Goal: Task Accomplishment & Management: Manage account settings

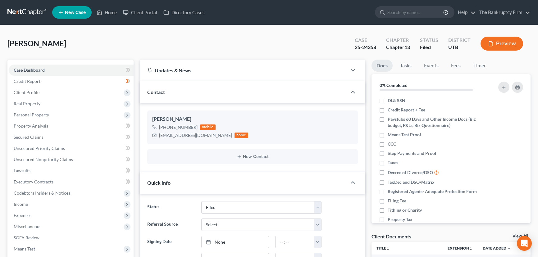
select select "3"
click at [111, 12] on link "Home" at bounding box center [107, 12] width 26 height 11
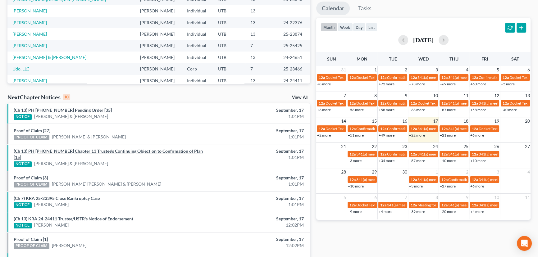
scroll to position [113, 0]
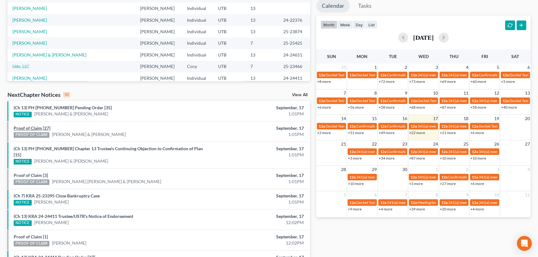
click at [27, 129] on link "Proof of Claim [27]" at bounding box center [32, 128] width 37 height 5
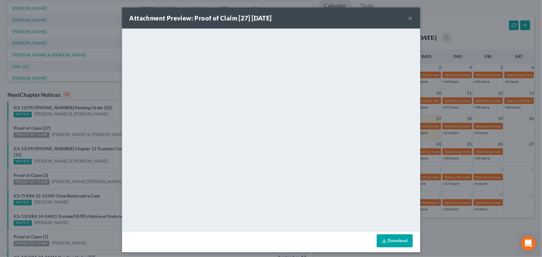
click at [76, 127] on div "Attachment Preview: Proof of Claim [27] 09/17/2025 × <object ng-attr-data='http…" at bounding box center [271, 128] width 542 height 257
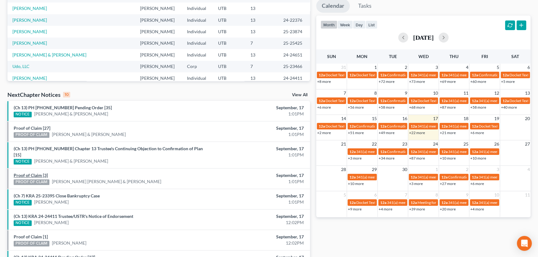
click at [33, 173] on link "Proof of Claim [3]" at bounding box center [31, 175] width 34 height 5
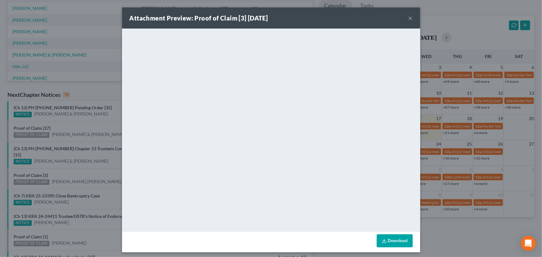
drag, startPoint x: 68, startPoint y: 168, endPoint x: 65, endPoint y: 185, distance: 17.3
click at [67, 172] on div "Attachment Preview: Proof of Claim [3] 09/17/2025 × <object ng-attr-data='https…" at bounding box center [271, 128] width 542 height 257
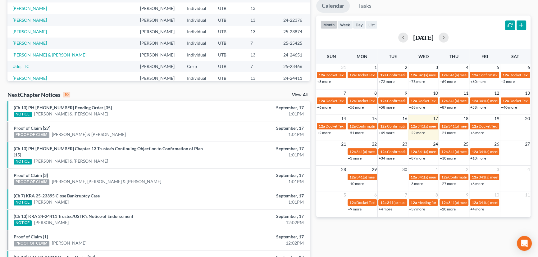
click at [65, 193] on link "(Ch 7) KRA 25-23395 Close Bankruptcy Case" at bounding box center [57, 195] width 86 height 5
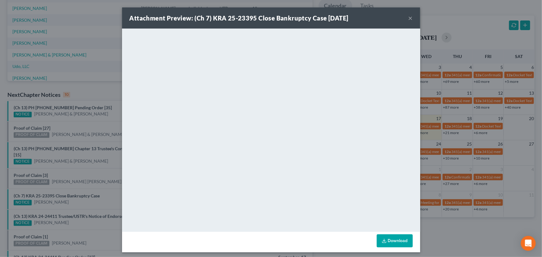
drag, startPoint x: 83, startPoint y: 196, endPoint x: 84, endPoint y: 206, distance: 10.3
click at [83, 199] on div "Attachment Preview: (Ch 7) KRA 25-23395 Close Bankruptcy Case 09/17/2025 × <obj…" at bounding box center [271, 128] width 542 height 257
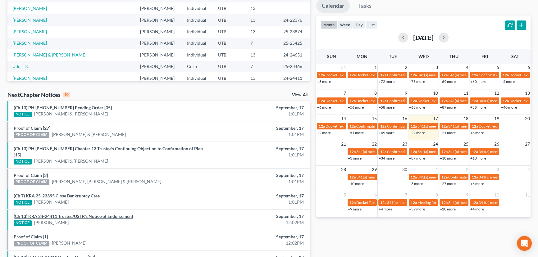
click at [83, 214] on link "(Ch 13) KRA 24-24411 Trustee/USTR's Notice of Endorsement" at bounding box center [74, 216] width 120 height 5
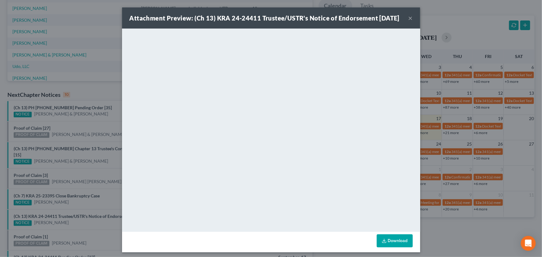
drag, startPoint x: 72, startPoint y: 221, endPoint x: 50, endPoint y: 231, distance: 24.6
click at [67, 225] on div "Attachment Preview: (Ch 13) KRA 24-24411 Trustee/USTR's Notice of Endorsement 0…" at bounding box center [271, 128] width 542 height 257
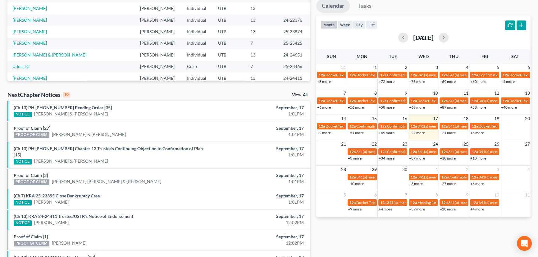
click at [31, 234] on link "Proof of Claim [1]" at bounding box center [31, 236] width 34 height 5
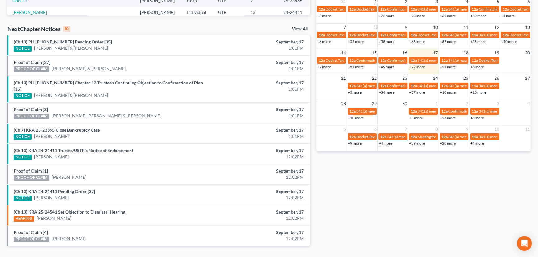
scroll to position [189, 0]
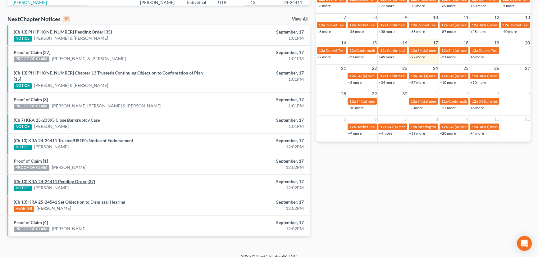
click at [67, 179] on link "(Ch 13) KRA 24-24411 Pending Order [37]" at bounding box center [54, 181] width 81 height 5
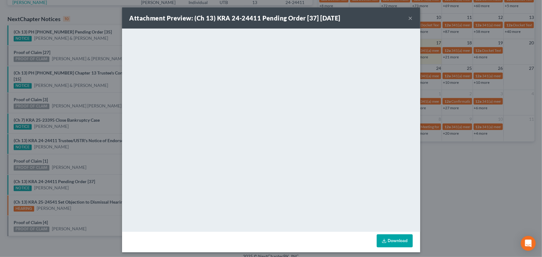
click at [84, 138] on div "Attachment Preview: (Ch 13) KRA 24-24411 Pending Order [37] 09/17/2025 × <objec…" at bounding box center [271, 128] width 542 height 257
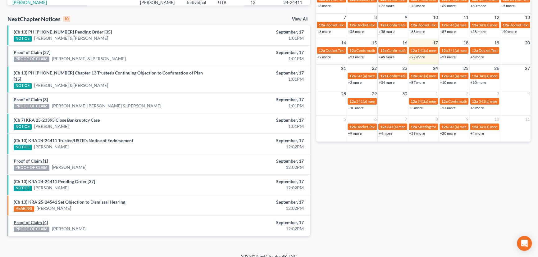
click at [31, 220] on link "Proof of Claim [4]" at bounding box center [31, 222] width 34 height 5
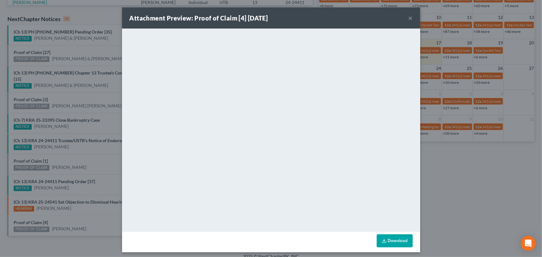
drag, startPoint x: 78, startPoint y: 217, endPoint x: 87, endPoint y: 216, distance: 8.9
click at [80, 218] on div "Attachment Preview: Proof of Claim [4] 09/17/2025 × <object ng-attr-data='https…" at bounding box center [271, 128] width 542 height 257
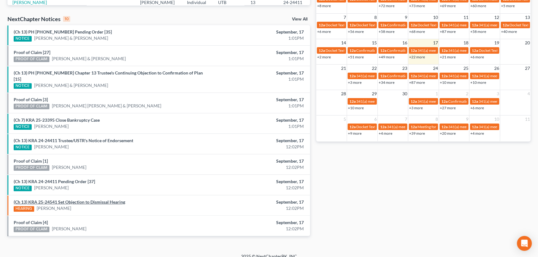
click at [87, 199] on link "(Ch 13) KRA 25-24541 Set Objection to Dismissal Hearing" at bounding box center [70, 201] width 112 height 5
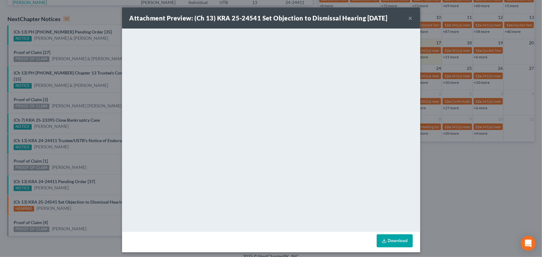
click at [93, 176] on div "Attachment Preview: (Ch 13) KRA 25-24541 Set Objection to Dismissal Hearing 09/…" at bounding box center [271, 128] width 542 height 257
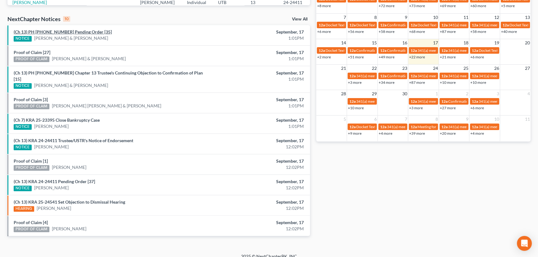
click at [76, 33] on link "(Ch 13) PH 24-25790 Pending Order [35]" at bounding box center [63, 31] width 98 height 5
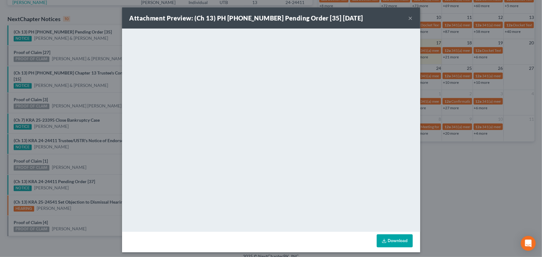
click at [408, 19] on button "×" at bounding box center [410, 17] width 4 height 7
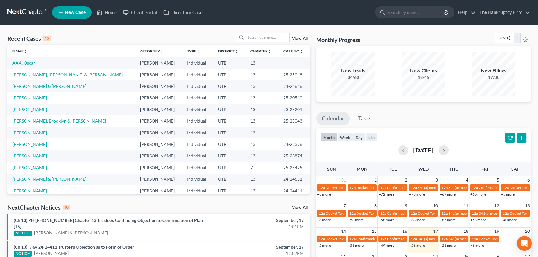
click at [35, 135] on link "[PERSON_NAME]" at bounding box center [29, 132] width 34 height 5
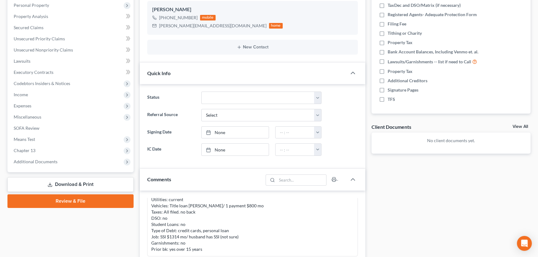
scroll to position [113, 0]
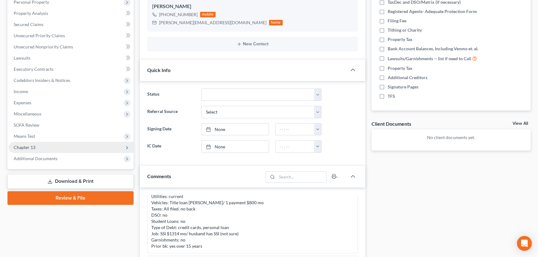
click at [18, 147] on span "Chapter 13" at bounding box center [25, 147] width 22 height 5
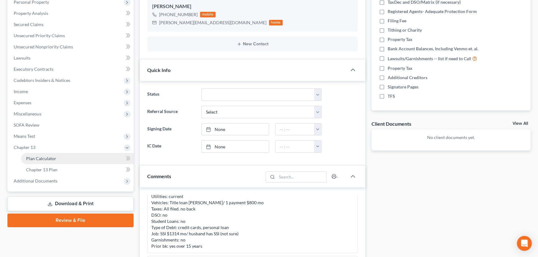
click at [39, 160] on span "Plan Calculator" at bounding box center [41, 158] width 30 height 5
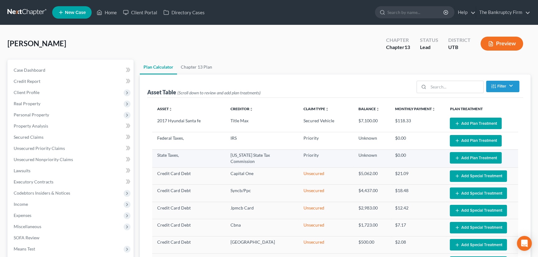
select select "59"
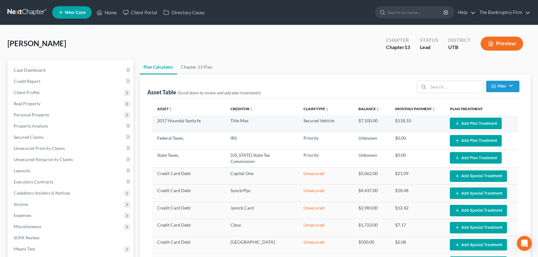
click at [470, 124] on button "Add Plan Treatment" at bounding box center [476, 123] width 52 height 11
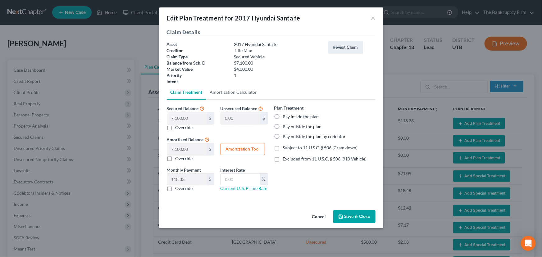
click at [283, 116] on label "Pay inside the plan" at bounding box center [301, 117] width 36 height 6
click at [285, 116] on input "Pay inside the plan" at bounding box center [287, 116] width 4 height 4
radio input "true"
click at [283, 149] on label "Subject to 11 U.S.C. § 506 (Cram down)" at bounding box center [320, 148] width 75 height 6
click at [285, 149] on input "Subject to 11 U.S.C. § 506 (Cram down)" at bounding box center [287, 147] width 4 height 4
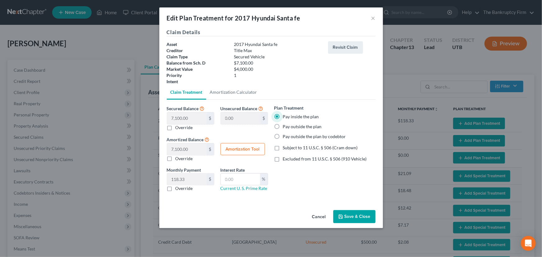
checkbox input "true"
click at [176, 127] on label "Override" at bounding box center [184, 128] width 17 height 6
click at [178, 127] on input "Override" at bounding box center [180, 127] width 4 height 4
checkbox input "true"
click at [172, 121] on input "text" at bounding box center [186, 118] width 39 height 12
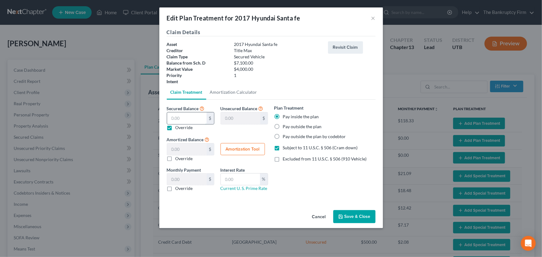
type input "4"
type input "7,096.00"
type input "4.00"
type input "0.06"
type input "40"
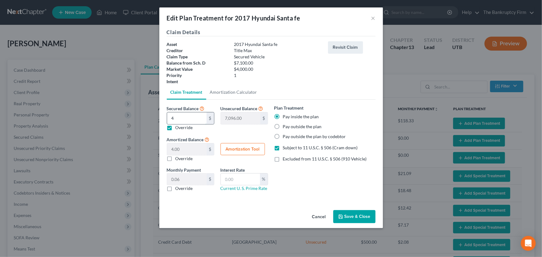
type input "7,060.00"
type input "40.00"
type input "0.66"
type input "400"
type input "6,700.00"
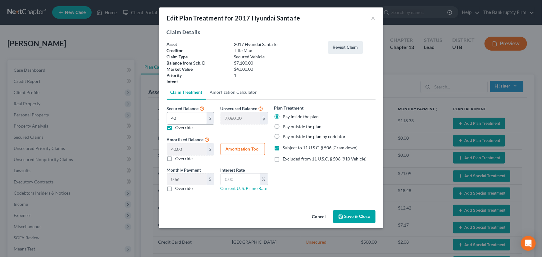
type input "400.00"
type input "6.66"
type input "4000"
type input "3,100.00"
type input "4,000.00"
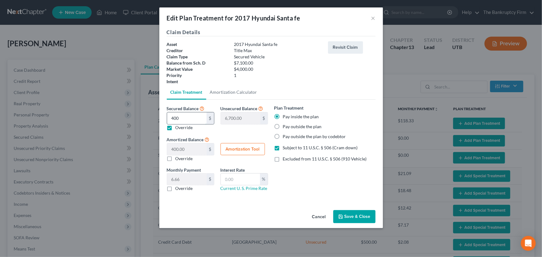
type input "66.66"
type input "4,000"
click at [235, 179] on input "text" at bounding box center [240, 180] width 39 height 12
click at [243, 150] on button "Amortization Tool" at bounding box center [243, 149] width 44 height 12
type input "4,000.00"
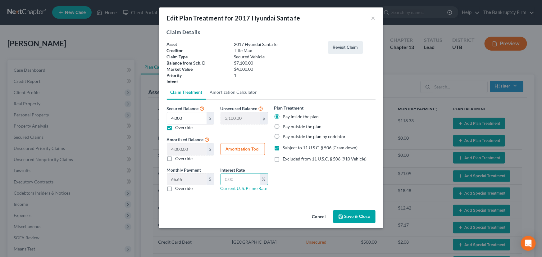
type input "60"
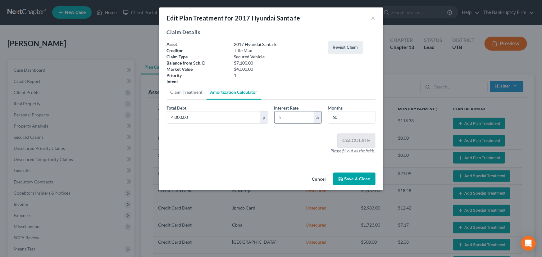
click at [281, 116] on input "text" at bounding box center [294, 118] width 39 height 12
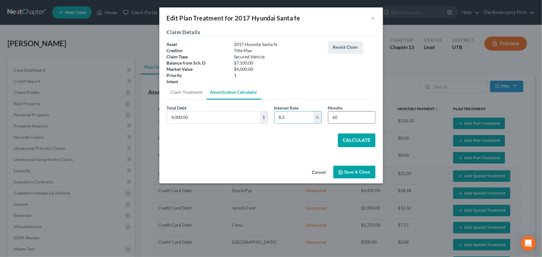
type input "8.5"
drag, startPoint x: 341, startPoint y: 118, endPoint x: 322, endPoint y: 118, distance: 18.6
click at [322, 118] on div "Total Debt 4,000.00 $ Interest Rate 8.5 % Months 60" at bounding box center [271, 117] width 215 height 24
type input "54"
click at [352, 140] on button "Calculate" at bounding box center [357, 141] width 38 height 14
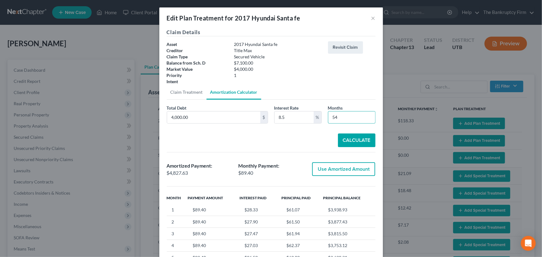
drag, startPoint x: 327, startPoint y: 118, endPoint x: 323, endPoint y: 118, distance: 4.1
click at [325, 118] on div "Months 54" at bounding box center [352, 114] width 54 height 19
click at [350, 140] on button "Calculate" at bounding box center [357, 141] width 38 height 14
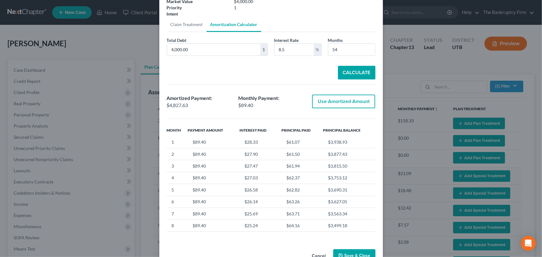
scroll to position [85, 0]
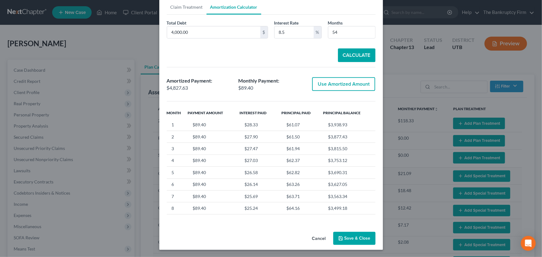
click at [340, 84] on button "Use Amortized Amount" at bounding box center [343, 84] width 63 height 14
type input "4,827.62"
checkbox input "true"
type input "80.46"
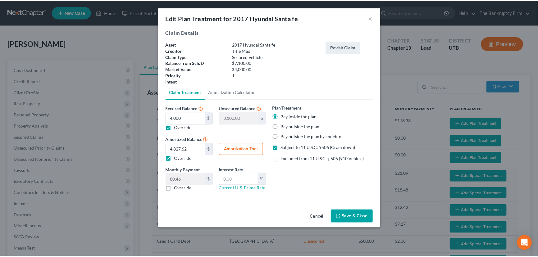
scroll to position [0, 0]
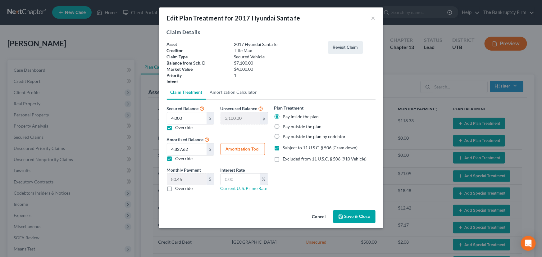
click at [176, 189] on label "Override" at bounding box center [184, 188] width 17 height 6
click at [178, 189] on input "Override" at bounding box center [180, 187] width 4 height 4
checkbox input "true"
click at [183, 180] on input "text" at bounding box center [186, 180] width 39 height 12
type input "89.40"
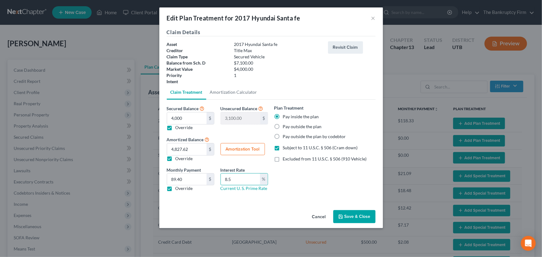
type input "8.5"
click at [357, 217] on button "Save & Close" at bounding box center [354, 216] width 42 height 13
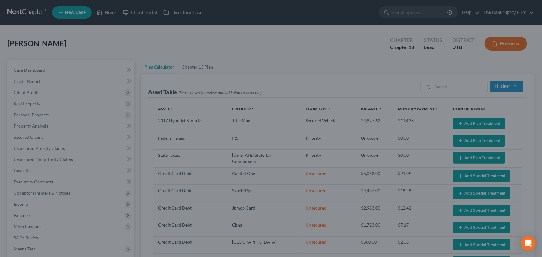
select select "59"
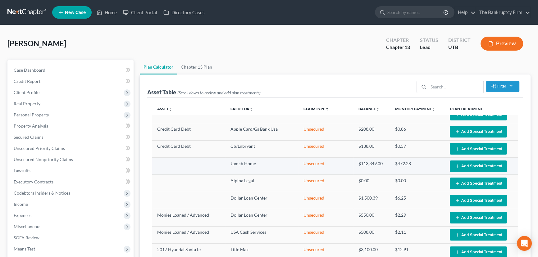
click at [463, 165] on button "Add Special Treatment" at bounding box center [478, 166] width 57 height 11
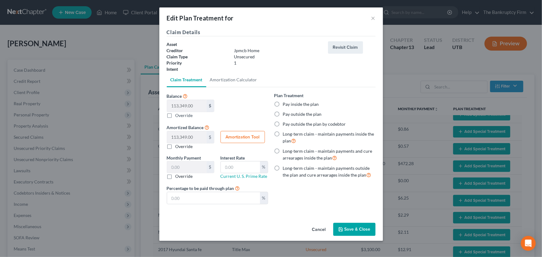
click at [283, 114] on label "Pay outside the plan" at bounding box center [302, 114] width 39 height 6
click at [285, 114] on input "Pay outside the plan" at bounding box center [287, 113] width 4 height 4
radio input "true"
click at [283, 124] on label "Pay outside the plan by codebtor" at bounding box center [314, 124] width 63 height 6
click at [285, 124] on input "Pay outside the plan by codebtor" at bounding box center [287, 123] width 4 height 4
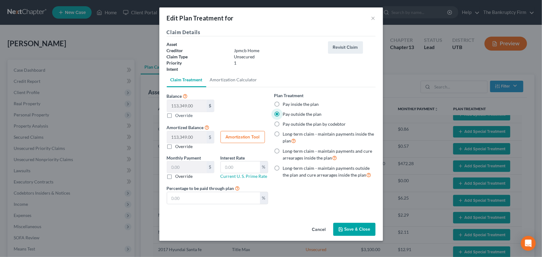
radio input "true"
click at [350, 229] on button "Save & Close" at bounding box center [354, 229] width 42 height 13
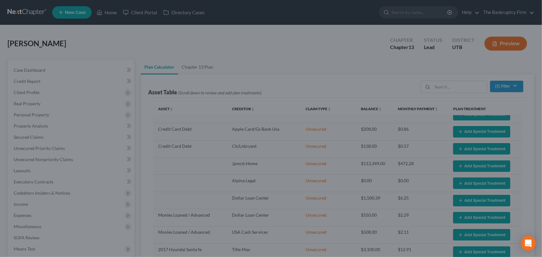
select select "59"
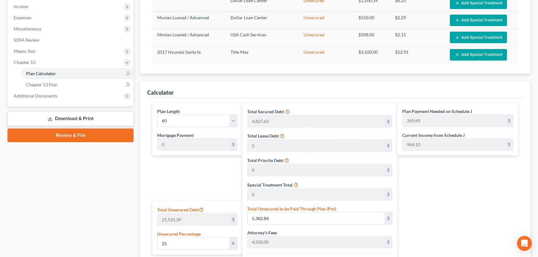
scroll to position [226, 0]
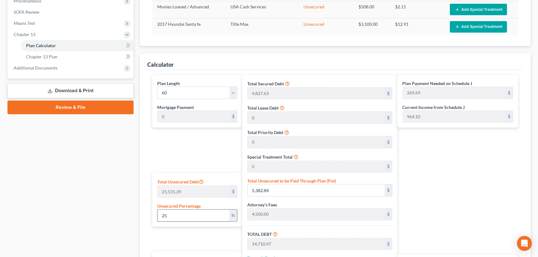
drag, startPoint x: 173, startPoint y: 215, endPoint x: 160, endPoint y: 216, distance: 13.1
click at [160, 216] on input "25" at bounding box center [193, 216] width 72 height 12
type input "1"
type input "215.31"
type input "9,542.94"
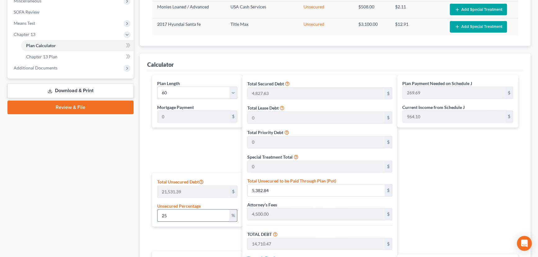
type input "954.29"
type input "10,497.23"
type input "174.95"
type input "10"
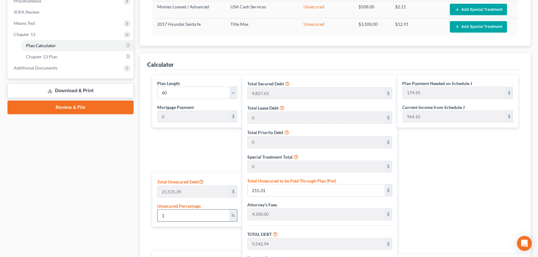
type input "2,153.13"
type input "11,480.76"
type input "1,148.07"
type input "12,628.84"
type input "210.48"
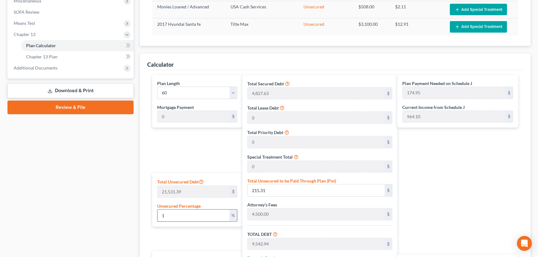
type input "210.48"
type input "100"
type input "21,531.39"
type input "30,859.02"
type input "3,085.90"
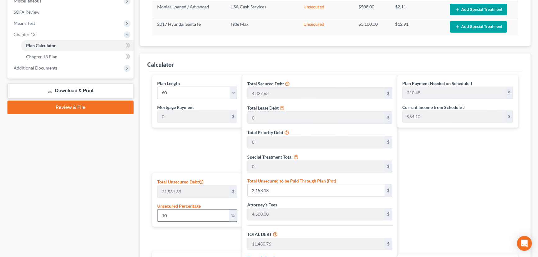
type input "33,944.92"
type input "565.74"
type input "100"
click at [429, 197] on div "Plan Payment Needed on Schedule J 565.74 $ Current Income from Schedule J 964.1…" at bounding box center [459, 201] width 124 height 252
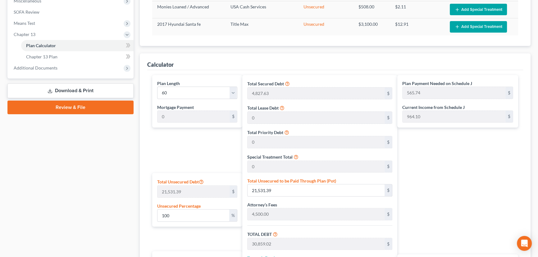
scroll to position [345, 0]
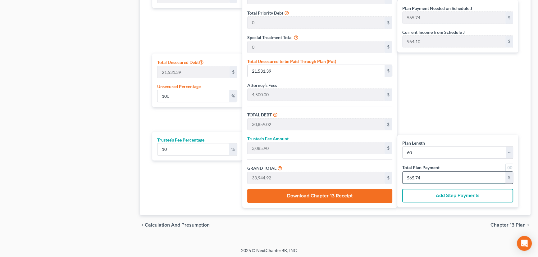
click at [435, 178] on input "565.74" at bounding box center [454, 178] width 103 height 12
drag, startPoint x: 435, startPoint y: 178, endPoint x: 396, endPoint y: 178, distance: 38.5
click at [396, 178] on div "Plan Length 1 2 3 4 5 6 7 8 9 10 11 12 13 14 15 16 17 18 19 20 21 22 23 24 25 2…" at bounding box center [335, 82] width 372 height 252
click at [439, 195] on button "Add Step Payments" at bounding box center [457, 196] width 111 height 14
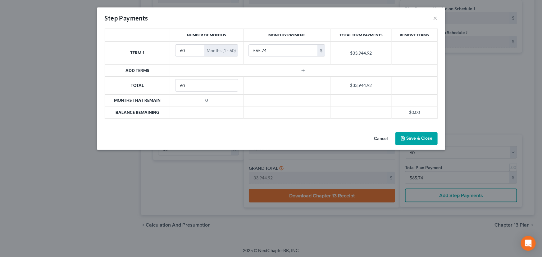
drag, startPoint x: 187, startPoint y: 50, endPoint x: 191, endPoint y: 72, distance: 21.9
click at [161, 54] on tr "Term 1 60 Months (1 - 60) 565.74 $ $33,944.92" at bounding box center [271, 52] width 333 height 23
click at [186, 49] on input "60" at bounding box center [190, 51] width 29 height 12
drag, startPoint x: 186, startPoint y: 49, endPoint x: 171, endPoint y: 50, distance: 15.3
click at [171, 50] on td "60 Months (1 - 60)" at bounding box center [206, 52] width 73 height 23
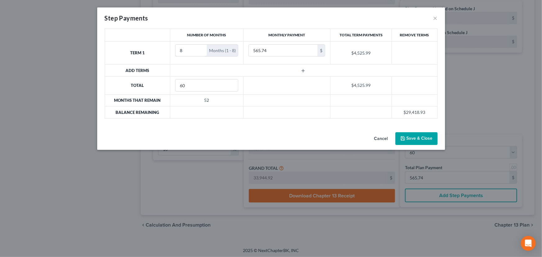
type input "8"
type input "250"
click at [304, 71] on line "button" at bounding box center [303, 71] width 3 height 0
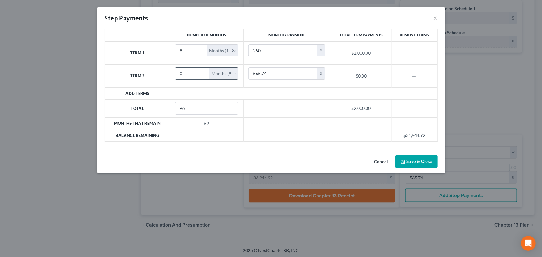
drag, startPoint x: 185, startPoint y: 74, endPoint x: 176, endPoint y: 77, distance: 10.4
click at [176, 74] on input "0" at bounding box center [193, 74] width 34 height 12
type input "1"
type input "30,000"
drag, startPoint x: 184, startPoint y: 50, endPoint x: 180, endPoint y: 52, distance: 5.0
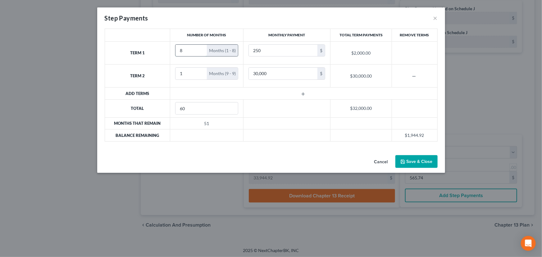
click at [180, 52] on input "8" at bounding box center [191, 51] width 31 height 12
type input "36"
click at [411, 162] on button "Save & Close" at bounding box center [416, 161] width 42 height 13
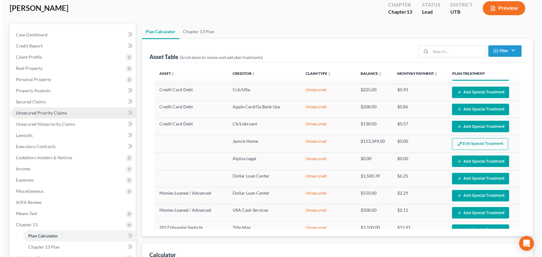
scroll to position [0, 0]
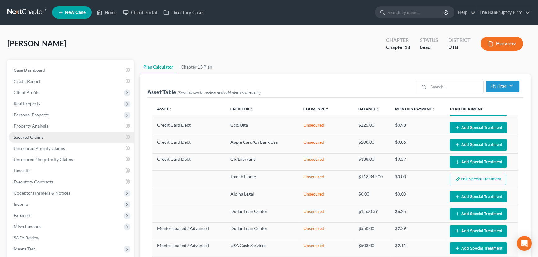
click at [34, 138] on span "Secured Claims" at bounding box center [29, 137] width 30 height 5
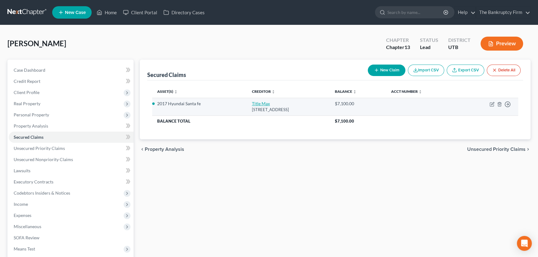
click at [252, 103] on link "Title Max" at bounding box center [261, 103] width 18 height 5
select select "46"
select select "0"
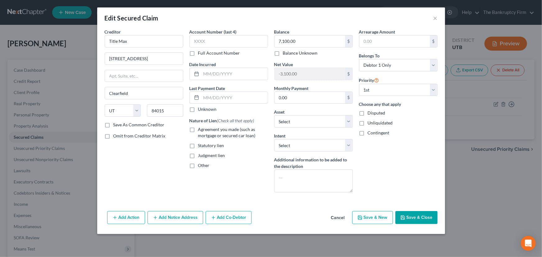
click at [175, 218] on button "Add Notice Address" at bounding box center [176, 217] width 56 height 13
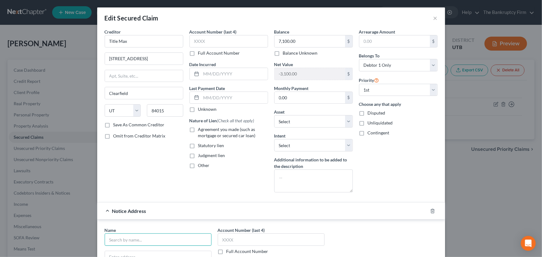
click at [120, 237] on input "text" at bounding box center [158, 240] width 107 height 12
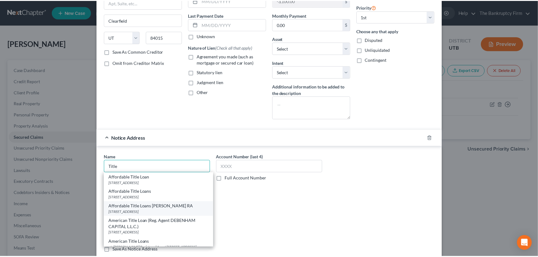
scroll to position [113, 0]
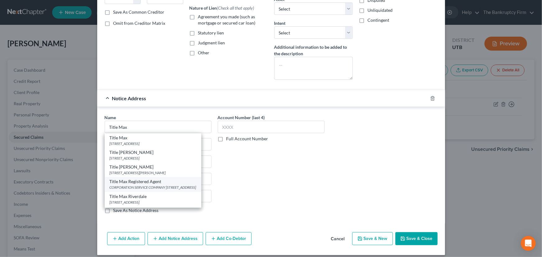
click at [143, 185] on div "CORPORATION SERVICE COMPANY 15 WEST SOUTH TEMPLE, SUITE 600, Salt Lake City, UT…" at bounding box center [153, 187] width 87 height 5
type input "Title Max Registered Agent"
type input "CORPORATION SERVICE COMPANY"
type input "15 WEST SOUTH TEMPLE, SUITE 600"
type input "Salt Lake City"
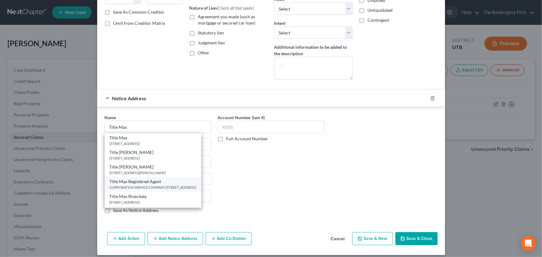
select select "46"
type input "84101"
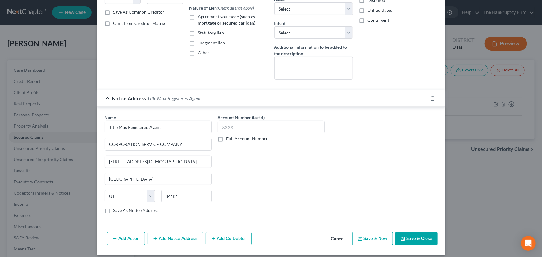
click at [422, 239] on button "Save & Close" at bounding box center [416, 238] width 42 height 13
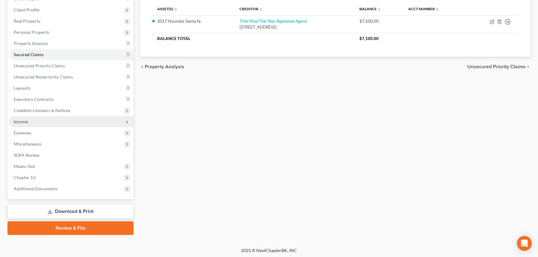
scroll to position [83, 0]
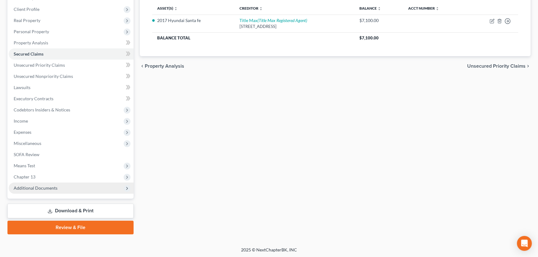
click at [36, 189] on span "Additional Documents" at bounding box center [36, 187] width 44 height 5
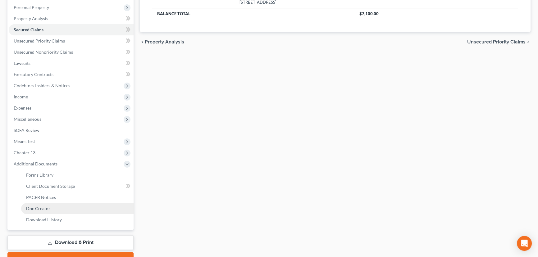
scroll to position [139, 0]
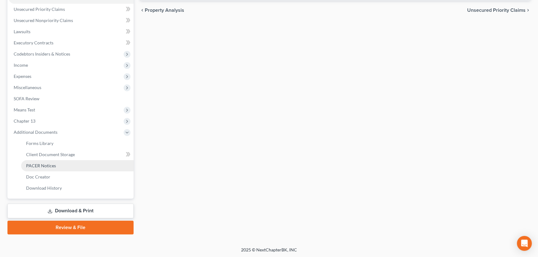
click at [44, 165] on span "PACER Notices" at bounding box center [41, 165] width 30 height 5
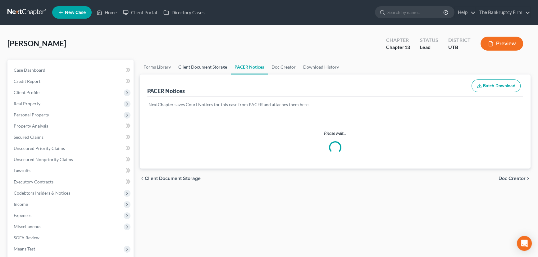
click at [198, 65] on link "Client Document Storage" at bounding box center [203, 67] width 56 height 15
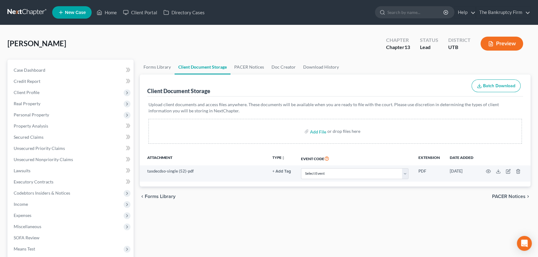
click at [358, 80] on div "Client Document Storage Batch Download" at bounding box center [335, 86] width 376 height 22
click at [28, 136] on span "Secured Claims" at bounding box center [29, 137] width 30 height 5
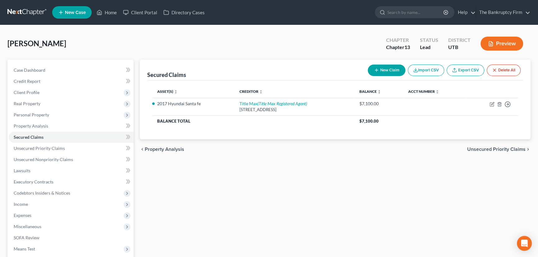
click at [487, 189] on div "Secured Claims New Claim Import CSV Export CSV Delete All Asset(s) expand_more …" at bounding box center [335, 189] width 397 height 258
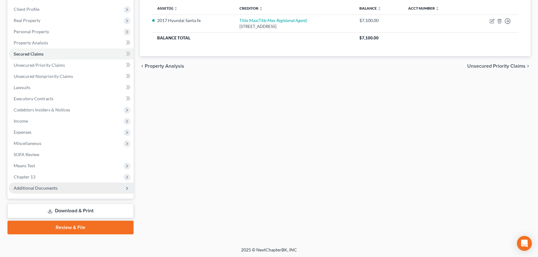
click at [31, 189] on span "Additional Documents" at bounding box center [36, 187] width 44 height 5
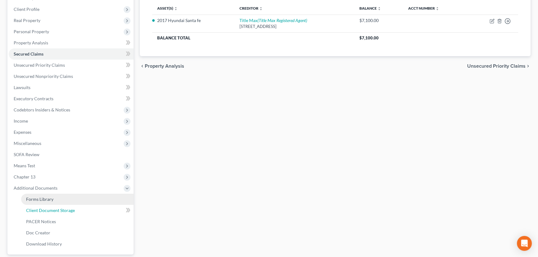
drag, startPoint x: 60, startPoint y: 210, endPoint x: 73, endPoint y: 203, distance: 15.3
click at [60, 210] on span "Client Document Storage" at bounding box center [50, 210] width 49 height 5
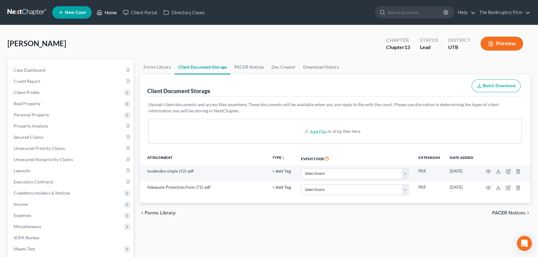
click at [110, 12] on link "Home" at bounding box center [107, 12] width 26 height 11
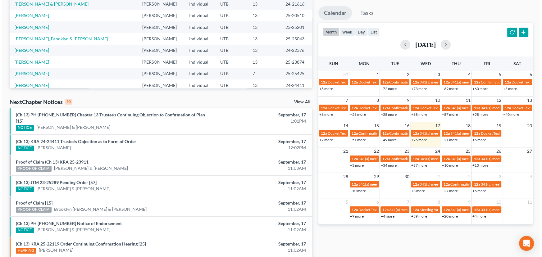
scroll to position [113, 0]
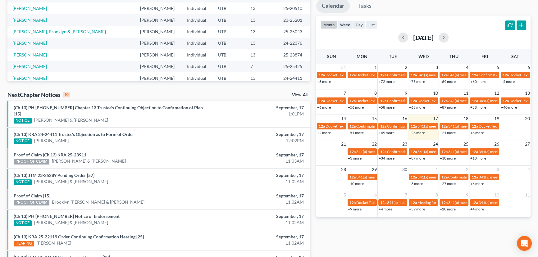
click at [55, 152] on link "Proof of Claim (Ch 13) KRA 25-23911" at bounding box center [50, 154] width 73 height 5
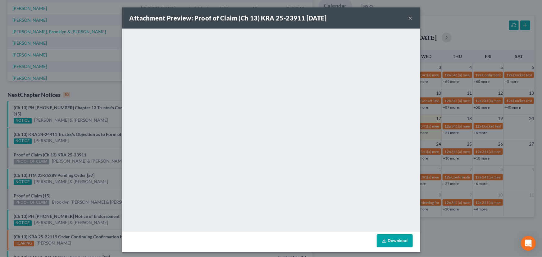
click at [57, 157] on div "Attachment Preview: Proof of Claim (Ch 13) KRA 25-23911 09/17/2025 × <object ng…" at bounding box center [271, 128] width 542 height 257
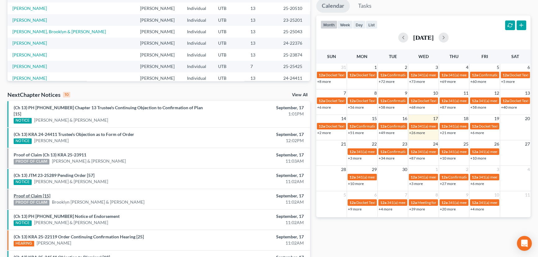
click at [40, 193] on link "Proof of Claim [15]" at bounding box center [32, 195] width 37 height 5
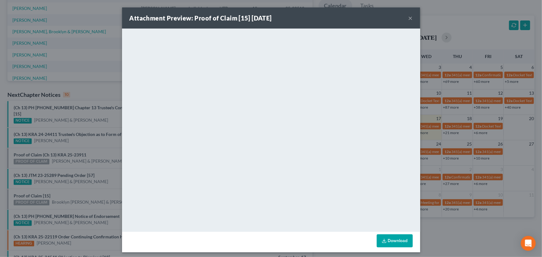
drag, startPoint x: 70, startPoint y: 187, endPoint x: 68, endPoint y: 205, distance: 17.8
click at [70, 188] on div "Attachment Preview: Proof of Claim [15] 09/17/2025 × <object ng-attr-data='http…" at bounding box center [271, 128] width 542 height 257
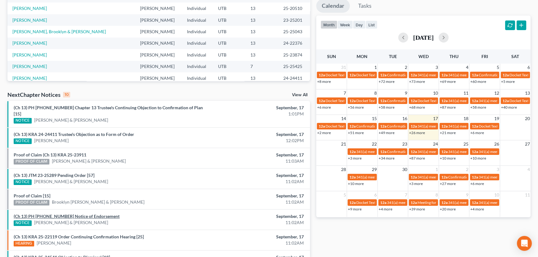
click at [68, 214] on link "(Ch 13) PH 24-25128 Notice of Endorsement" at bounding box center [67, 216] width 106 height 5
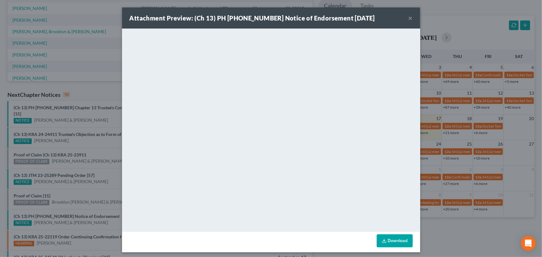
click at [77, 196] on div "Attachment Preview: (Ch 13) PH 24-25128 Notice of Endorsement 09/17/2025 × <obj…" at bounding box center [271, 128] width 542 height 257
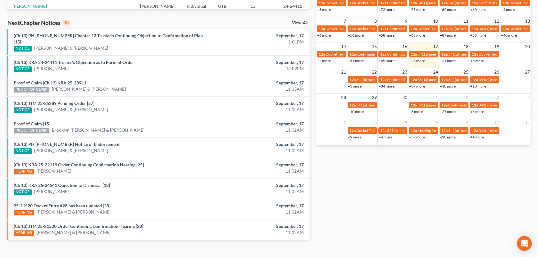
scroll to position [189, 0]
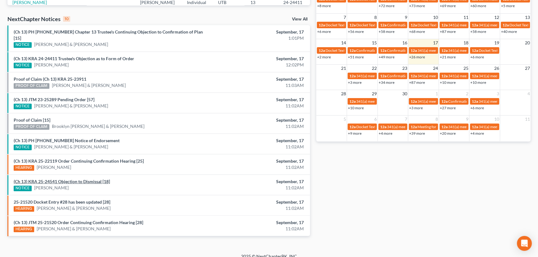
click at [66, 179] on link "(Ch 13) KRA 25-24541 Objection to Dismissal [18]" at bounding box center [62, 181] width 96 height 5
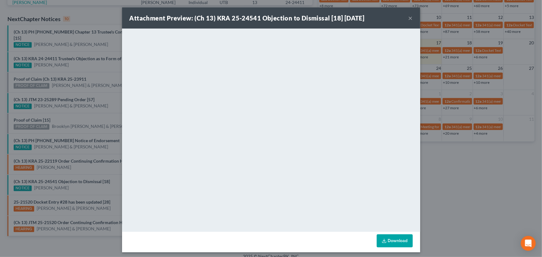
drag, startPoint x: 75, startPoint y: 181, endPoint x: 75, endPoint y: 191, distance: 9.9
click at [75, 185] on div "Attachment Preview: (Ch 13) KRA 25-24541 Objection to Dismissal [18] 09/17/2025…" at bounding box center [271, 128] width 542 height 257
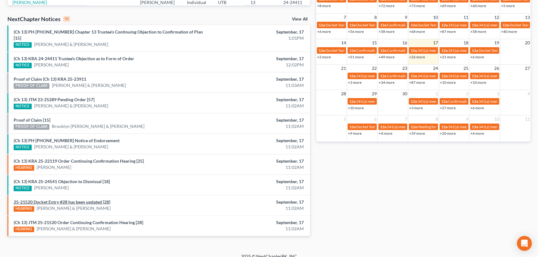
click at [75, 199] on link "25-21520 Docket Entry #28 has been updated [28]" at bounding box center [62, 201] width 97 height 5
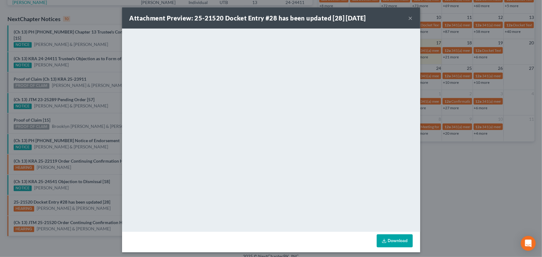
click at [90, 183] on div "Attachment Preview: 25-21520 Docket Entry #28 has been updated [28] 09/17/2025 …" at bounding box center [271, 128] width 542 height 257
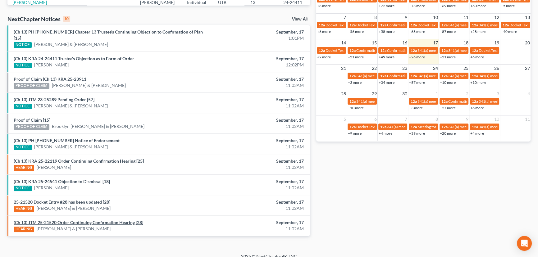
click at [108, 220] on link "(Ch 13) JTM 25-21520 Order Continuing Confirmation Hearing [28]" at bounding box center [79, 222] width 130 height 5
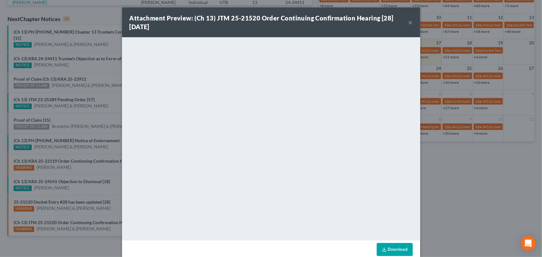
click at [107, 207] on div "Attachment Preview: (Ch 13) JTM 25-21520 Order Continuing Confirmation Hearing …" at bounding box center [271, 128] width 542 height 257
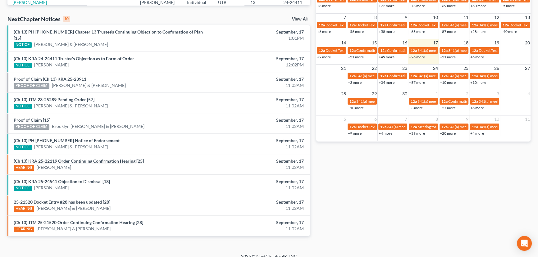
click at [84, 158] on link "(Ch 13) KRA 25-22119 Order Continuing Confirmation Hearing [25]" at bounding box center [79, 160] width 130 height 5
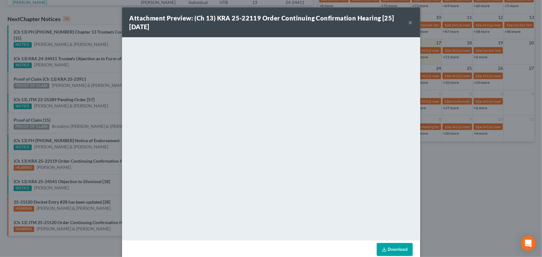
click at [85, 165] on div "Attachment Preview: (Ch 13) KRA 25-22119 Order Continuing Confirmation Hearing …" at bounding box center [271, 128] width 542 height 257
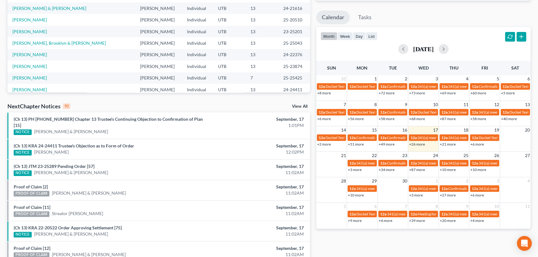
scroll to position [189, 0]
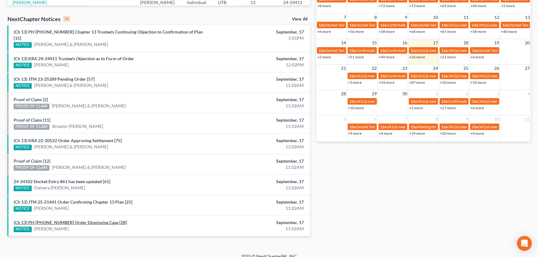
click at [79, 220] on link "(Ch 13) PH 25-23371 Order Dismissing Case [28]" at bounding box center [70, 222] width 113 height 5
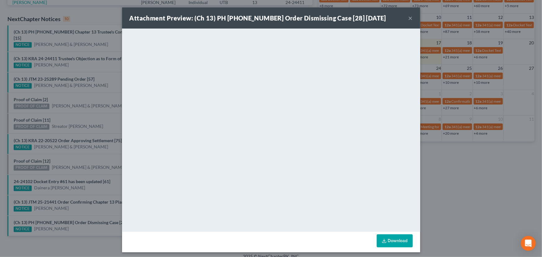
drag, startPoint x: 76, startPoint y: 207, endPoint x: 76, endPoint y: 203, distance: 3.4
click at [76, 207] on div "Attachment Preview: (Ch 13) PH 25-23371 Order Dismissing Case [28] 09/17/2025 ×…" at bounding box center [271, 128] width 542 height 257
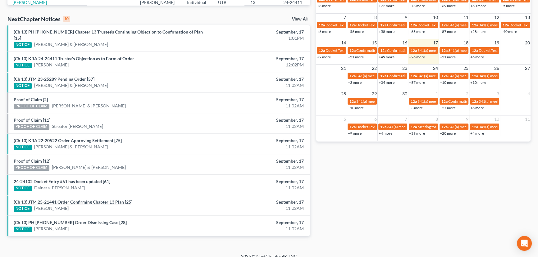
click at [75, 199] on link "(Ch 13) JTM 25-21441 Order Confirming Chapter 13 Plan [25]" at bounding box center [73, 201] width 119 height 5
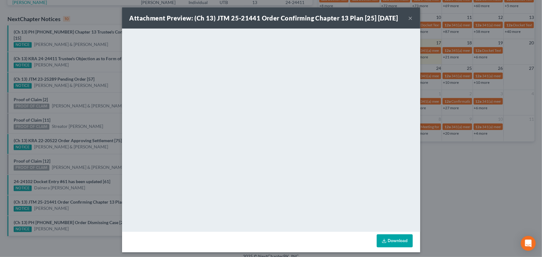
drag, startPoint x: 73, startPoint y: 186, endPoint x: 73, endPoint y: 183, distance: 3.4
click at [73, 186] on div "Attachment Preview: (Ch 13) JTM 25-21441 Order Confirming Chapter 13 Plan [25] …" at bounding box center [271, 128] width 542 height 257
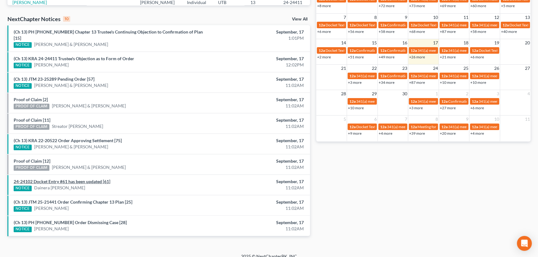
click at [73, 179] on link "24-24102 Docket Entry #61 has been updated [61]" at bounding box center [62, 181] width 97 height 5
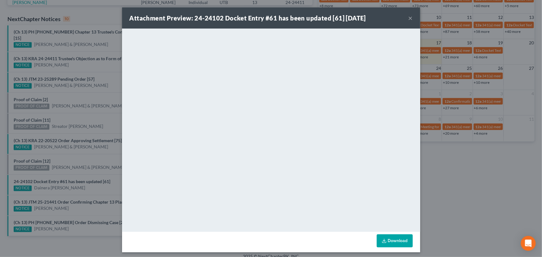
drag, startPoint x: 71, startPoint y: 166, endPoint x: 51, endPoint y: 159, distance: 21.3
click at [63, 163] on div "Attachment Preview: 24-24102 Docket Entry #61 has been updated [61] 09/17/2025 …" at bounding box center [271, 128] width 542 height 257
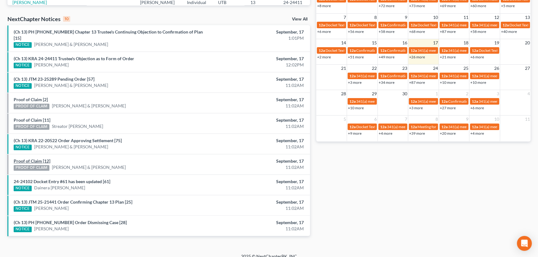
click at [37, 158] on link "Proof of Claim [12]" at bounding box center [32, 160] width 37 height 5
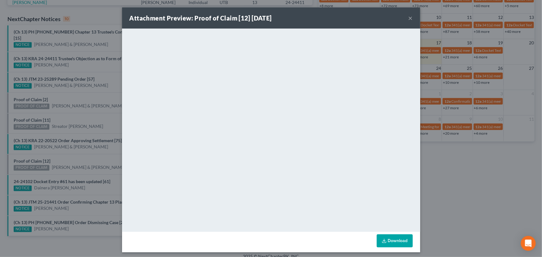
drag, startPoint x: 66, startPoint y: 153, endPoint x: 68, endPoint y: 149, distance: 4.6
click at [66, 153] on div "Attachment Preview: Proof of Claim [12] 09/17/2025 × <object ng-attr-data='http…" at bounding box center [271, 128] width 542 height 257
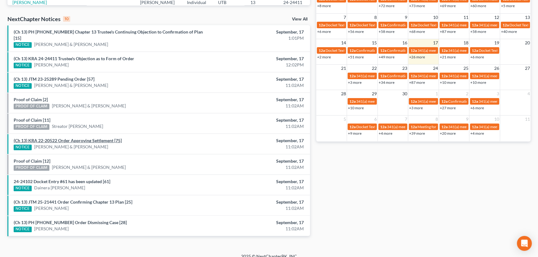
click at [68, 138] on link "(Ch 13) KRA 22-20522 Order Approving Settlement [75]" at bounding box center [68, 140] width 108 height 5
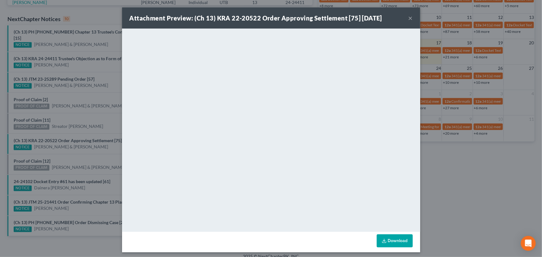
click at [90, 119] on div "Attachment Preview: (Ch 13) KRA 22-20522 Order Approving Settlement [75] 09/17/…" at bounding box center [271, 128] width 542 height 257
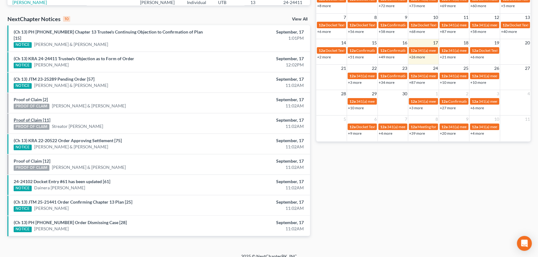
click at [34, 117] on link "Proof of Claim [11]" at bounding box center [32, 119] width 37 height 5
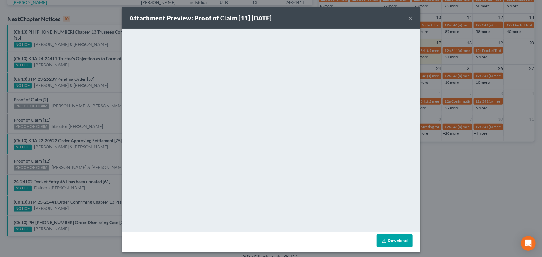
click at [80, 114] on div "Attachment Preview: Proof of Claim [11] 09/17/2025 × <object ng-attr-data='http…" at bounding box center [271, 128] width 542 height 257
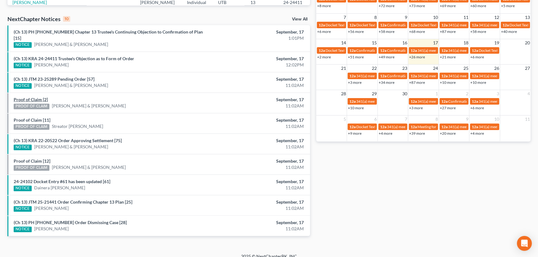
click at [39, 97] on link "Proof of Claim [2]" at bounding box center [31, 99] width 34 height 5
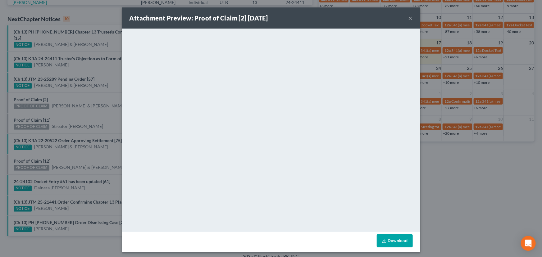
click at [63, 98] on div "Attachment Preview: Proof of Claim [2] 09/17/2025 × <object ng-attr-data='https…" at bounding box center [271, 128] width 542 height 257
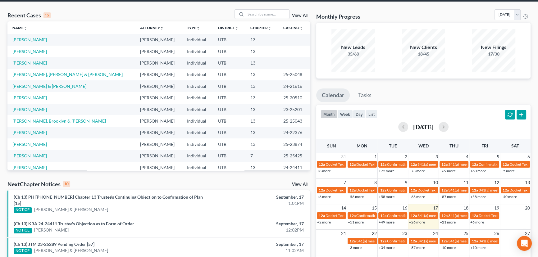
scroll to position [0, 0]
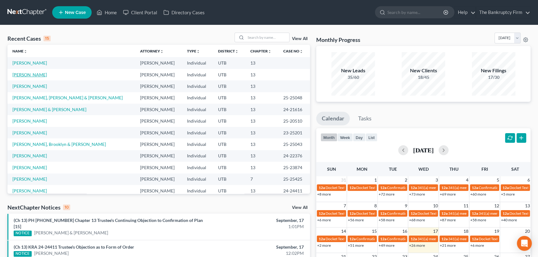
click at [32, 75] on link "Dominguez, Teresa" at bounding box center [29, 74] width 34 height 5
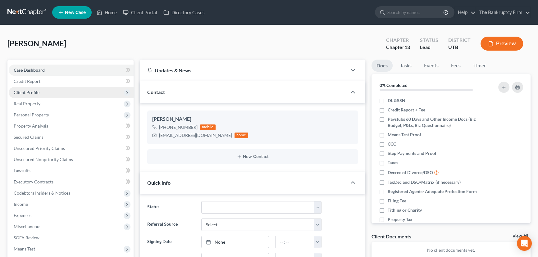
click at [28, 91] on span "Client Profile" at bounding box center [27, 92] width 26 height 5
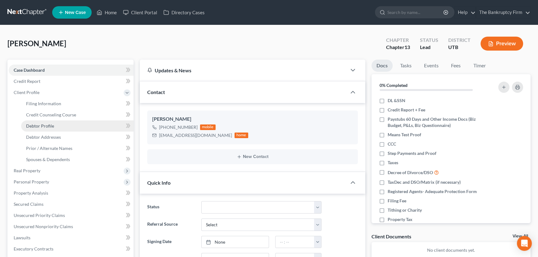
click at [46, 125] on span "Debtor Profile" at bounding box center [40, 125] width 28 height 5
select select "4"
select select "0"
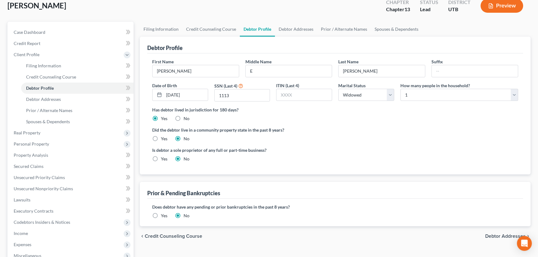
scroll to position [28, 0]
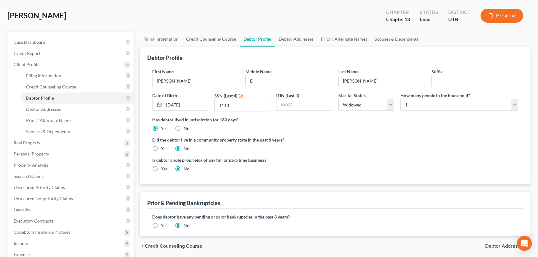
click at [161, 225] on label "Yes" at bounding box center [164, 226] width 7 height 6
click at [163, 225] on input "Yes" at bounding box center [165, 225] width 4 height 4
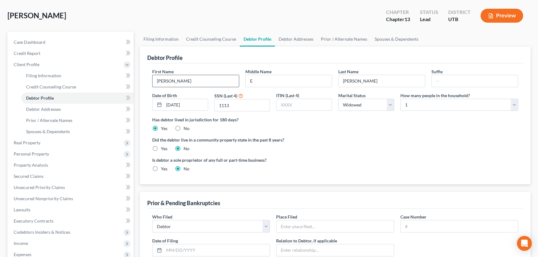
click at [167, 81] on input "Teresa" at bounding box center [196, 81] width 86 height 12
type input "Teresita"
click at [353, 134] on ng-include "First Name Teresita Middle Name E Last Name Dominguez Suffix Date of Birth 01/2…" at bounding box center [335, 122] width 366 height 109
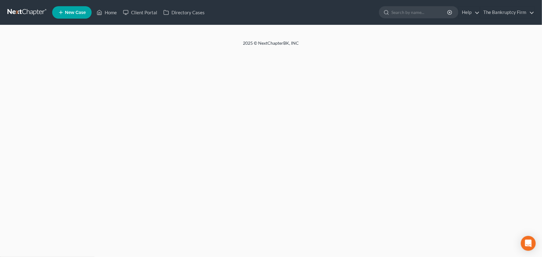
select select "4"
select select "0"
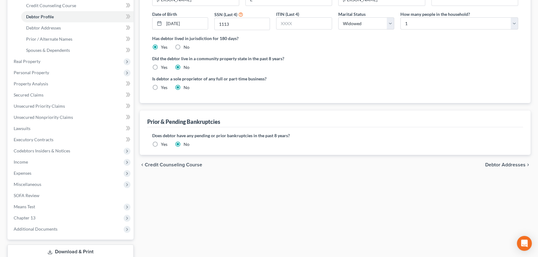
scroll to position [113, 0]
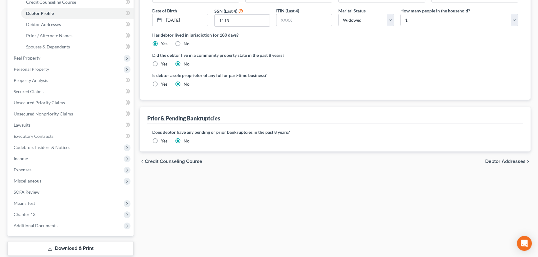
click at [161, 141] on label "Yes" at bounding box center [164, 141] width 7 height 6
click at [163, 141] on input "Yes" at bounding box center [165, 140] width 4 height 4
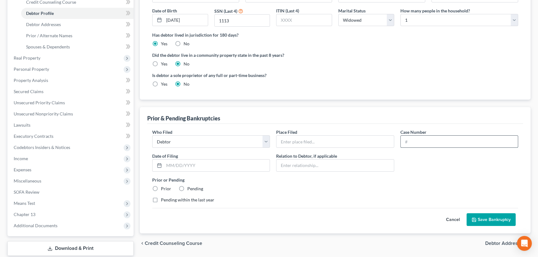
click at [412, 142] on input "text" at bounding box center [459, 142] width 117 height 12
paste input "18-29177"
type input "18-29177"
click at [303, 140] on input "text" at bounding box center [334, 142] width 117 height 12
type input "Utah"
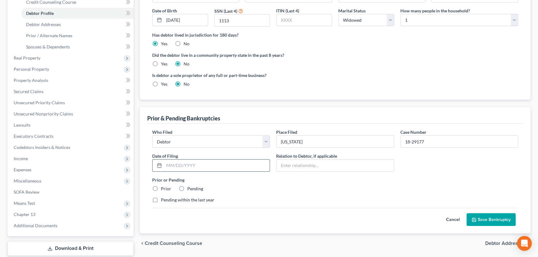
click at [195, 165] on input "text" at bounding box center [217, 166] width 106 height 12
paste input "12/11/18"
type input "12/11/18"
click at [161, 187] on label "Prior" at bounding box center [166, 189] width 10 height 6
click at [163, 187] on input "Prior" at bounding box center [165, 188] width 4 height 4
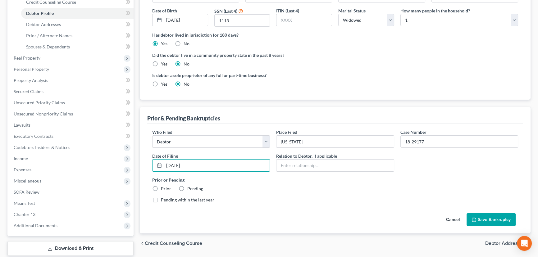
radio input "true"
click at [482, 220] on button "Save Bankruptcy" at bounding box center [491, 219] width 49 height 13
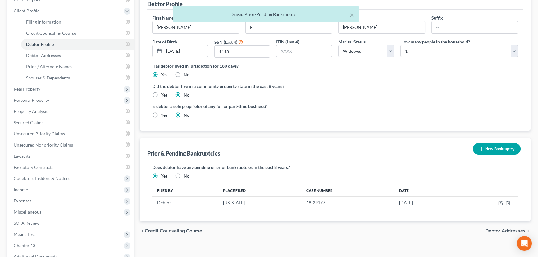
scroll to position [0, 0]
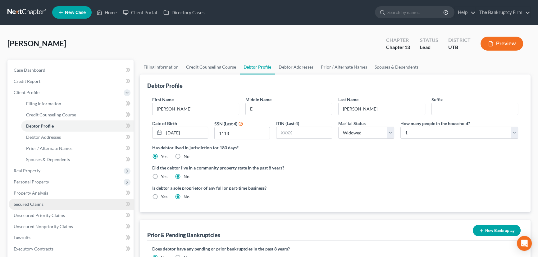
click at [25, 202] on span "Secured Claims" at bounding box center [29, 204] width 30 height 5
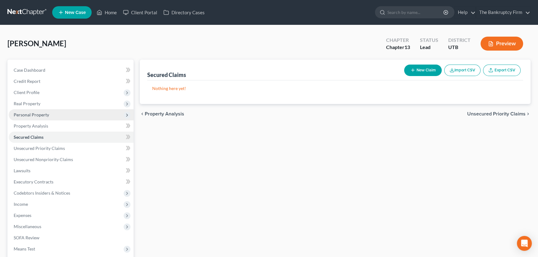
click at [31, 115] on span "Personal Property" at bounding box center [31, 114] width 35 height 5
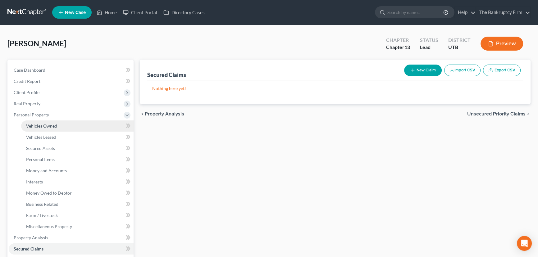
drag, startPoint x: 56, startPoint y: 124, endPoint x: 60, endPoint y: 125, distance: 3.8
click at [56, 124] on span "Vehicles Owned" at bounding box center [41, 125] width 31 height 5
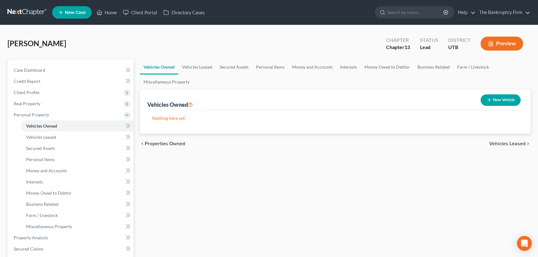
click at [499, 98] on button "New Vehicle" at bounding box center [501, 99] width 40 height 11
select select "0"
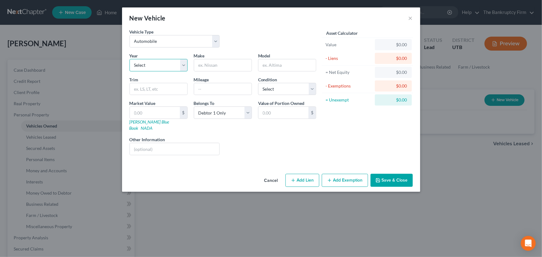
click at [155, 64] on select "Select 2026 2025 2024 2023 2022 2021 2020 2019 2018 2017 2016 2015 2014 2013 20…" at bounding box center [159, 65] width 58 height 12
select select "6"
click at [130, 59] on select "Select 2026 2025 2024 2023 2022 2021 2020 2019 2018 2017 2016 2015 2014 2013 20…" at bounding box center [159, 65] width 58 height 12
click at [199, 68] on input "text" at bounding box center [222, 65] width 57 height 12
type input "VW"
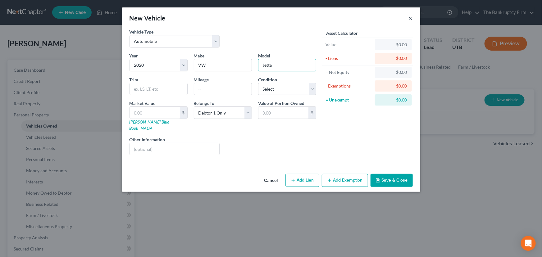
type input "Jetta"
click at [411, 18] on button "×" at bounding box center [410, 17] width 4 height 7
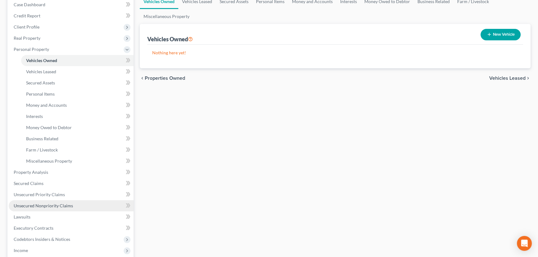
scroll to position [84, 0]
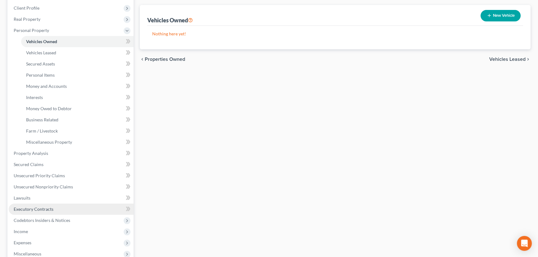
click at [35, 207] on span "Executory Contracts" at bounding box center [34, 209] width 40 height 5
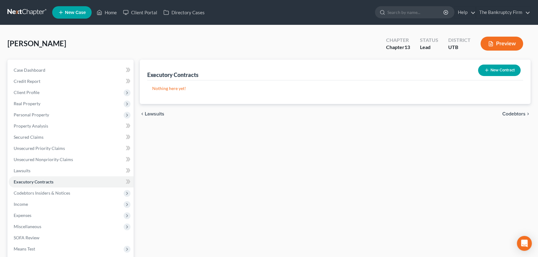
click at [505, 71] on button "New Contract" at bounding box center [499, 70] width 43 height 11
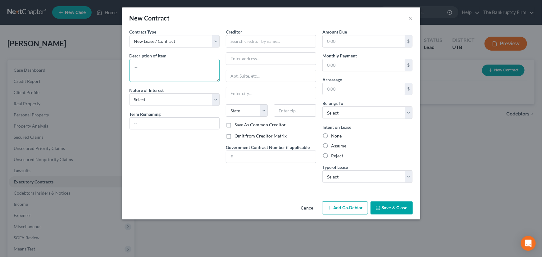
click at [145, 65] on textarea at bounding box center [175, 70] width 90 height 23
type textarea "2020 VW Jetta"
select select "3"
click at [139, 124] on input "text" at bounding box center [175, 124] width 90 height 12
type input "2 years"
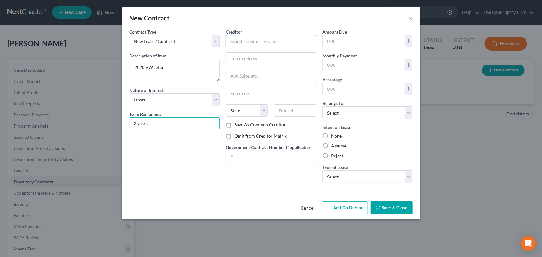
click at [247, 42] on input "text" at bounding box center [271, 41] width 90 height 12
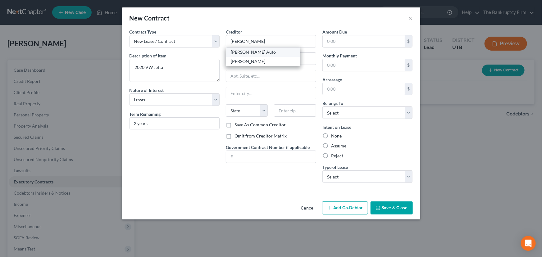
click at [254, 51] on div "Markosian Auto" at bounding box center [263, 52] width 65 height 6
type input "Markosian Auto"
type input "3213 Wall Ave"
type input "Ogden"
select select "46"
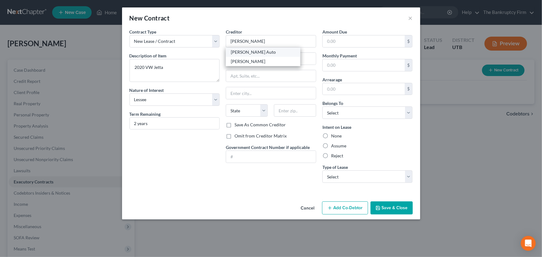
type input "84401-0000"
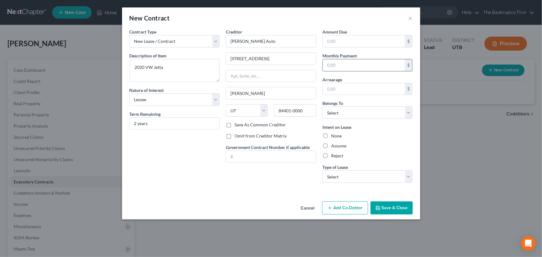
click at [328, 64] on input "text" at bounding box center [364, 65] width 82 height 12
type input "567"
click at [342, 113] on select "Select Debtor 1 Only Debtor 2 Only Debtor 1 And Debtor 2 Only At Least One Of T…" at bounding box center [367, 113] width 90 height 12
select select "0"
click at [322, 107] on select "Select Debtor 1 Only Debtor 2 Only Debtor 1 And Debtor 2 Only At Least One Of T…" at bounding box center [367, 113] width 90 height 12
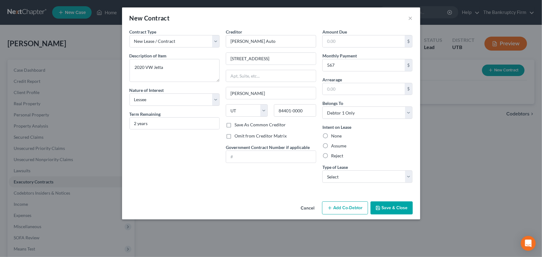
click at [331, 147] on label "Assume" at bounding box center [338, 146] width 15 height 6
click at [334, 147] on input "Assume" at bounding box center [336, 145] width 4 height 4
radio input "true"
click at [331, 155] on label "Reject" at bounding box center [337, 156] width 12 height 6
click at [334, 155] on input "Reject" at bounding box center [336, 155] width 4 height 4
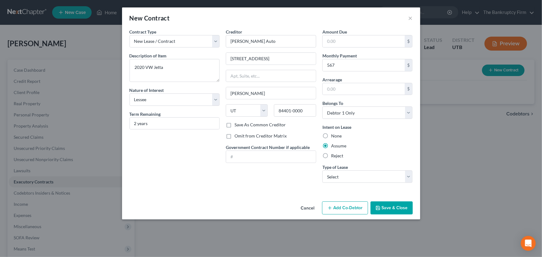
radio input "true"
click at [331, 145] on label "Assume" at bounding box center [338, 146] width 15 height 6
click at [334, 145] on input "Assume" at bounding box center [336, 145] width 4 height 4
radio input "true"
click at [331, 155] on label "Reject" at bounding box center [337, 156] width 12 height 6
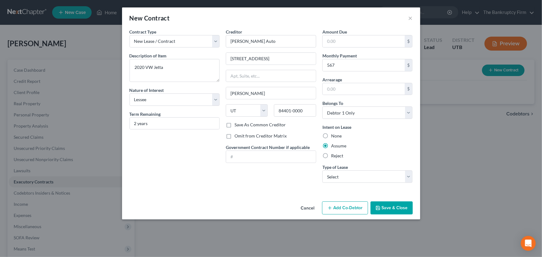
click at [334, 155] on input "Reject" at bounding box center [336, 155] width 4 height 4
radio input "true"
click at [389, 206] on button "Save & Close" at bounding box center [392, 208] width 42 height 13
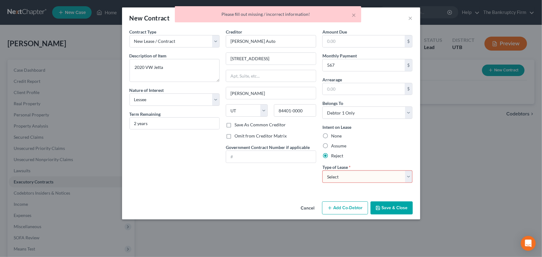
click at [344, 174] on select "Select Real Estate Car Other" at bounding box center [367, 177] width 90 height 12
select select "1"
click at [322, 171] on select "Select Real Estate Car Other" at bounding box center [367, 177] width 90 height 12
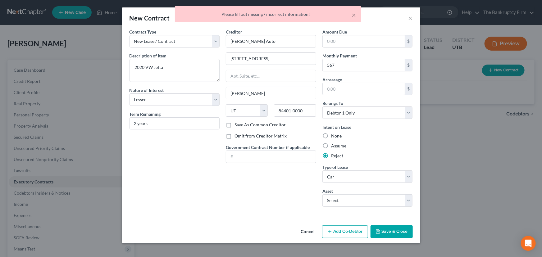
click at [391, 232] on button "Save & Close" at bounding box center [392, 232] width 42 height 13
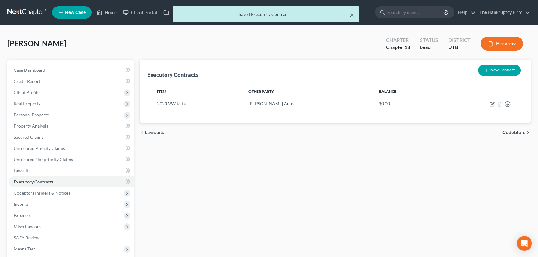
click at [353, 15] on button "×" at bounding box center [352, 14] width 4 height 7
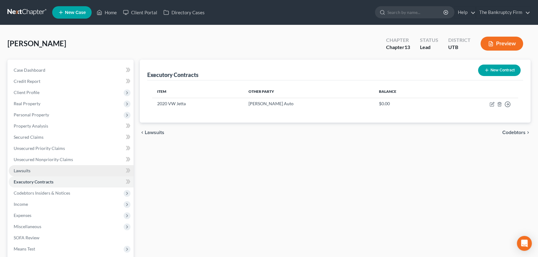
click at [22, 169] on span "Lawsuits" at bounding box center [22, 170] width 17 height 5
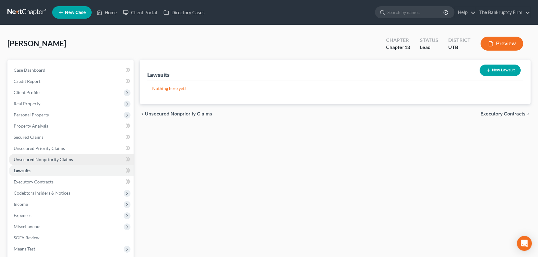
click at [36, 162] on span "Unsecured Nonpriority Claims" at bounding box center [43, 159] width 59 height 5
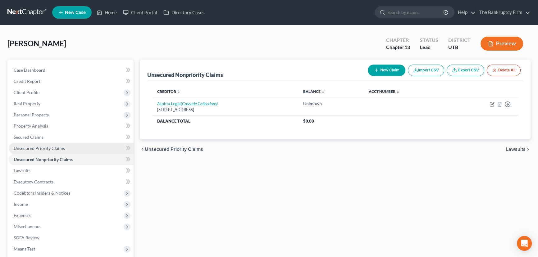
click at [47, 149] on span "Unsecured Priority Claims" at bounding box center [39, 148] width 51 height 5
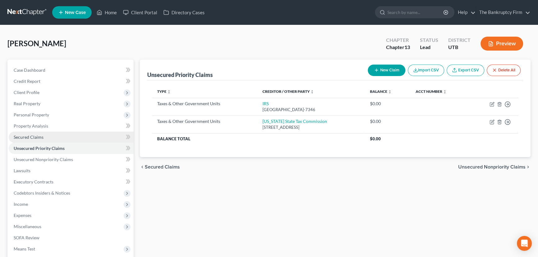
click at [35, 139] on span "Secured Claims" at bounding box center [29, 137] width 30 height 5
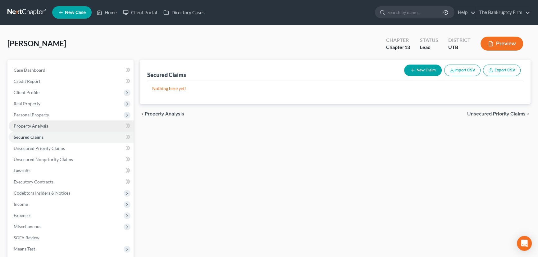
click at [40, 127] on span "Property Analysis" at bounding box center [31, 125] width 34 height 5
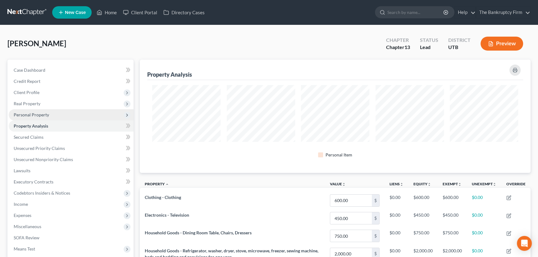
click at [32, 113] on span "Personal Property" at bounding box center [31, 114] width 35 height 5
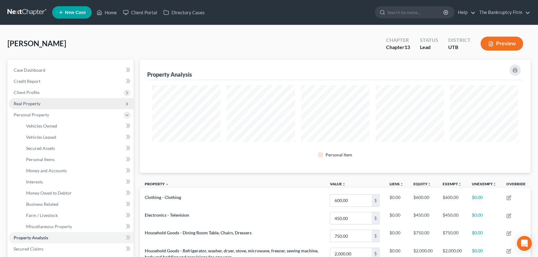
click at [32, 105] on span "Real Property" at bounding box center [27, 103] width 27 height 5
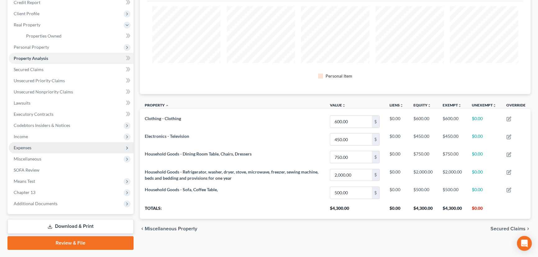
scroll to position [84, 0]
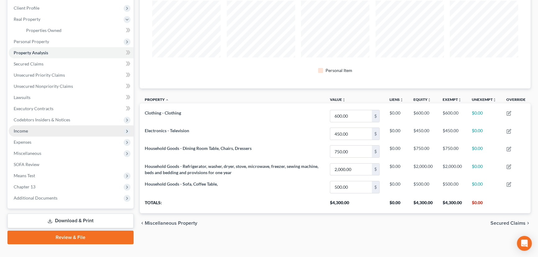
click at [18, 132] on span "Income" at bounding box center [21, 130] width 14 height 5
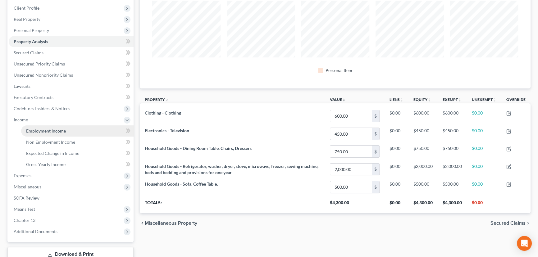
click at [59, 130] on span "Employment Income" at bounding box center [46, 130] width 40 height 5
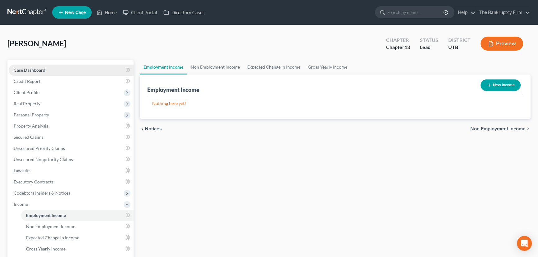
click at [35, 68] on span "Case Dashboard" at bounding box center [30, 69] width 32 height 5
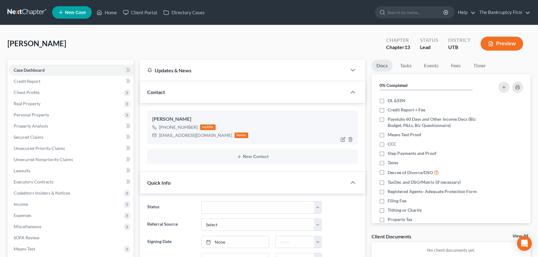
scroll to position [49, 0]
click at [202, 127] on img at bounding box center [201, 127] width 5 height 5
click at [109, 12] on link "Home" at bounding box center [107, 12] width 26 height 11
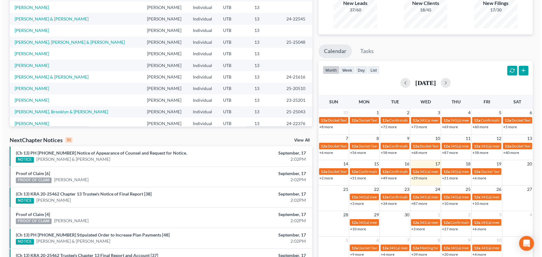
scroll to position [84, 0]
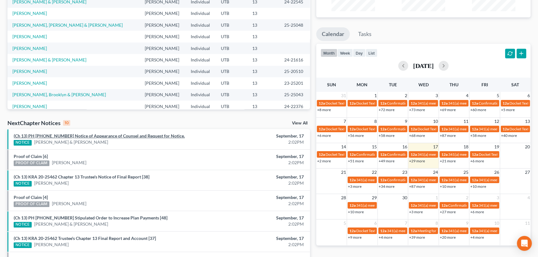
click at [74, 136] on link "(Ch 13) PH 24-22311 Notice of Appearance of Counsel and Request for Notice." at bounding box center [99, 135] width 171 height 5
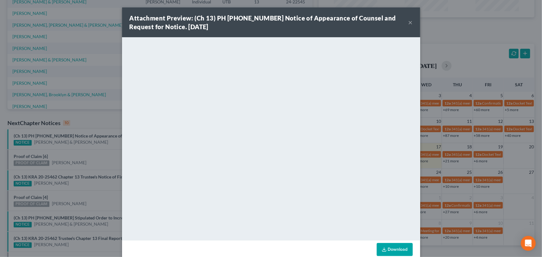
click at [69, 153] on div "Attachment Preview: (Ch 13) PH 24-22311 Notice of Appearance of Counsel and Req…" at bounding box center [271, 128] width 542 height 257
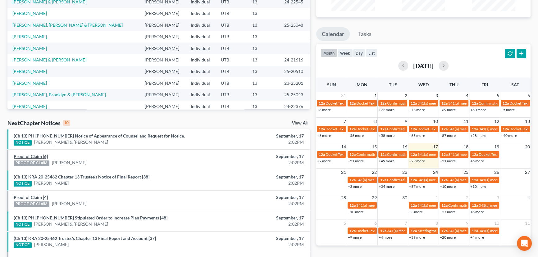
click at [34, 155] on link "Proof of Claim [6]" at bounding box center [31, 156] width 34 height 5
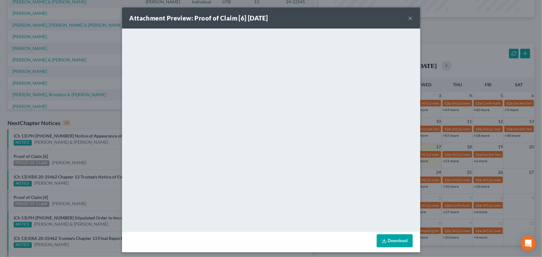
drag, startPoint x: 74, startPoint y: 152, endPoint x: 92, endPoint y: 151, distance: 18.0
click at [75, 152] on div "Attachment Preview: Proof of Claim [6] 09/17/2025 × <object ng-attr-data='https…" at bounding box center [271, 128] width 542 height 257
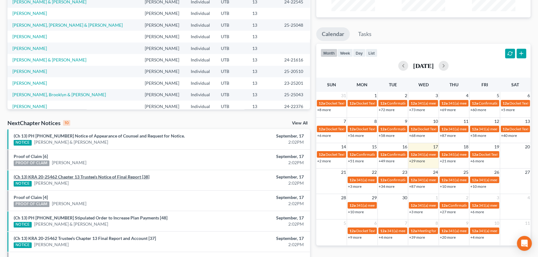
click at [102, 177] on link "(Ch 13) KRA 20-25462 Chapter 13 Trustee's Notice of Final Report [38]" at bounding box center [82, 176] width 136 height 5
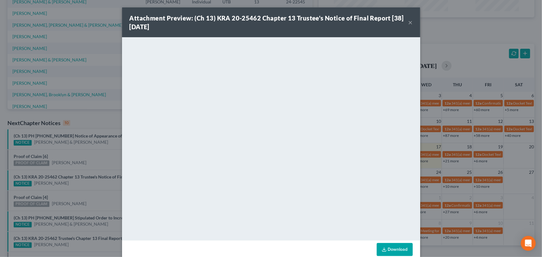
drag, startPoint x: 81, startPoint y: 184, endPoint x: 70, endPoint y: 189, distance: 12.0
click at [77, 186] on div "Attachment Preview: (Ch 13) KRA 20-25462 Chapter 13 Trustee's Notice of Final R…" at bounding box center [271, 128] width 542 height 257
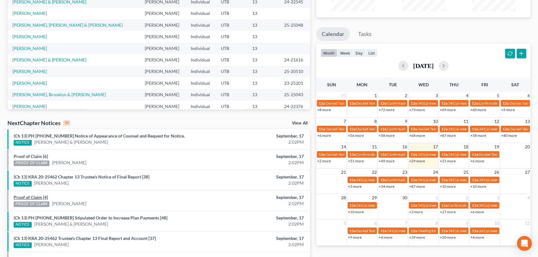
click at [29, 196] on link "Proof of Claim [4]" at bounding box center [31, 197] width 34 height 5
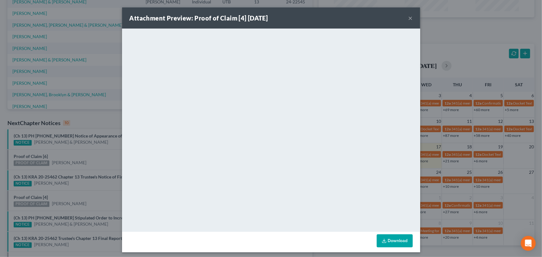
click at [62, 195] on div "Attachment Preview: Proof of Claim [4] 09/17/2025 × <object ng-attr-data='https…" at bounding box center [271, 128] width 542 height 257
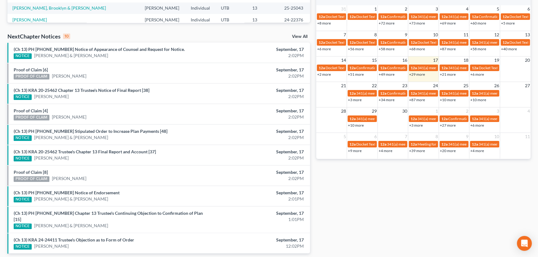
scroll to position [189, 0]
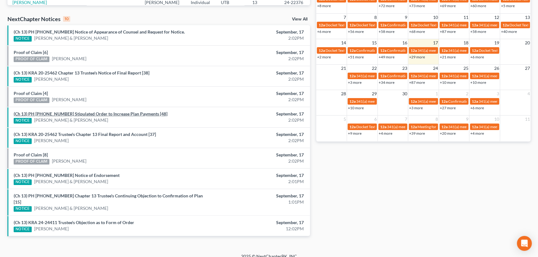
click at [107, 114] on link "(Ch 13) PH 24-25128 Stipulated Order to Increase Plan Payments [48]" at bounding box center [91, 113] width 154 height 5
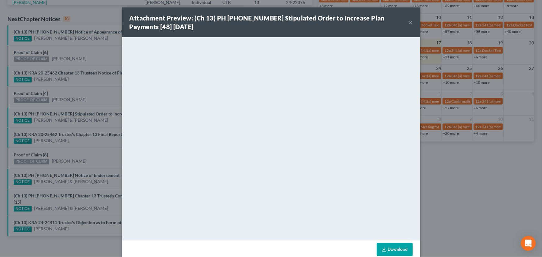
click at [78, 155] on div "Attachment Preview: (Ch 13) PH 24-25128 Stipulated Order to Increase Plan Payme…" at bounding box center [271, 128] width 542 height 257
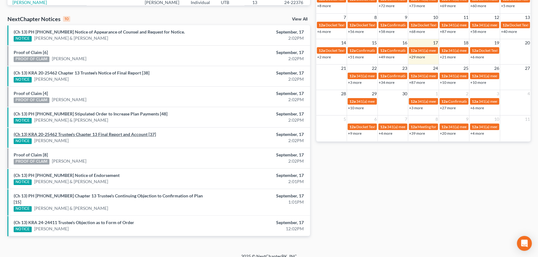
click at [113, 134] on link "(Ch 13) KRA 20-25462 Trustee's Chapter 13 Final Report and Account [37]" at bounding box center [85, 134] width 142 height 5
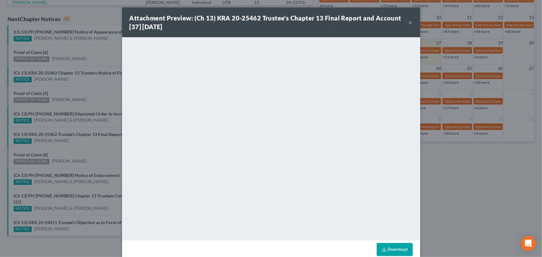
drag, startPoint x: 90, startPoint y: 146, endPoint x: 52, endPoint y: 151, distance: 38.5
click at [84, 149] on div "Attachment Preview: (Ch 13) KRA 20-25462 Trustee's Chapter 13 Final Report and …" at bounding box center [271, 128] width 542 height 257
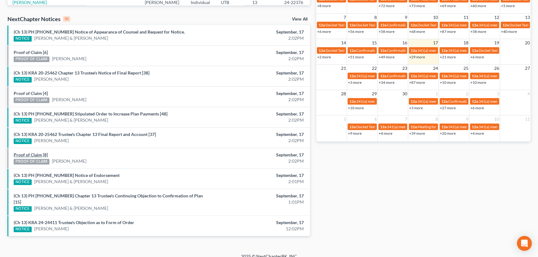
click at [33, 153] on link "Proof of Claim [8]" at bounding box center [31, 154] width 34 height 5
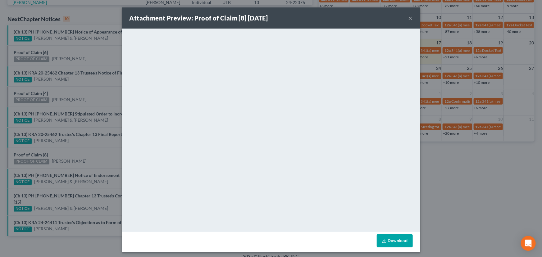
click at [75, 149] on div "Attachment Preview: Proof of Claim [8] 09/17/2025 × <object ng-attr-data='https…" at bounding box center [271, 128] width 542 height 257
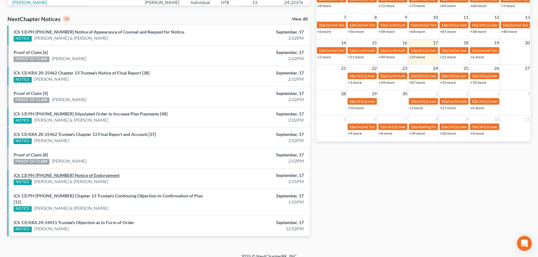
click at [80, 174] on link "(Ch 13) PH 24-25790 Notice of Endorsement" at bounding box center [67, 175] width 106 height 5
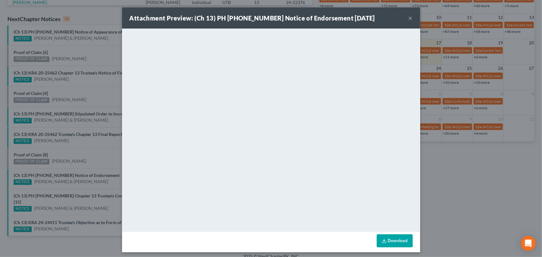
click at [106, 152] on div "Attachment Preview: (Ch 13) PH 24-25790 Notice of Endorsement 09/17/2025 × <obj…" at bounding box center [271, 128] width 542 height 257
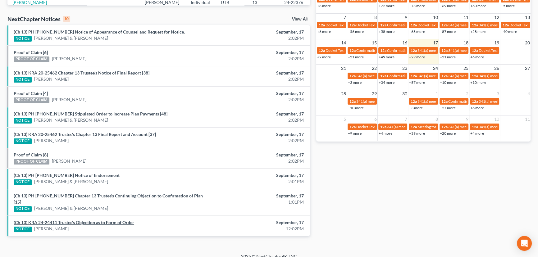
click at [81, 220] on link "(Ch 13) KRA 24-24411 Trustee's Objection as to Form of Order" at bounding box center [74, 222] width 121 height 5
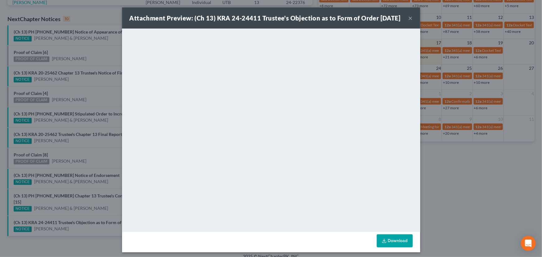
click at [112, 172] on div "Attachment Preview: (Ch 13) KRA 24-24411 Trustee's Objection as to Form of Orde…" at bounding box center [271, 128] width 542 height 257
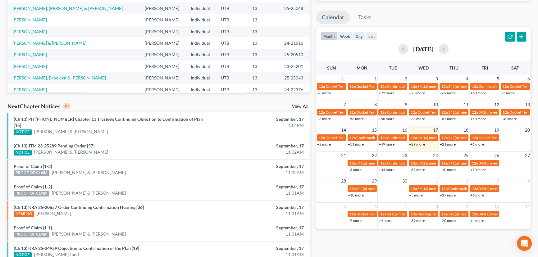
scroll to position [189, 0]
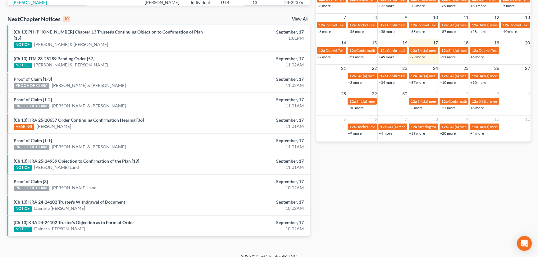
click at [61, 199] on link "(Ch 13) KRA 24-24102 Trustee's Withdrawal of Document" at bounding box center [70, 201] width 112 height 5
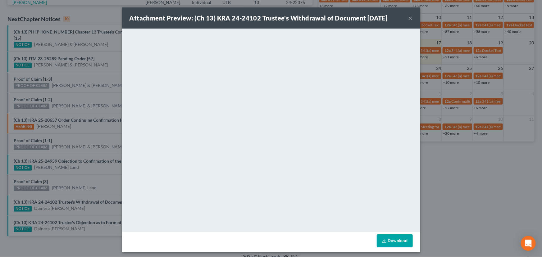
click at [79, 175] on div "Attachment Preview: (Ch 13) KRA 24-24102 Trustee's Withdrawal of Document [DATE…" at bounding box center [271, 128] width 542 height 257
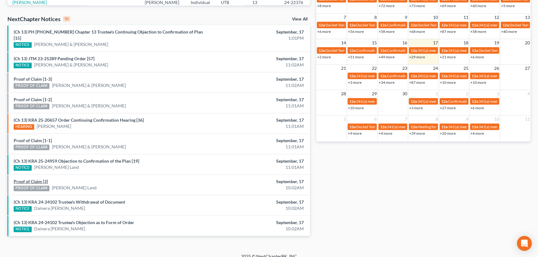
click at [31, 179] on link "Proof of Claim [3]" at bounding box center [31, 181] width 34 height 5
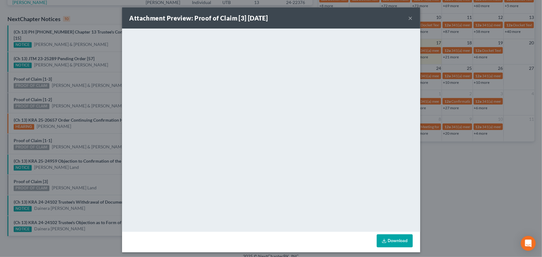
click at [91, 175] on div "Attachment Preview: Proof of Claim [3] [DATE] × <object ng-attr-data='[URL][DOM…" at bounding box center [271, 128] width 542 height 257
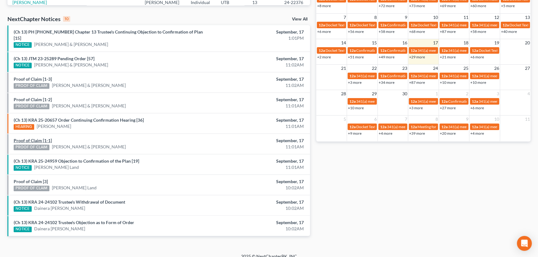
click at [39, 138] on link "Proof of Claim [1-1]" at bounding box center [33, 140] width 38 height 5
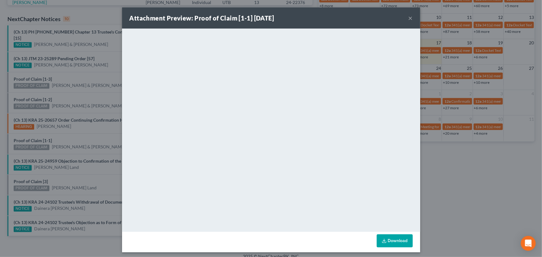
click at [75, 134] on div "Attachment Preview: Proof of Claim [1-1] [DATE] × <object ng-attr-data='[URL][D…" at bounding box center [271, 128] width 542 height 257
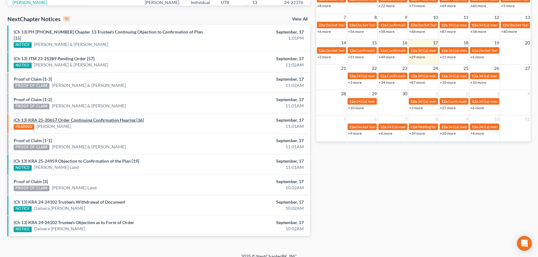
click at [76, 117] on link "(Ch 13) KRA 25-20657 Order Continuing Confirmation Hearing [36]" at bounding box center [79, 119] width 130 height 5
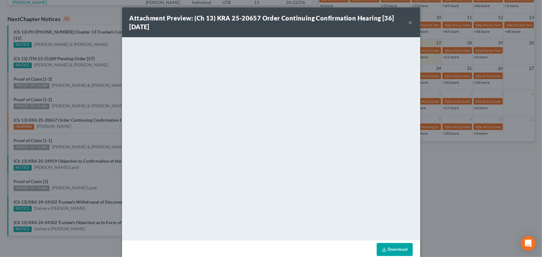
click at [80, 107] on div "Attachment Preview: (Ch 13) KRA 25-20657 Order Continuing Confirmation Hearing …" at bounding box center [271, 128] width 542 height 257
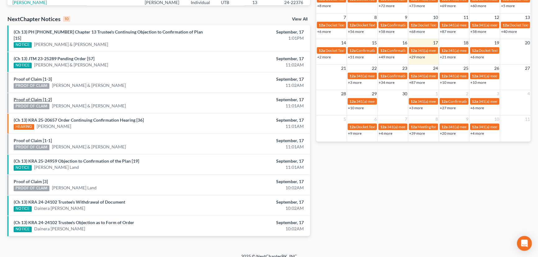
click at [29, 97] on link "Proof of Claim [1-2]" at bounding box center [33, 99] width 38 height 5
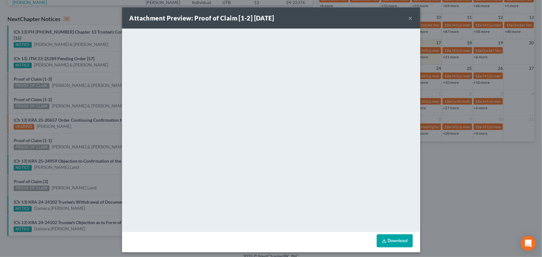
drag, startPoint x: 71, startPoint y: 93, endPoint x: 57, endPoint y: 85, distance: 16.3
click at [71, 93] on div "Attachment Preview: Proof of Claim [1-2] [DATE] × <object ng-attr-data='[URL][D…" at bounding box center [271, 128] width 542 height 257
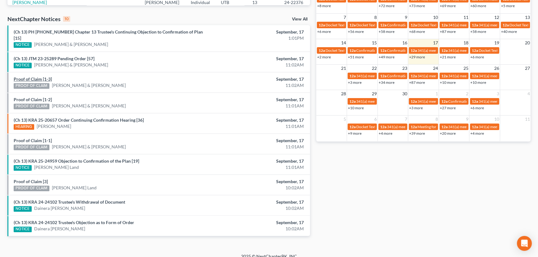
click at [34, 76] on link "Proof of Claim [1-3]" at bounding box center [33, 78] width 38 height 5
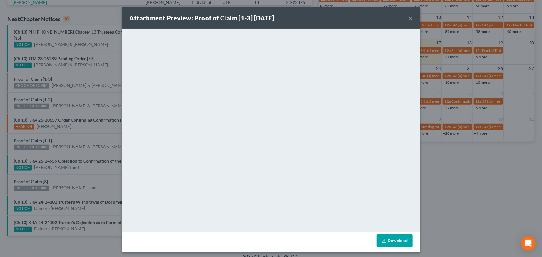
click at [71, 74] on div "Attachment Preview: Proof of Claim [1-3] [DATE] × <object ng-attr-data='[URL][D…" at bounding box center [271, 128] width 542 height 257
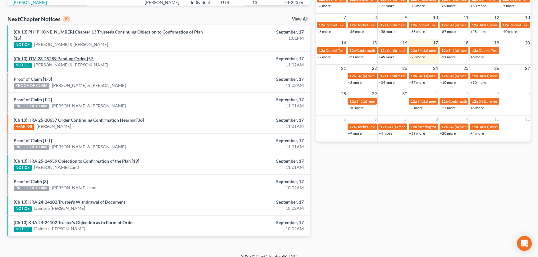
click at [71, 56] on link "(Ch 13) JTM 23-25289 Pending Order [57]" at bounding box center [54, 58] width 81 height 5
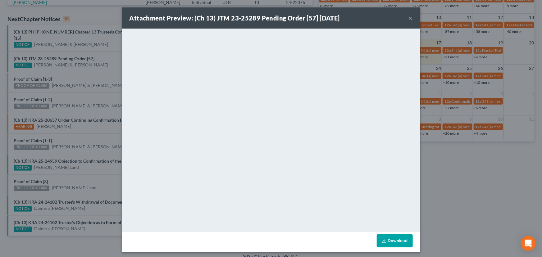
click at [84, 68] on div "Attachment Preview: (Ch 13) JTM 23-25289 Pending Order [57] [DATE] × <object ng…" at bounding box center [271, 128] width 542 height 257
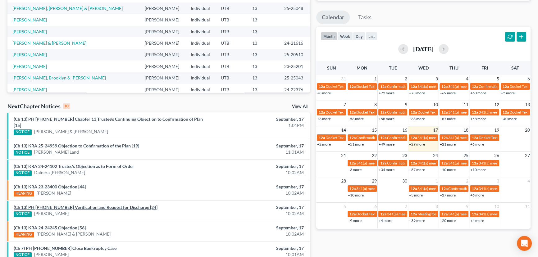
scroll to position [189, 0]
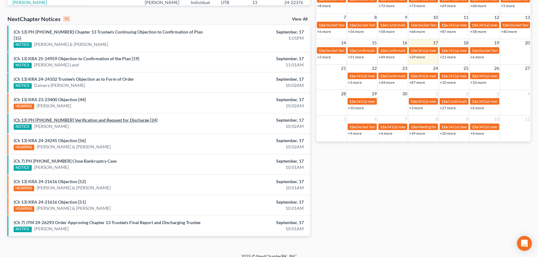
click at [89, 106] on li "(Ch 13) KRA 23-23400 Objection [44] HEARING [PERSON_NAME] September, 17 10:02AM" at bounding box center [158, 103] width 303 height 21
click at [89, 117] on link "(Ch 13) PH [PHONE_NUMBER] Verification and Request for Discharge [24]" at bounding box center [86, 119] width 144 height 5
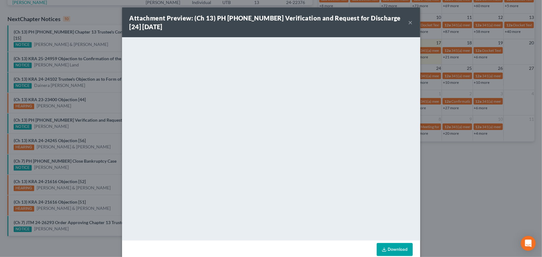
click at [93, 121] on div "Attachment Preview: (Ch 13) PH [PHONE_NUMBER] Verification and Request for Disc…" at bounding box center [271, 128] width 542 height 257
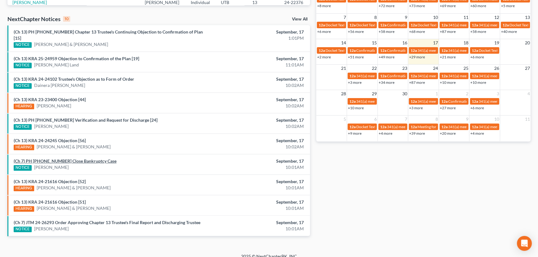
click at [81, 158] on link "(Ch 7) PH [PHONE_NUMBER] Close Bankruptcy Case" at bounding box center [65, 160] width 103 height 5
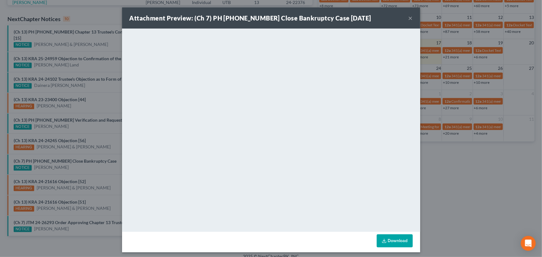
click at [80, 159] on div "Attachment Preview: (Ch 7) PH [PHONE_NUMBER] Close Bankruptcy Case [DATE] × <ob…" at bounding box center [271, 128] width 542 height 257
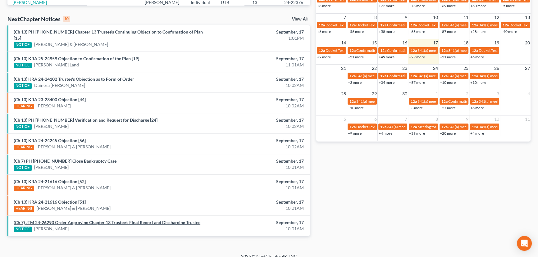
click at [86, 220] on link "(Ch 7) JTM 24-26293 Order Approving Chapter 13 Trustee's Final Report and Disch…" at bounding box center [107, 222] width 187 height 5
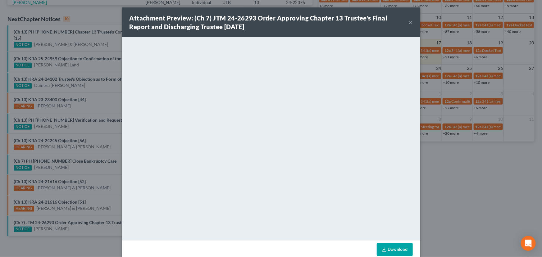
click at [106, 197] on div "Attachment Preview: (Ch 7) JTM 24-26293 Order Approving Chapter 13 Trustee's Fi…" at bounding box center [271, 128] width 542 height 257
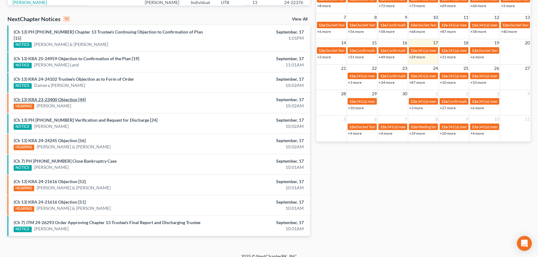
click at [63, 97] on link "(Ch 13) KRA 23-23400 Objection [44]" at bounding box center [50, 99] width 72 height 5
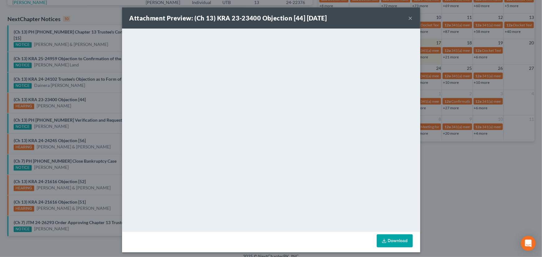
click at [101, 98] on div "Attachment Preview: (Ch 13) KRA 23-23400 Objection [44] [DATE] × <object ng-att…" at bounding box center [271, 128] width 542 height 257
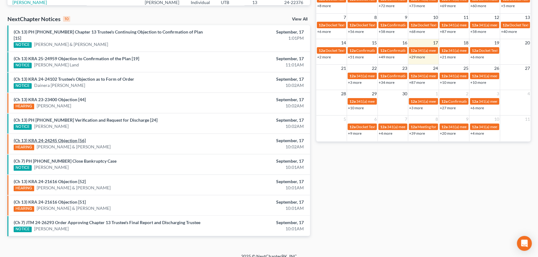
click at [66, 138] on link "(Ch 13) KRA 24-24245 Objection [56]" at bounding box center [50, 140] width 72 height 5
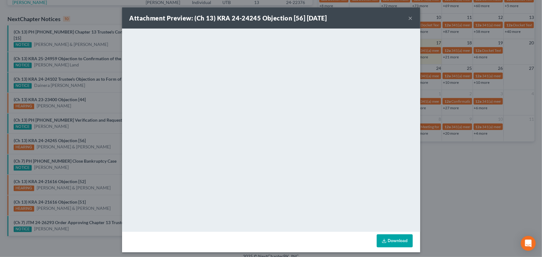
click at [408, 19] on button "×" at bounding box center [410, 17] width 4 height 7
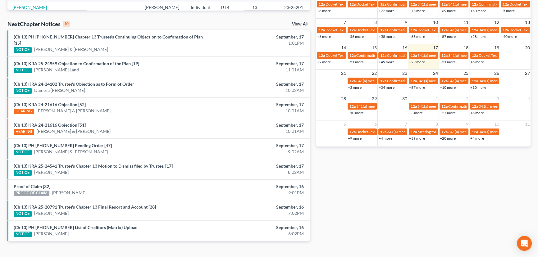
scroll to position [189, 0]
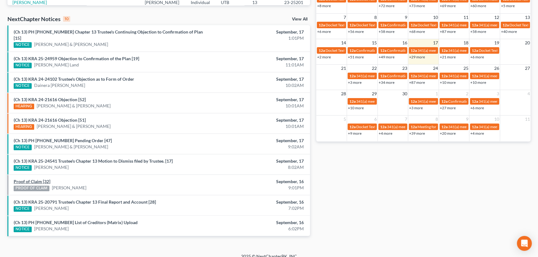
click at [33, 179] on link "Proof of Claim [32]" at bounding box center [32, 181] width 37 height 5
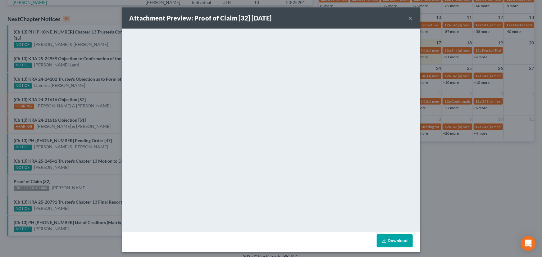
click at [76, 172] on div "Attachment Preview: Proof of Claim [32] [DATE] × <object ng-attr-data='[URL][DO…" at bounding box center [271, 128] width 542 height 257
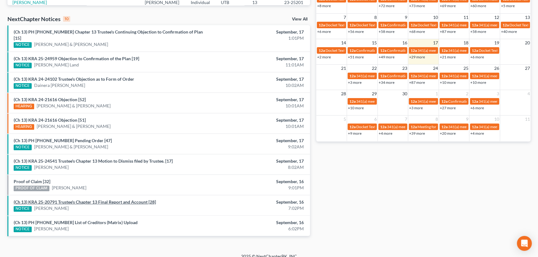
click at [87, 199] on link "(Ch 13) KRA 25-20791 Trustee's Chapter 13 Final Report and Account [28]" at bounding box center [85, 201] width 142 height 5
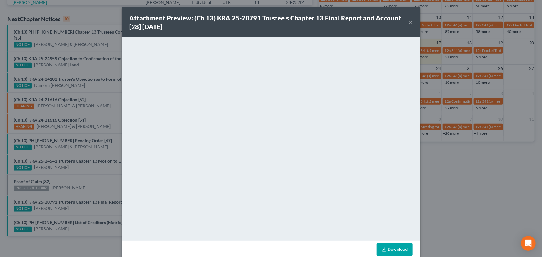
click at [84, 201] on div "Attachment Preview: (Ch 13) KRA 25-20791 Trustee's Chapter 13 Final Report and …" at bounding box center [271, 128] width 542 height 257
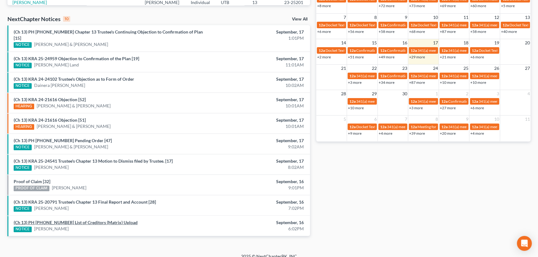
click at [74, 220] on link "(Ch 13) PH [PHONE_NUMBER] List of Creditors (Matrix) Upload" at bounding box center [76, 222] width 124 height 5
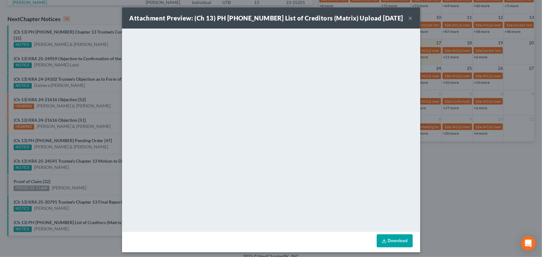
click at [78, 207] on div "Attachment Preview: (Ch 13) PH [PHONE_NUMBER] List of Creditors (Matrix) Upload…" at bounding box center [271, 128] width 542 height 257
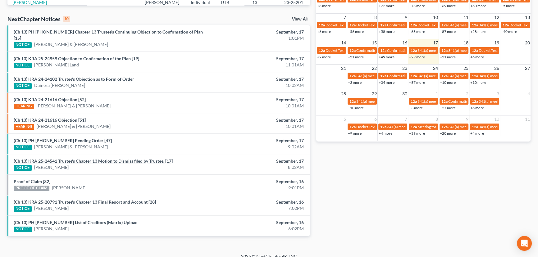
click at [101, 158] on link "(Ch 13) KRA 25-24541 Trustee's Chapter 13 Motion to Dismiss filed by Trustee. […" at bounding box center [93, 160] width 159 height 5
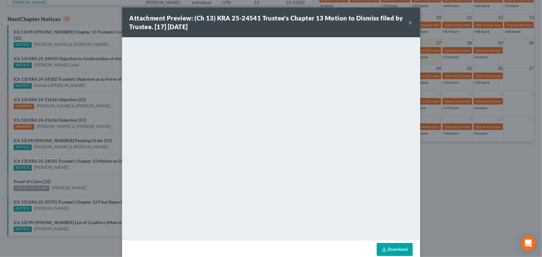
click at [103, 180] on div "Attachment Preview: (Ch 13) KRA 25-24541 Trustee's Chapter 13 Motion to Dismiss…" at bounding box center [271, 128] width 542 height 257
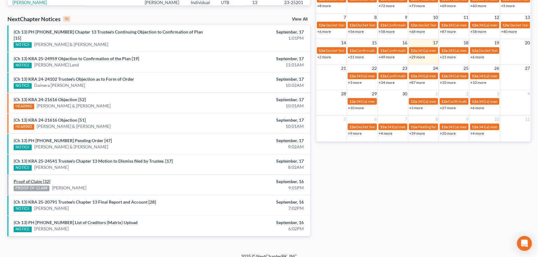
click at [36, 179] on link "Proof of Claim [32]" at bounding box center [32, 181] width 37 height 5
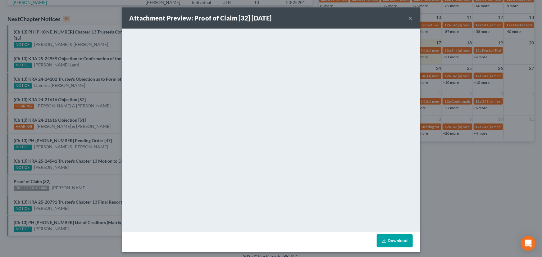
drag, startPoint x: 83, startPoint y: 174, endPoint x: 91, endPoint y: 165, distance: 12.1
click at [83, 174] on div "Attachment Preview: Proof of Claim [32] [DATE] × <object ng-attr-data='[URL][DO…" at bounding box center [271, 128] width 542 height 257
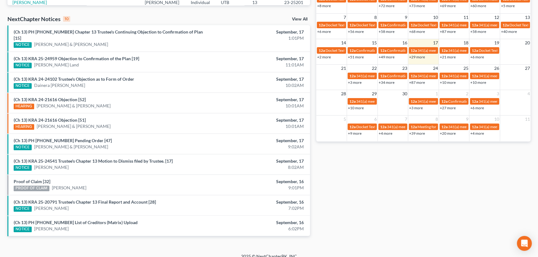
click at [85, 166] on li "(Ch 13) KRA 25-24541 Trustee's Chapter 13 Motion to Dismiss filed by Trustee. […" at bounding box center [158, 164] width 303 height 21
click at [60, 138] on link "(Ch 13) PH 24-25128 Pending Order [47]" at bounding box center [63, 140] width 98 height 5
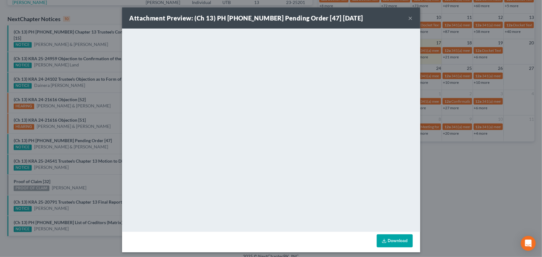
click at [67, 140] on div "Attachment Preview: (Ch 13) PH 24-25128 Pending Order [47] 09/17/2025 × <object…" at bounding box center [271, 128] width 542 height 257
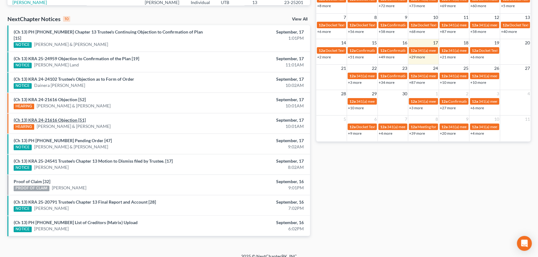
click at [61, 117] on link "(Ch 13) KRA 24-21616 Objection [51]" at bounding box center [50, 119] width 72 height 5
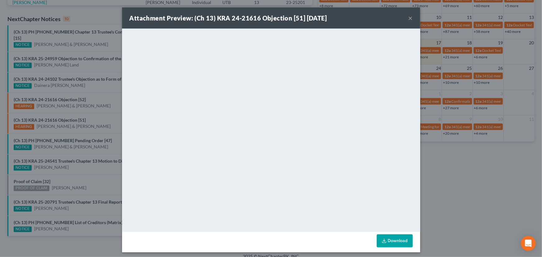
click at [57, 93] on div "Attachment Preview: (Ch 13) KRA 24-21616 Objection [51] 09/17/2025 × <object ng…" at bounding box center [271, 128] width 542 height 257
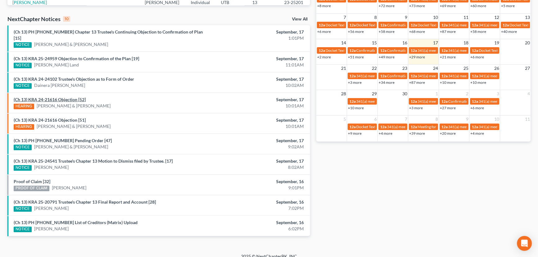
click at [57, 97] on link "(Ch 13) KRA 24-21616 Objection [52]" at bounding box center [50, 99] width 72 height 5
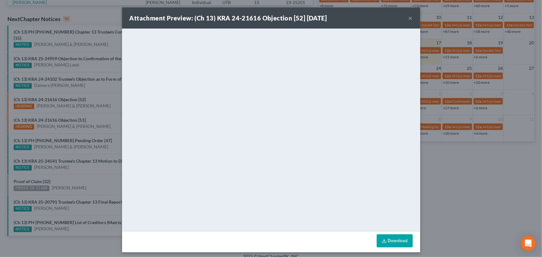
click at [410, 18] on button "×" at bounding box center [410, 17] width 4 height 7
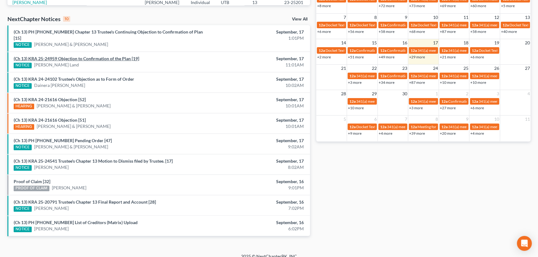
click at [90, 56] on link "(Ch 13) KRA 25-24959 Objection to Confirmation of the Plan [19]" at bounding box center [77, 58] width 126 height 5
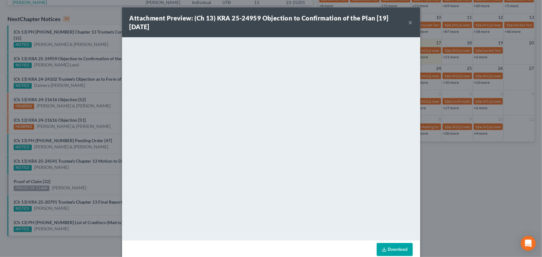
click at [88, 57] on div "Attachment Preview: (Ch 13) KRA 25-24959 Objection to Confirmation of the Plan …" at bounding box center [271, 128] width 542 height 257
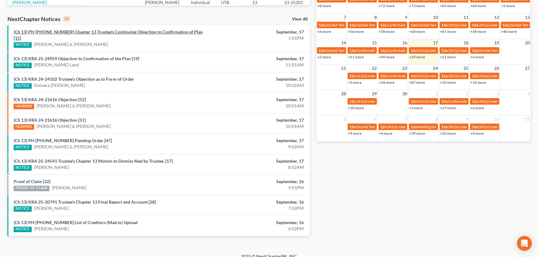
click at [145, 34] on link "(Ch 13) PH 25-24071 Chapter 13 Trustee's Continuing Objection to Confirmation o…" at bounding box center [108, 34] width 189 height 11
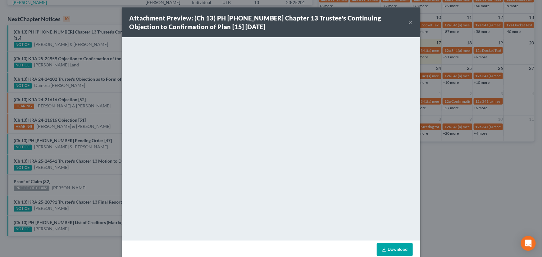
click at [96, 60] on div "Attachment Preview: (Ch 13) PH 25-24071 Chapter 13 Trustee's Continuing Objecti…" at bounding box center [271, 128] width 542 height 257
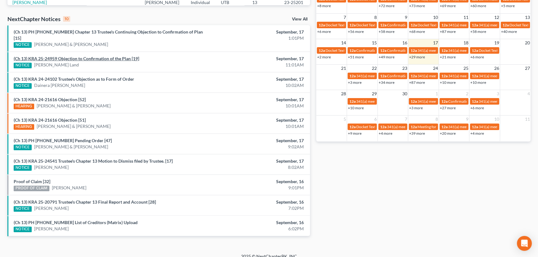
click at [105, 56] on link "(Ch 13) KRA 25-24959 Objection to Confirmation of the Plan [19]" at bounding box center [77, 58] width 126 height 5
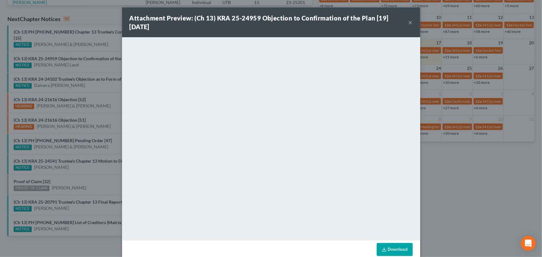
click at [75, 59] on div "Attachment Preview: (Ch 13) KRA 25-24959 Objection to Confirmation of the Plan …" at bounding box center [271, 128] width 542 height 257
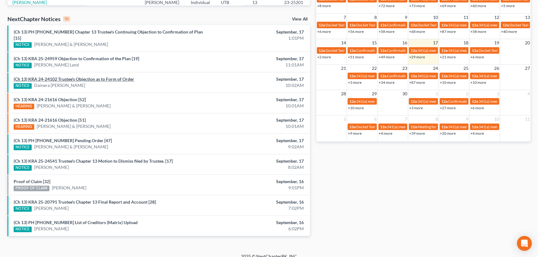
click at [74, 76] on link "(Ch 13) KRA 24-24102 Trustee's Objection as to Form of Order" at bounding box center [74, 78] width 121 height 5
click at [84, 76] on link "(Ch 13) KRA 24-24102 Trustee's Objection as to Form of Order" at bounding box center [74, 78] width 121 height 5
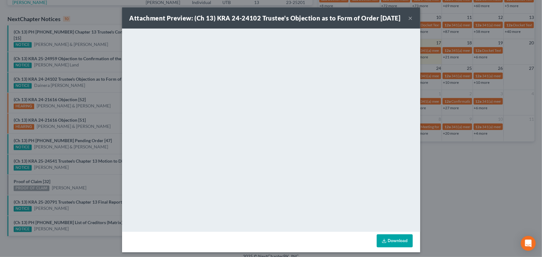
click at [408, 22] on button "×" at bounding box center [410, 17] width 4 height 7
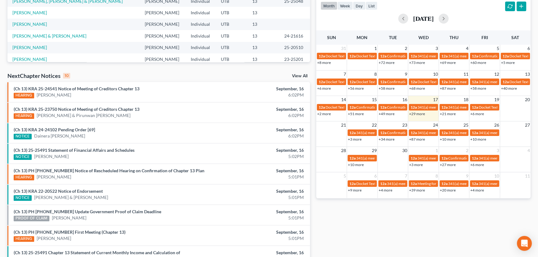
scroll to position [141, 0]
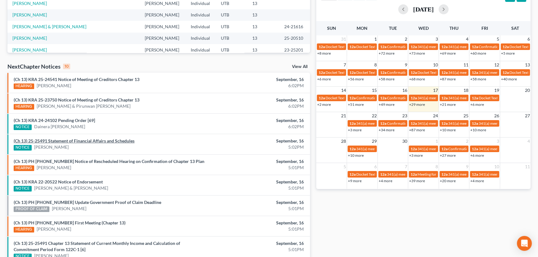
click at [68, 139] on link "(Ch 13) 25-25491 Statement of Financial Affairs and Schedules" at bounding box center [74, 140] width 121 height 5
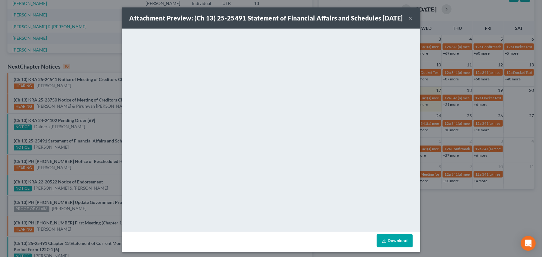
click at [68, 149] on div "Attachment Preview: (Ch 13) 25-25491 Statement of Financial Affairs and Schedul…" at bounding box center [271, 128] width 542 height 257
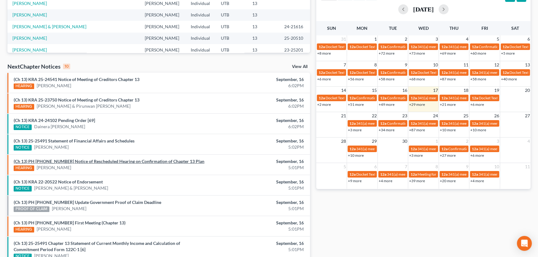
click at [81, 161] on link "(Ch 13) PH [PHONE_NUMBER] Notice of Rescheduled Hearing on Confirmation of Chap…" at bounding box center [109, 161] width 191 height 5
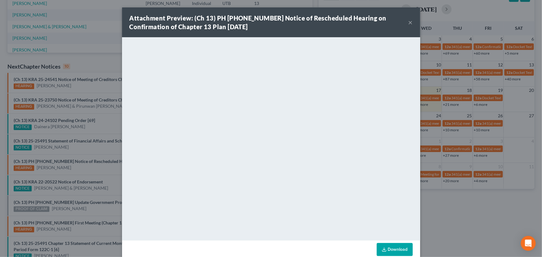
click at [408, 23] on button "×" at bounding box center [410, 22] width 4 height 7
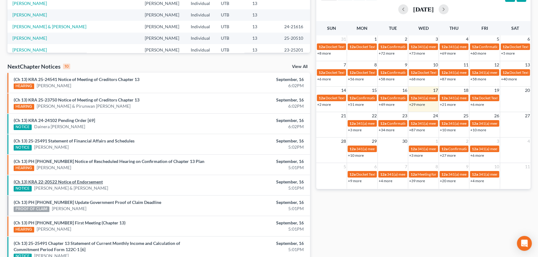
click at [81, 183] on link "(Ch 13) KRA 22-20522 Notice of Endorsement" at bounding box center [58, 181] width 89 height 5
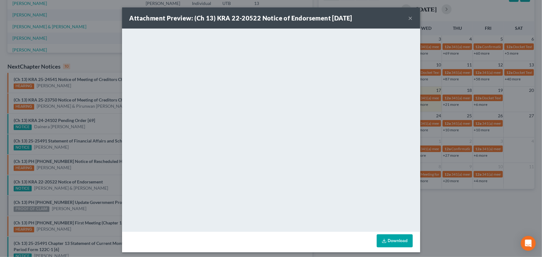
click at [104, 184] on div "Attachment Preview: (Ch 13) KRA 22-20522 Notice of Endorsement 09/16/2025 × <ob…" at bounding box center [271, 128] width 542 height 257
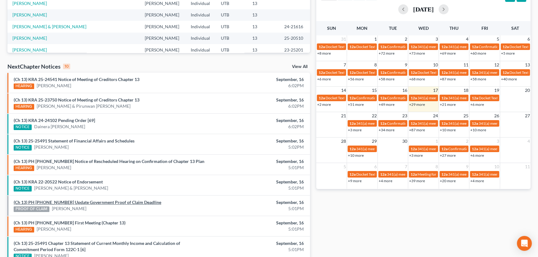
click at [88, 202] on link "(Ch 13) PH 25-20872 Update Government Proof of Claim Deadline" at bounding box center [88, 202] width 148 height 5
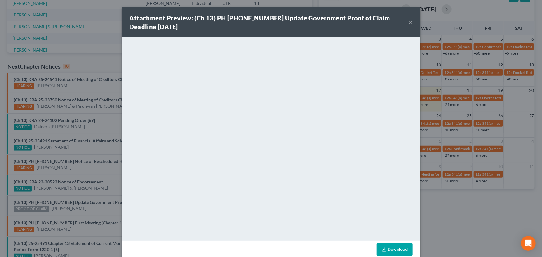
click at [110, 178] on div "Attachment Preview: (Ch 13) PH 25-20872 Update Government Proof of Claim Deadli…" at bounding box center [271, 128] width 542 height 257
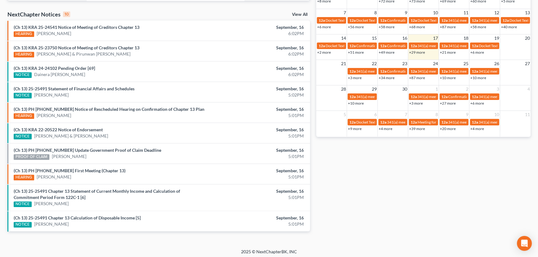
scroll to position [195, 0]
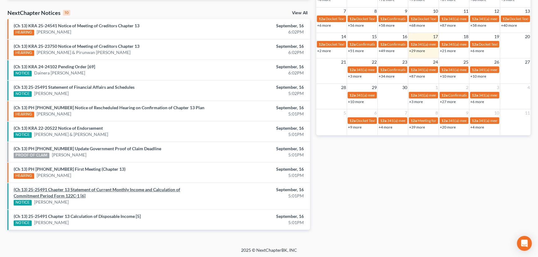
click at [103, 189] on link "(Ch 13) 25-25491 Chapter 13 Statement of Current Monthly Income and Calculation…" at bounding box center [97, 192] width 167 height 11
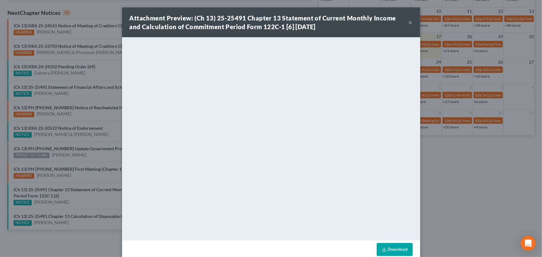
click at [103, 200] on div "Attachment Preview: (Ch 13) 25-25491 Chapter 13 Statement of Current Monthly In…" at bounding box center [271, 128] width 542 height 257
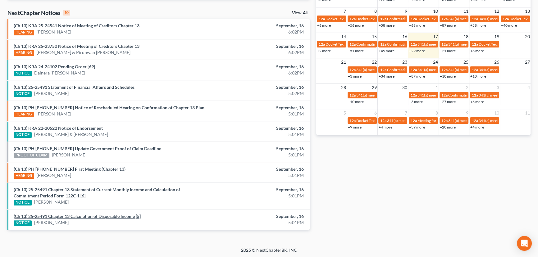
click at [89, 215] on link "(Ch 13) 25-25491 Chapter 13 Calculation of Disposable Income [5]" at bounding box center [77, 216] width 127 height 5
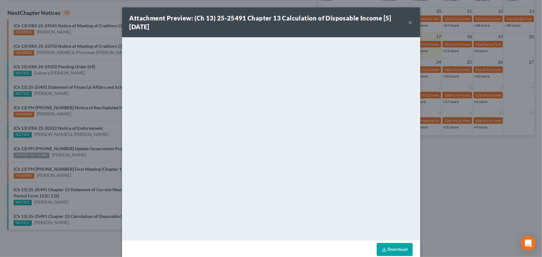
drag, startPoint x: 98, startPoint y: 207, endPoint x: 103, endPoint y: 142, distance: 65.4
click at [98, 207] on div "Attachment Preview: (Ch 13) 25-25491 Chapter 13 Calculation of Disposable Incom…" at bounding box center [271, 128] width 542 height 257
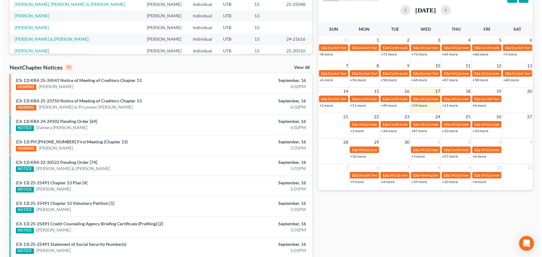
scroll to position [141, 0]
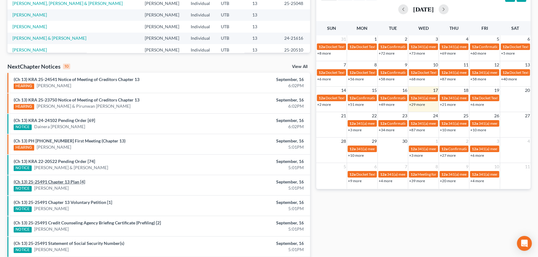
click at [48, 182] on link "(Ch 13) 25-25491 Chapter 13 Plan [4]" at bounding box center [49, 181] width 71 height 5
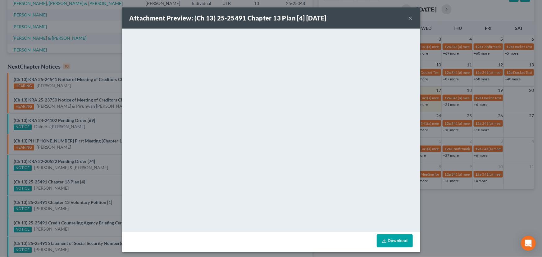
click at [49, 196] on div "Attachment Preview: (Ch 13) 25-25491 Chapter 13 Plan [4] [DATE] × <object ng-at…" at bounding box center [271, 128] width 542 height 257
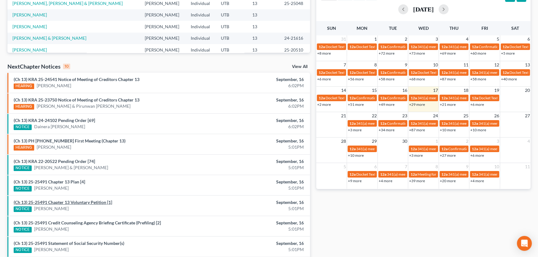
click at [54, 202] on link "(Ch 13) 25-25491 Chapter 13 Voluntary Petition [1]" at bounding box center [63, 202] width 98 height 5
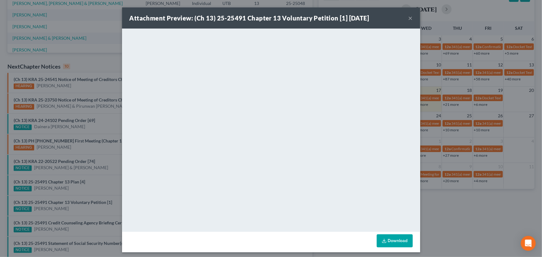
click at [67, 195] on div "Attachment Preview: (Ch 13) 25-25491 Chapter 13 Voluntary Petition [1] [DATE] ×…" at bounding box center [271, 128] width 542 height 257
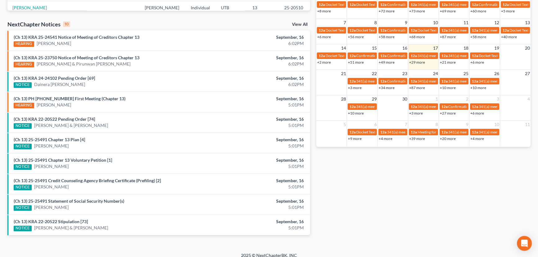
scroll to position [189, 0]
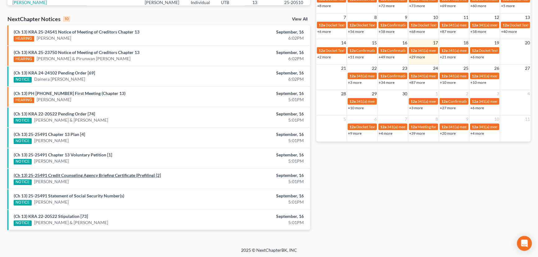
click at [74, 176] on link "(Ch 13) 25-25491 Credit Counseling Agency Briefing Certificate (Prefiling) [2]" at bounding box center [87, 175] width 147 height 5
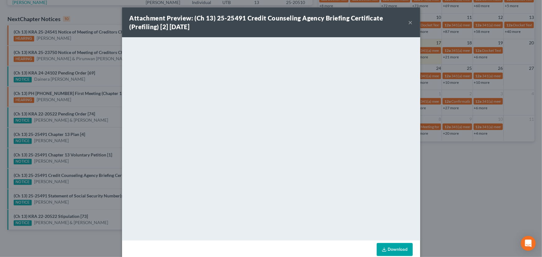
drag, startPoint x: 68, startPoint y: 189, endPoint x: 67, endPoint y: 193, distance: 4.5
click at [68, 189] on div "Attachment Preview: (Ch 13) 25-25491 Credit Counseling Agency Briefing Certific…" at bounding box center [271, 128] width 542 height 257
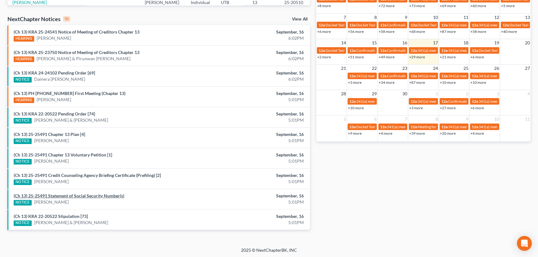
click at [66, 195] on link "(Ch 13) 25-25491 Statement of Social Security Number(s)" at bounding box center [69, 195] width 111 height 5
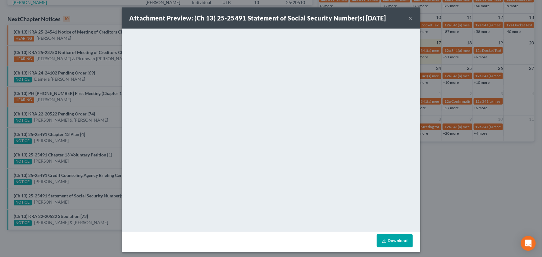
click at [62, 207] on div "Attachment Preview: (Ch 13) 25-25491 Statement of Social Security Number(s) [DA…" at bounding box center [271, 128] width 542 height 257
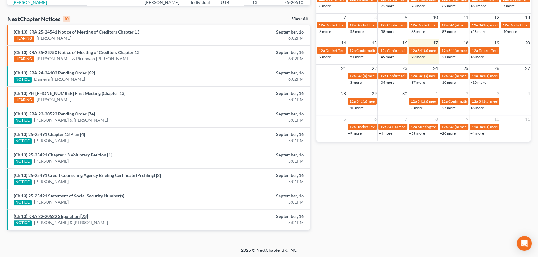
click at [59, 215] on link "(Ch 13) KRA 22-20522 Stipulation [73]" at bounding box center [51, 216] width 74 height 5
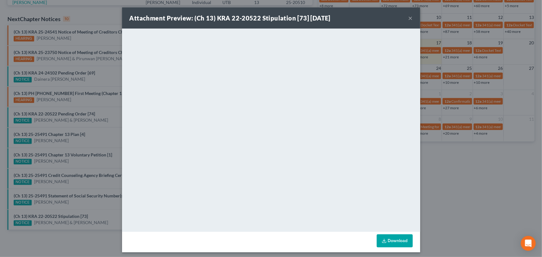
click at [68, 206] on div "Attachment Preview: (Ch 13) KRA 22-20522 Stipulation [73] [DATE] × <object ng-a…" at bounding box center [271, 128] width 542 height 257
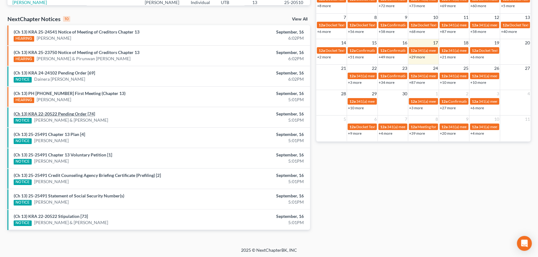
click at [66, 114] on link "(Ch 13) KRA 22-20522 Pending Order [74]" at bounding box center [54, 113] width 81 height 5
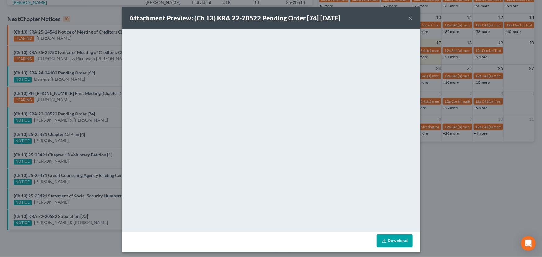
click at [94, 169] on div "Attachment Preview: (Ch 13) KRA 22-20522 Pending Order [74] [DATE] × <object ng…" at bounding box center [271, 128] width 542 height 257
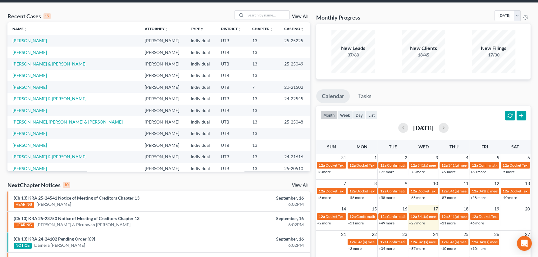
scroll to position [19, 0]
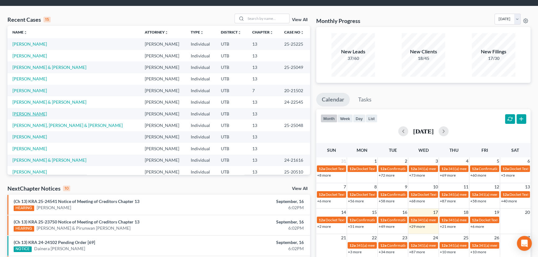
click at [31, 113] on link "[PERSON_NAME]" at bounding box center [29, 113] width 34 height 5
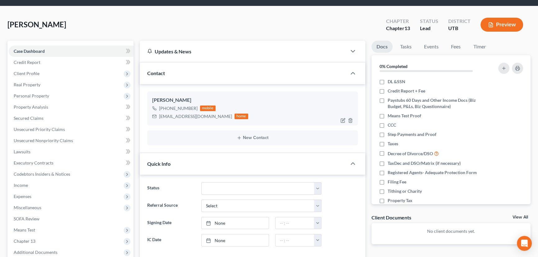
scroll to position [49, 0]
click at [202, 106] on img at bounding box center [201, 108] width 5 height 5
click at [199, 106] on img at bounding box center [201, 108] width 5 height 5
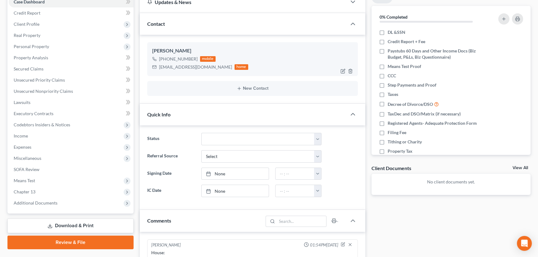
scroll to position [0, 0]
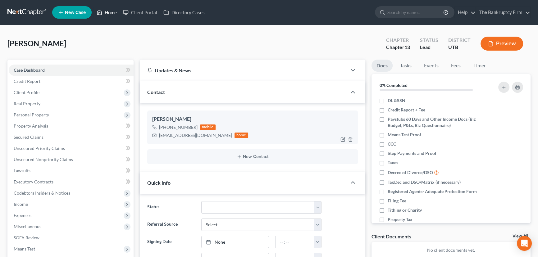
click at [110, 14] on link "Home" at bounding box center [107, 12] width 26 height 11
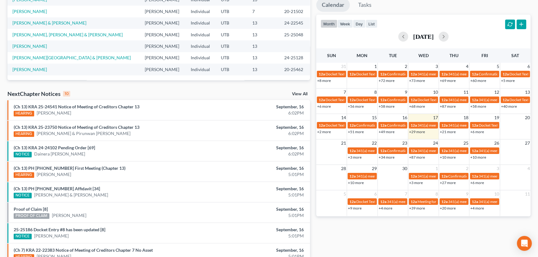
scroll to position [141, 0]
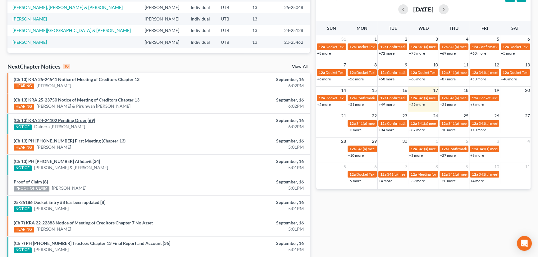
click at [71, 120] on link "(Ch 13) KRA 24-24102 Pending Order [69]" at bounding box center [54, 120] width 81 height 5
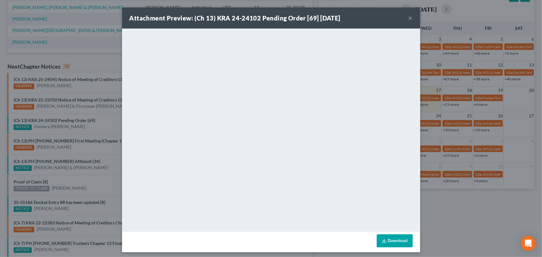
click at [83, 130] on div "Attachment Preview: (Ch 13) KRA 24-24102 Pending Order [69] [DATE] × <object ng…" at bounding box center [271, 128] width 542 height 257
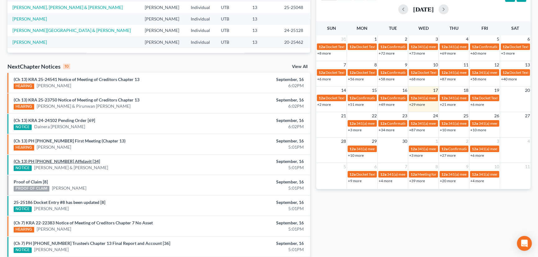
click at [63, 160] on link "(Ch 13) PH [PHONE_NUMBER] Affidavit [34]" at bounding box center [57, 161] width 86 height 5
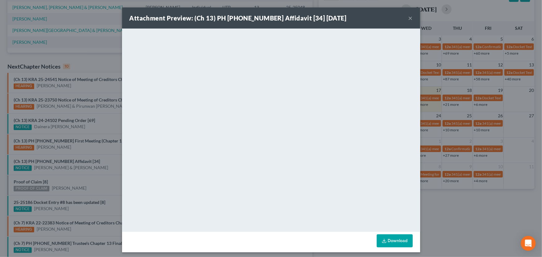
click at [99, 163] on div "Attachment Preview: (Ch 13) PH [PHONE_NUMBER] Affidavit [34] [DATE] × <object n…" at bounding box center [271, 128] width 542 height 257
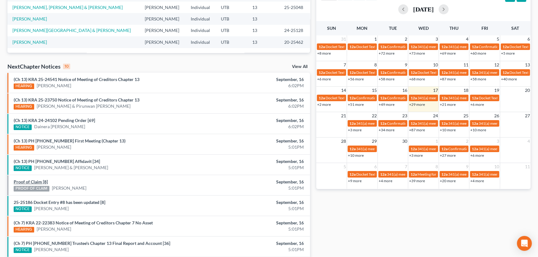
click at [34, 181] on link "Proof of Claim [8]" at bounding box center [31, 181] width 34 height 5
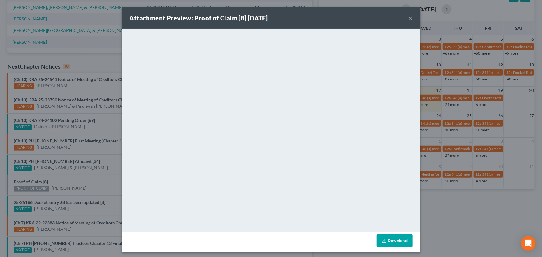
drag, startPoint x: 84, startPoint y: 176, endPoint x: 72, endPoint y: 201, distance: 27.7
click at [84, 176] on div "Attachment Preview: Proof of Claim [8] [DATE] × <object ng-attr-data='[URL][DOM…" at bounding box center [271, 128] width 542 height 257
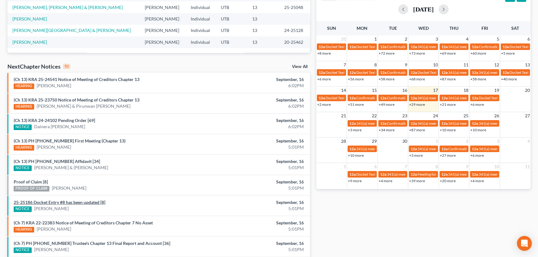
click at [71, 203] on link "25-25186 Docket Entry #8 has been updated [8]" at bounding box center [60, 202] width 92 height 5
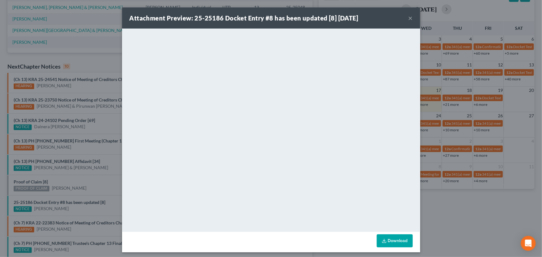
click at [96, 175] on div "Attachment Preview: 25-25186 Docket Entry #8 has been updated [8] [DATE] × Down…" at bounding box center [271, 128] width 542 height 257
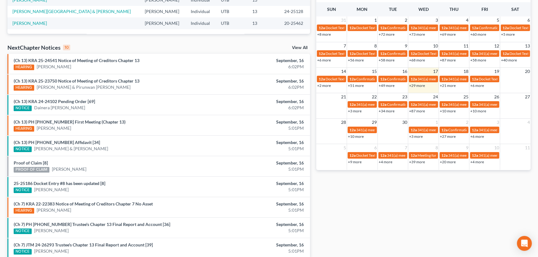
scroll to position [189, 0]
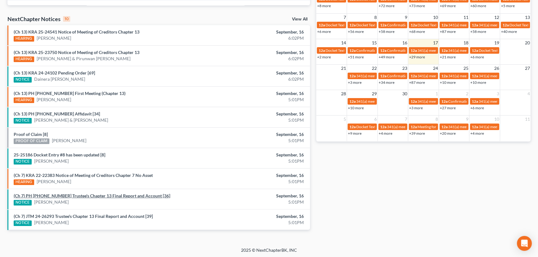
click at [92, 195] on link "(Ch 7) PH [PHONE_NUMBER] Trustee's Chapter 13 Final Report and Account [36]" at bounding box center [92, 195] width 157 height 5
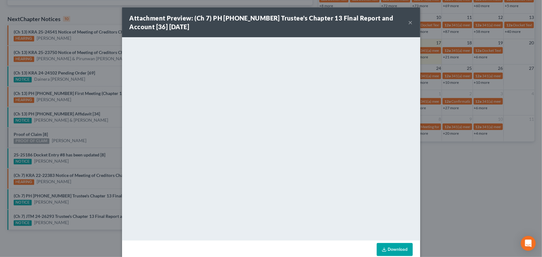
click at [83, 203] on div "Attachment Preview: (Ch 7) PH [PHONE_NUMBER] Trustee's Chapter 13 Final Report …" at bounding box center [271, 128] width 542 height 257
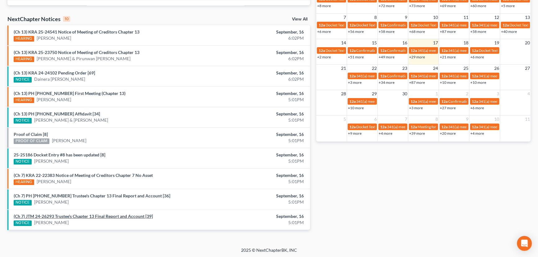
click at [81, 216] on link "(Ch 7) JTM 24-26293 Trustee's Chapter 13 Final Report and Account [39]" at bounding box center [83, 216] width 139 height 5
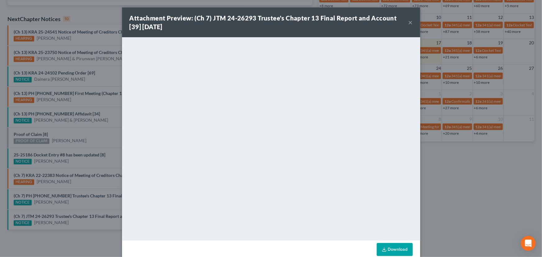
drag, startPoint x: 81, startPoint y: 205, endPoint x: 83, endPoint y: 202, distance: 3.6
click at [81, 205] on div "Attachment Preview: (Ch 7) JTM 24-26293 Trustee's Chapter 13 Final Report and A…" at bounding box center [271, 128] width 542 height 257
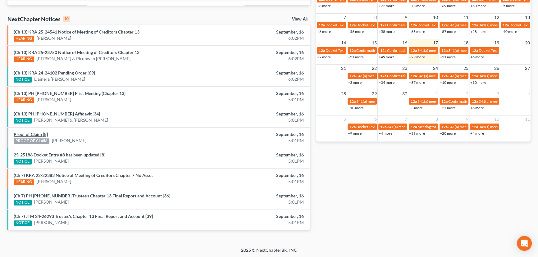
click at [28, 134] on link "Proof of Claim [8]" at bounding box center [31, 134] width 34 height 5
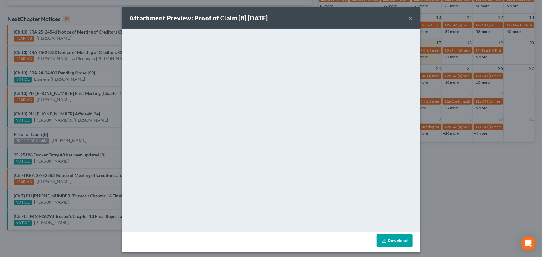
click at [62, 133] on div "Attachment Preview: Proof of Claim [8] [DATE] × <object ng-attr-data='[URL][DOM…" at bounding box center [271, 128] width 542 height 257
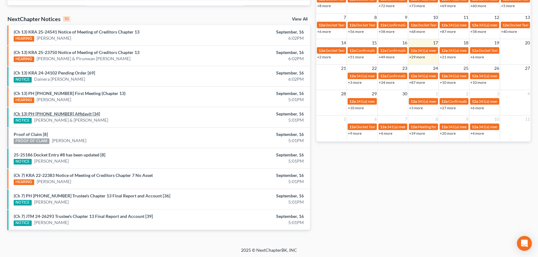
click at [59, 113] on link "(Ch 13) PH [PHONE_NUMBER] Affidavit [34]" at bounding box center [57, 113] width 86 height 5
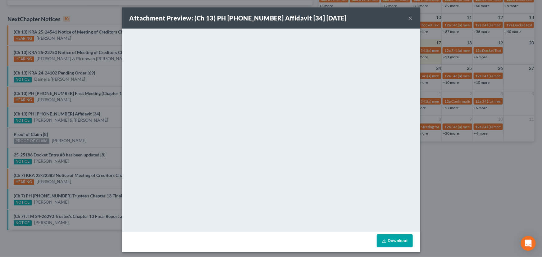
click at [92, 117] on div "Attachment Preview: (Ch 13) PH [PHONE_NUMBER] Affidavit [34] [DATE] × <object n…" at bounding box center [271, 128] width 542 height 257
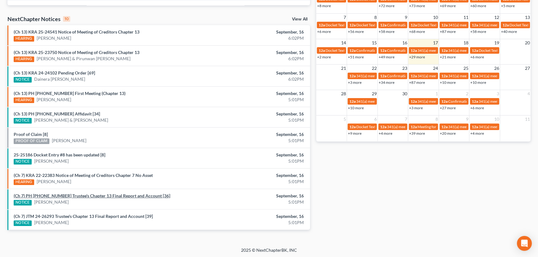
click at [85, 195] on link "(Ch 7) PH 25-20110 Trustee's Chapter 13 Final Report and Account [36]" at bounding box center [92, 195] width 157 height 5
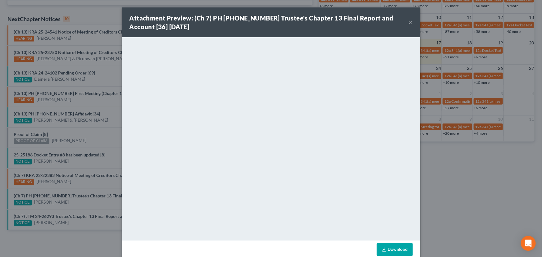
drag, startPoint x: 75, startPoint y: 205, endPoint x: 73, endPoint y: 209, distance: 4.2
click at [74, 206] on div "Attachment Preview: (Ch 7) PH 25-20110 Trustee's Chapter 13 Final Report and Ac…" at bounding box center [271, 128] width 542 height 257
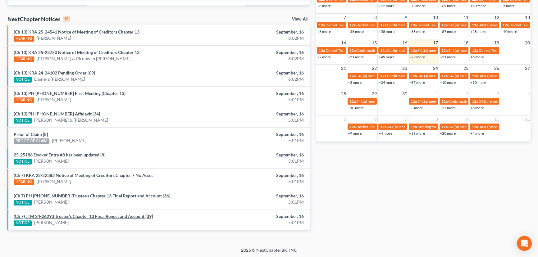
click at [69, 215] on link "(Ch 7) JTM 24-26293 Trustee's Chapter 13 Final Report and Account [39]" at bounding box center [83, 216] width 139 height 5
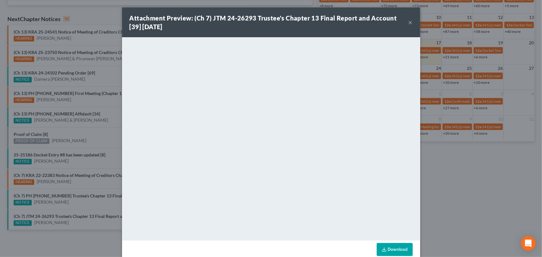
click at [71, 205] on div "Attachment Preview: (Ch 7) JTM 24-26293 Trustee's Chapter 13 Final Report and A…" at bounding box center [271, 128] width 542 height 257
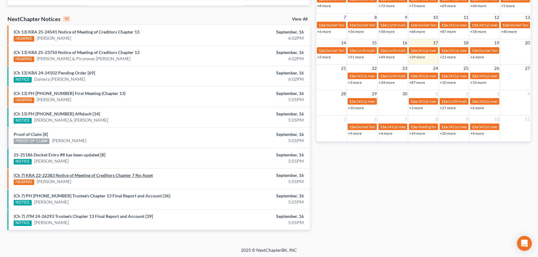
click at [88, 175] on link "(Ch 7) KRA 22-22383 Notice of Meeting of Creditors Chapter 7 No Asset" at bounding box center [83, 175] width 139 height 5
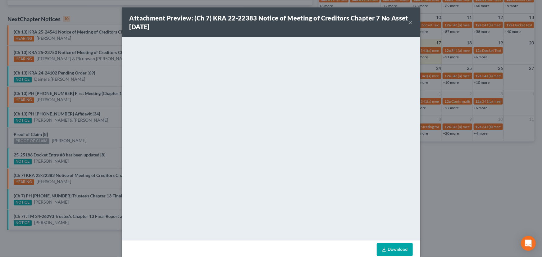
click at [75, 166] on div "Attachment Preview: (Ch 7) KRA 22-22383 Notice of Meeting of Creditors Chapter …" at bounding box center [271, 128] width 542 height 257
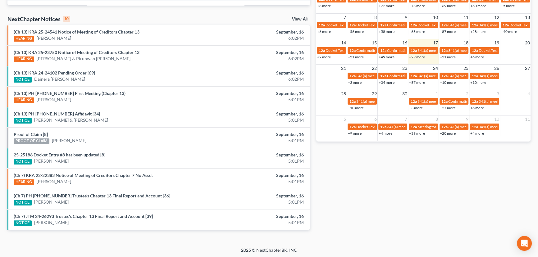
click at [66, 155] on link "25-25186 Docket Entry #8 has been updated [8]" at bounding box center [60, 154] width 92 height 5
click at [33, 133] on link "Proof of Claim [8]" at bounding box center [31, 134] width 34 height 5
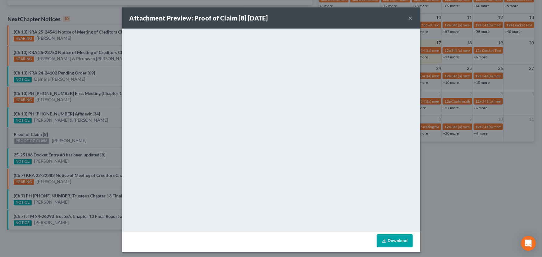
drag, startPoint x: 64, startPoint y: 135, endPoint x: 60, endPoint y: 115, distance: 20.4
click at [65, 135] on div "Attachment Preview: Proof of Claim [8] 09/16/2025 × <object ng-attr-data='https…" at bounding box center [271, 128] width 542 height 257
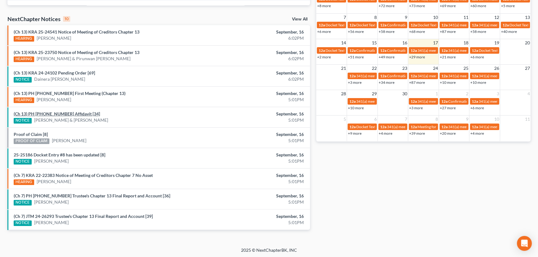
click at [60, 113] on link "(Ch 13) PH 24-24972 Affidavit [34]" at bounding box center [57, 113] width 86 height 5
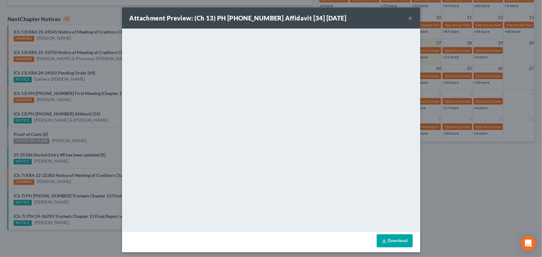
click at [94, 121] on div "Attachment Preview: (Ch 13) PH 24-24972 Affidavit [34] 09/16/2025 × <object ng-…" at bounding box center [271, 128] width 542 height 257
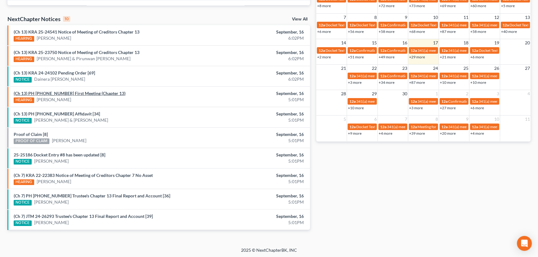
click at [50, 93] on link "(Ch 13) PH 25-25491 First Meeting (Chapter 13)" at bounding box center [70, 93] width 112 height 5
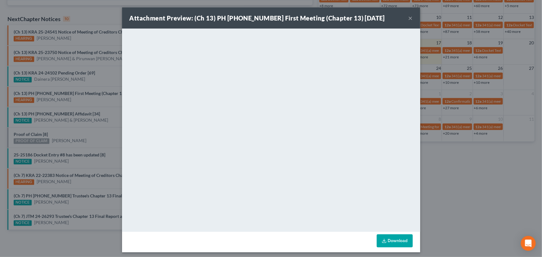
drag, startPoint x: 69, startPoint y: 90, endPoint x: 72, endPoint y: 85, distance: 6.2
click at [70, 89] on div "Attachment Preview: (Ch 13) PH 25-25491 First Meeting (Chapter 13) 09/16/2025 ×…" at bounding box center [271, 128] width 542 height 257
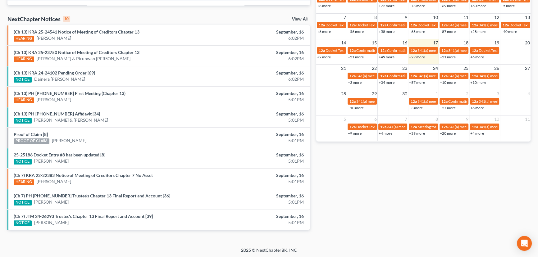
click at [72, 74] on link "(Ch 13) KRA 24-24102 Pending Order [69]" at bounding box center [54, 72] width 81 height 5
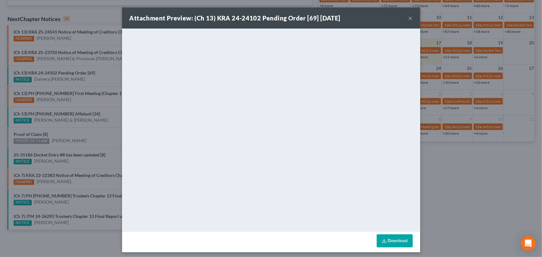
click at [75, 81] on div "Attachment Preview: (Ch 13) KRA 24-24102 Pending Order [69] 09/16/2025 × <objec…" at bounding box center [271, 128] width 542 height 257
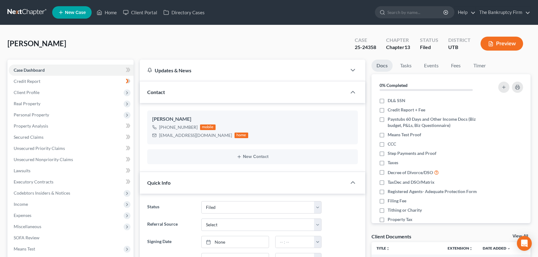
select select "3"
click at [108, 11] on link "Home" at bounding box center [107, 12] width 26 height 11
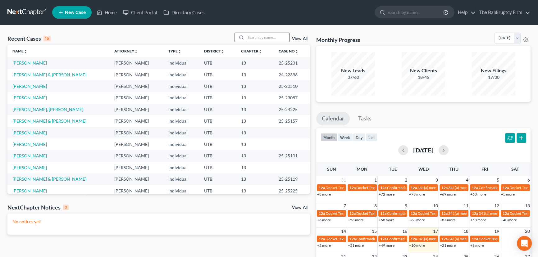
click at [255, 39] on input "search" at bounding box center [267, 37] width 43 height 9
type input "[PERSON_NAME]"
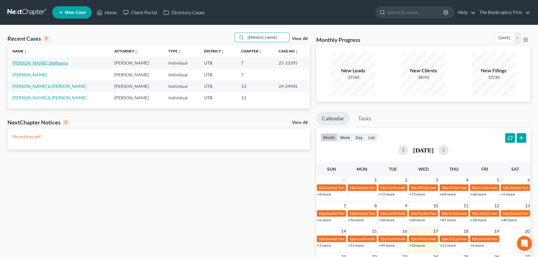
click at [26, 63] on link "[PERSON_NAME], Steffianna" at bounding box center [40, 62] width 56 height 5
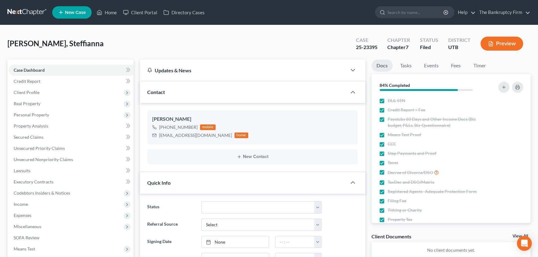
scroll to position [49, 0]
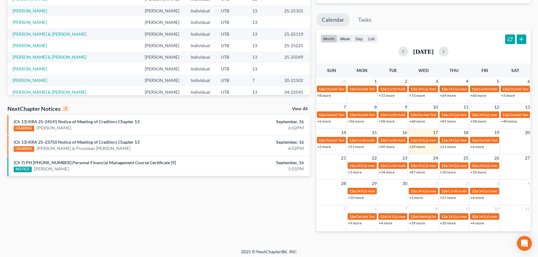
scroll to position [101, 0]
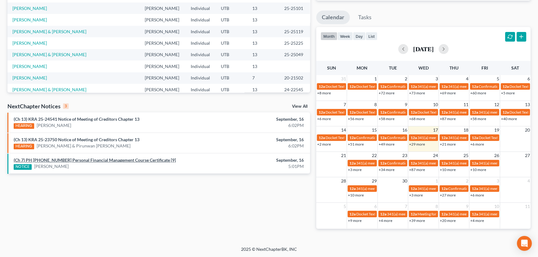
click at [93, 159] on link "(Ch 7) PH [PHONE_NUMBER] Personal Financial Management Course Certificate [9]" at bounding box center [95, 159] width 162 height 5
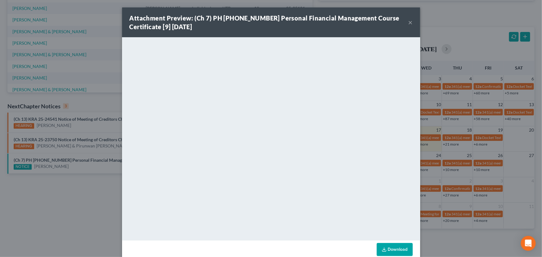
click at [96, 167] on div "Attachment Preview: (Ch 7) PH 25-25153 Personal Financial Management Course Cer…" at bounding box center [271, 128] width 542 height 257
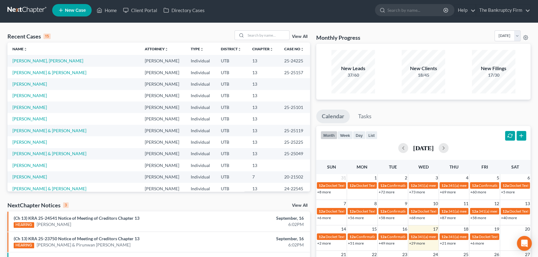
scroll to position [0, 0]
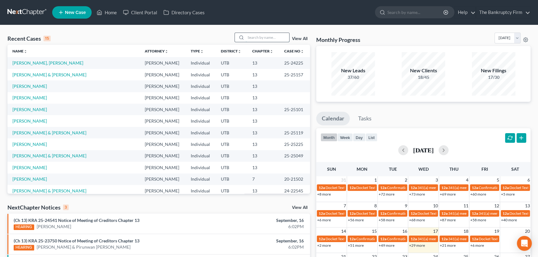
click at [272, 39] on input "search" at bounding box center [267, 37] width 43 height 9
click at [259, 39] on input "search" at bounding box center [267, 37] width 43 height 9
type input "Robison"
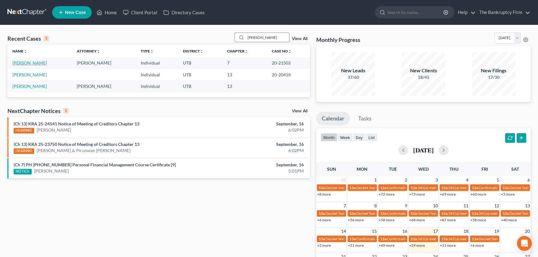
click at [35, 62] on link "[PERSON_NAME]" at bounding box center [29, 62] width 34 height 5
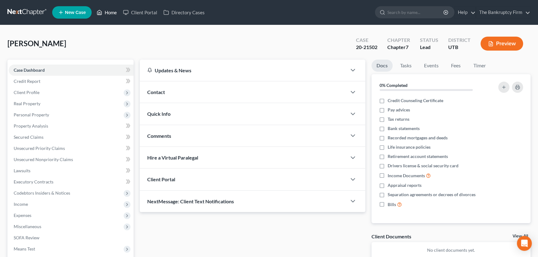
click at [111, 12] on link "Home" at bounding box center [107, 12] width 26 height 11
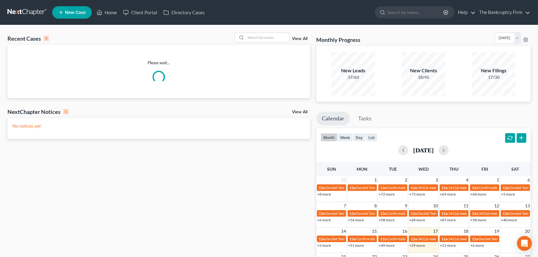
click at [299, 40] on link "View All" at bounding box center [300, 39] width 16 height 4
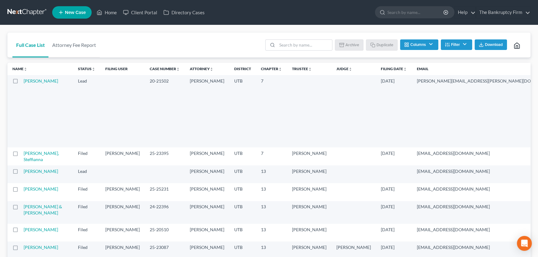
click at [21, 83] on label at bounding box center [21, 83] width 0 height 0
click at [24, 82] on input "checkbox" at bounding box center [26, 80] width 4 height 4
checkbox input "true"
click at [21, 155] on label at bounding box center [21, 155] width 0 height 0
click at [24, 154] on input "checkbox" at bounding box center [26, 152] width 4 height 4
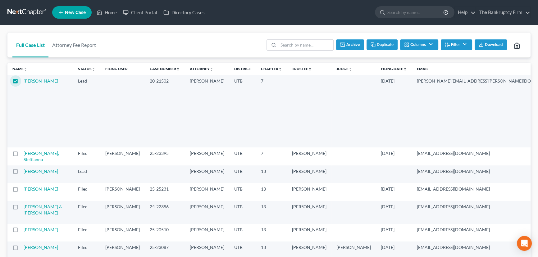
checkbox input "true"
click at [350, 44] on button "Archive" at bounding box center [349, 44] width 28 height 11
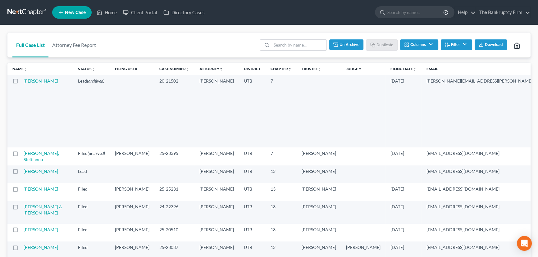
checkbox input "false"
click at [108, 11] on link "Home" at bounding box center [107, 12] width 26 height 11
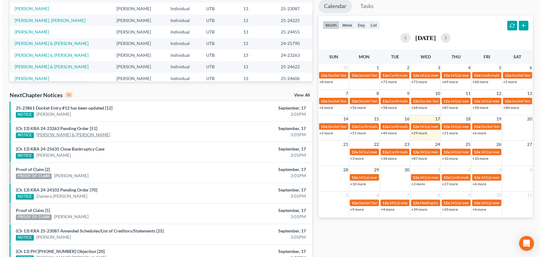
scroll to position [113, 0]
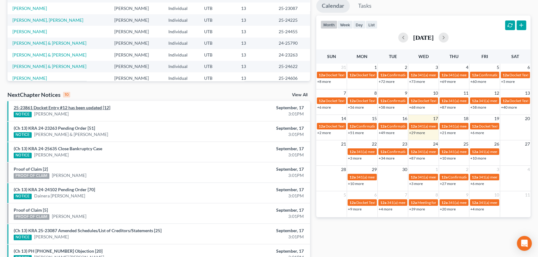
click at [81, 108] on link "25-23861 Docket Entry #12 has been updated [12]" at bounding box center [62, 107] width 97 height 5
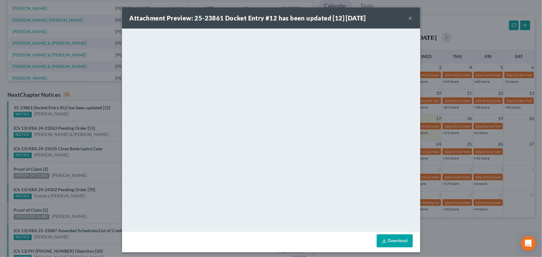
drag, startPoint x: 71, startPoint y: 115, endPoint x: 74, endPoint y: 116, distance: 3.5
click at [71, 115] on div "Attachment Preview: 25-23861 Docket Entry #12 has been updated [12] 09/17/2025 …" at bounding box center [271, 128] width 542 height 257
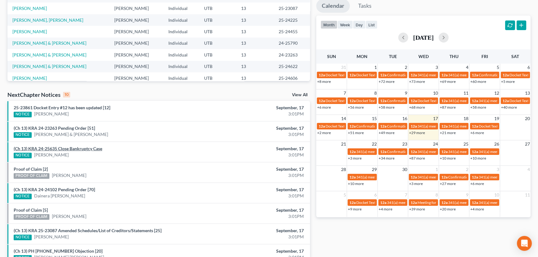
click at [72, 150] on link "(Ch 13) KRA 24-25635 Close Bankruptcy Case" at bounding box center [58, 148] width 89 height 5
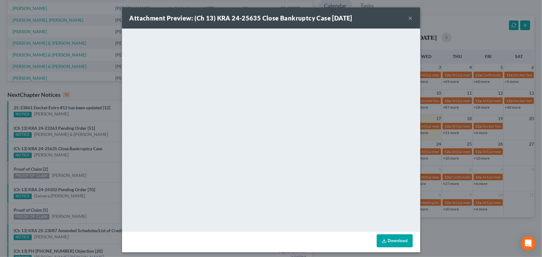
drag, startPoint x: 72, startPoint y: 150, endPoint x: 67, endPoint y: 163, distance: 13.9
click at [71, 160] on div "Attachment Preview: (Ch 13) KRA 24-25635 Close Bankruptcy Case 09/17/2025 × <ob…" at bounding box center [271, 128] width 542 height 257
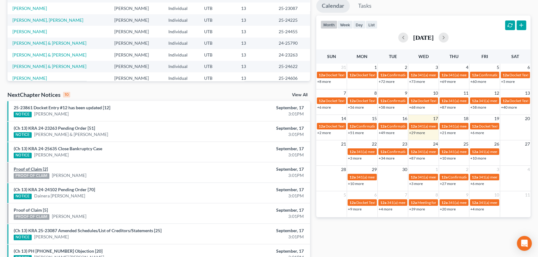
click at [32, 170] on link "Proof of Claim [2]" at bounding box center [31, 169] width 34 height 5
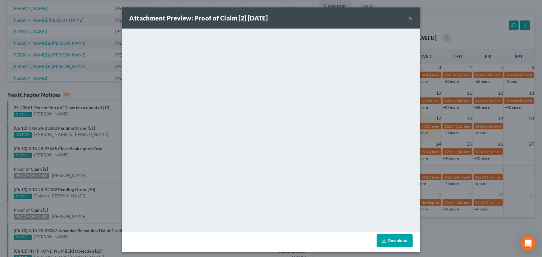
click at [64, 165] on div "Attachment Preview: Proof of Claim [2] 09/17/2025 × <object ng-attr-data='https…" at bounding box center [271, 128] width 542 height 257
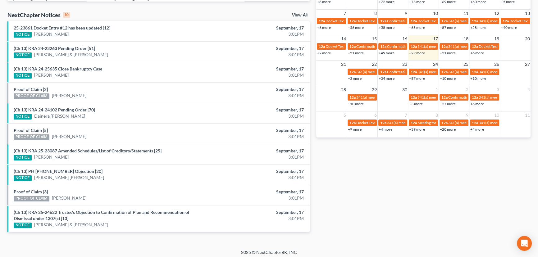
scroll to position [195, 0]
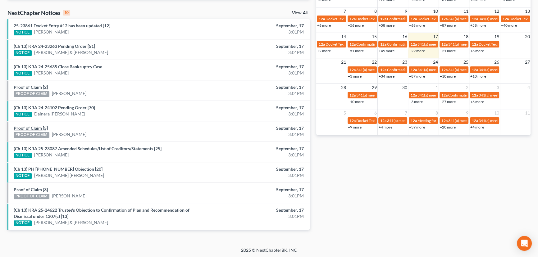
click at [29, 130] on link "Proof of Claim [5]" at bounding box center [31, 128] width 34 height 5
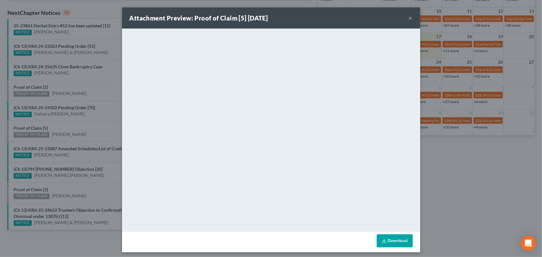
click at [85, 129] on div "Attachment Preview: Proof of Claim [5] 09/17/2025 × <object ng-attr-data='https…" at bounding box center [271, 128] width 542 height 257
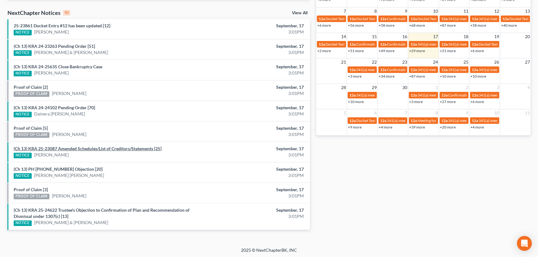
click at [89, 148] on link "(Ch 13) KRA 25-23087 Amended Schedules/List of Creditors/Statements [25]" at bounding box center [88, 148] width 148 height 5
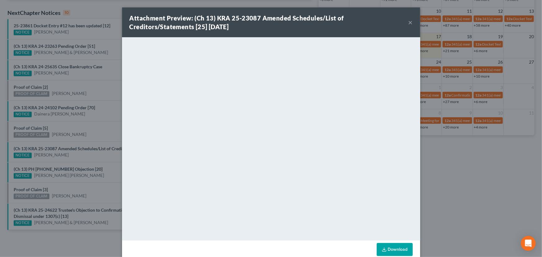
click at [66, 158] on div "Attachment Preview: (Ch 13) KRA 25-23087 Amended Schedules/List of Creditors/St…" at bounding box center [271, 128] width 542 height 257
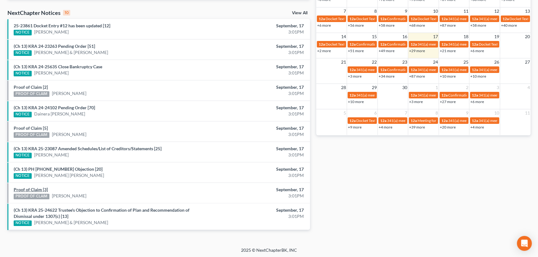
click at [33, 189] on link "Proof of Claim [3]" at bounding box center [31, 189] width 34 height 5
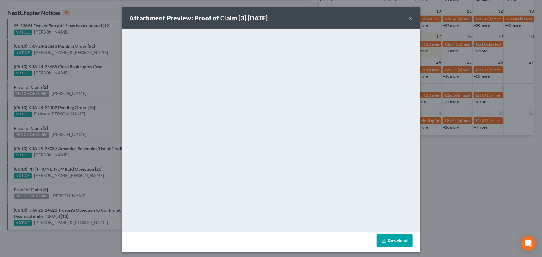
click at [79, 185] on div "Attachment Preview: Proof of Claim [3] 09/17/2025 × <object ng-attr-data='https…" at bounding box center [271, 128] width 542 height 257
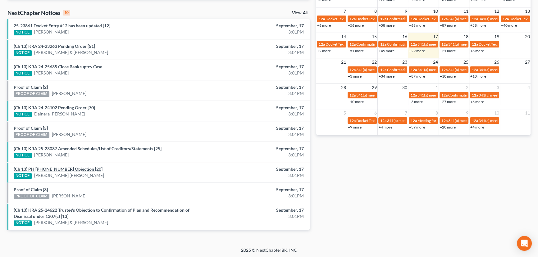
click at [53, 169] on link "(Ch 13) PH 25-24225 Objection [20]" at bounding box center [58, 169] width 89 height 5
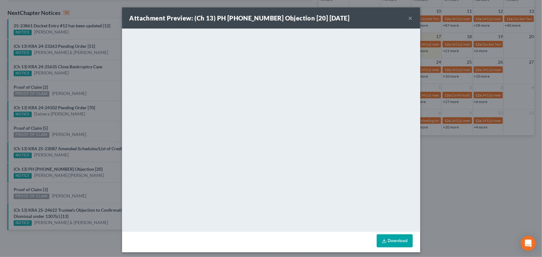
click at [93, 186] on div "Attachment Preview: (Ch 13) PH 25-24225 Objection [20] 09/17/2025 × <object ng-…" at bounding box center [271, 128] width 542 height 257
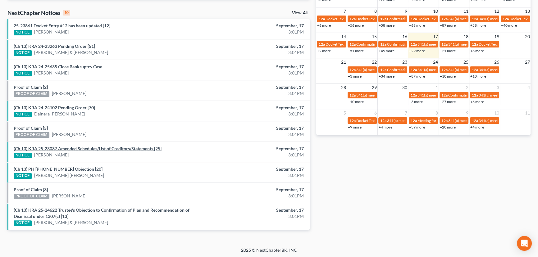
click at [66, 149] on link "(Ch 13) KRA 25-23087 Amended Schedules/List of Creditors/Statements [25]" at bounding box center [88, 148] width 148 height 5
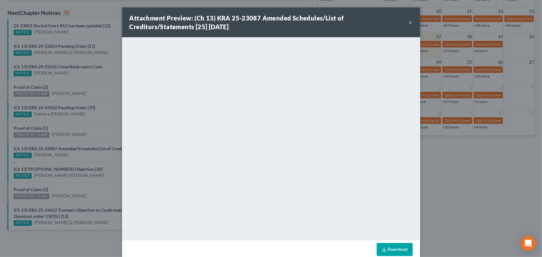
click at [77, 139] on div "Attachment Preview: (Ch 13) KRA 25-23087 Amended Schedules/List of Creditors/St…" at bounding box center [271, 128] width 542 height 257
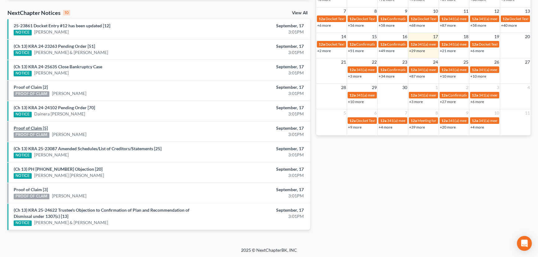
click at [31, 127] on link "Proof of Claim [5]" at bounding box center [31, 128] width 34 height 5
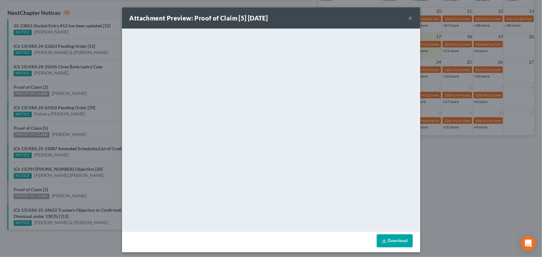
click at [70, 128] on div "Attachment Preview: Proof of Claim [5] 09/17/2025 × <object ng-attr-data='https…" at bounding box center [271, 128] width 542 height 257
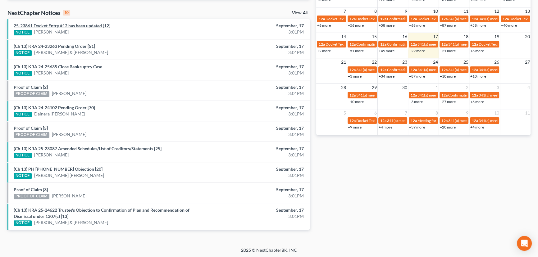
click at [63, 25] on link "25-23861 Docket Entry #12 has been updated [12]" at bounding box center [62, 25] width 97 height 5
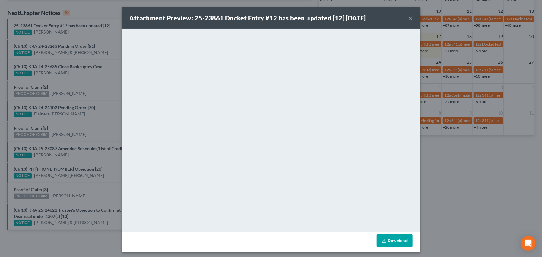
click at [69, 33] on div "Attachment Preview: 25-23861 Docket Entry #12 has been updated [12] 09/17/2025 …" at bounding box center [271, 128] width 542 height 257
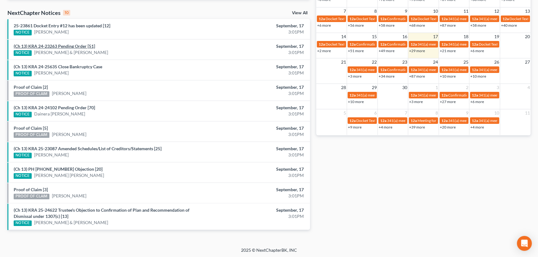
click at [74, 46] on link "(Ch 13) KRA 24-23263 Pending Order [51]" at bounding box center [54, 45] width 81 height 5
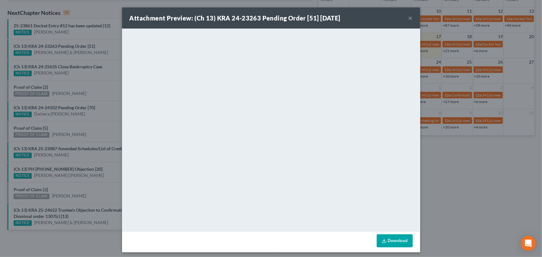
click at [106, 45] on div "Attachment Preview: (Ch 13) KRA 24-23263 Pending Order [51] 09/17/2025 × <objec…" at bounding box center [271, 128] width 542 height 257
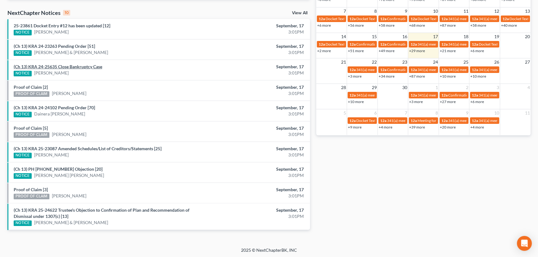
click at [80, 68] on link "(Ch 13) KRA 24-25635 Close Bankruptcy Case" at bounding box center [58, 66] width 89 height 5
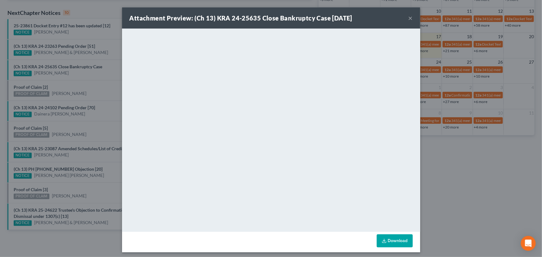
drag, startPoint x: 80, startPoint y: 71, endPoint x: 49, endPoint y: 85, distance: 34.1
click at [77, 74] on div "Attachment Preview: (Ch 13) KRA 24-25635 Close Bankruptcy Case 09/17/2025 × <ob…" at bounding box center [271, 128] width 542 height 257
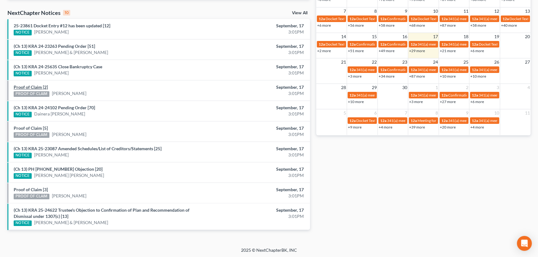
click at [35, 87] on link "Proof of Claim [2]" at bounding box center [31, 86] width 34 height 5
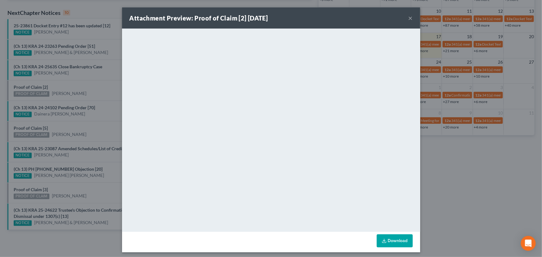
drag, startPoint x: 63, startPoint y: 87, endPoint x: 62, endPoint y: 65, distance: 22.4
click at [64, 87] on div "Attachment Preview: Proof of Claim [2] 09/17/2025 × <object ng-attr-data='https…" at bounding box center [271, 128] width 542 height 257
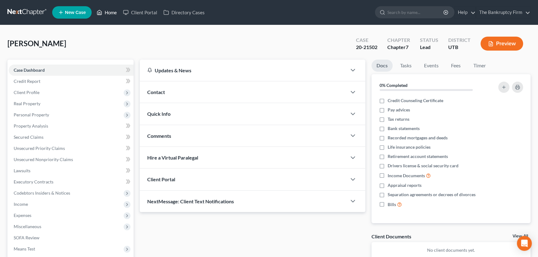
drag, startPoint x: 111, startPoint y: 9, endPoint x: 118, endPoint y: 18, distance: 11.0
click at [111, 9] on link "Home" at bounding box center [107, 12] width 26 height 11
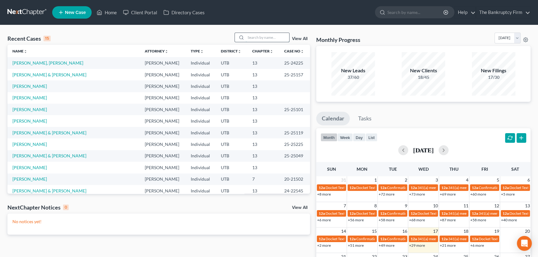
click at [253, 36] on input "search" at bounding box center [267, 37] width 43 height 9
type input "[PERSON_NAME]"
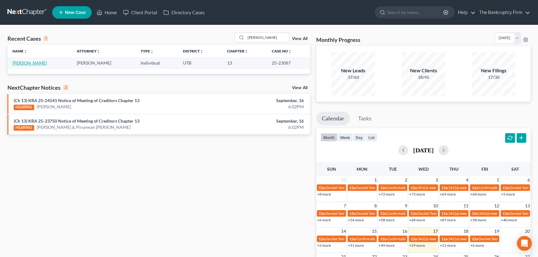
click at [24, 62] on link "[PERSON_NAME]" at bounding box center [29, 62] width 34 height 5
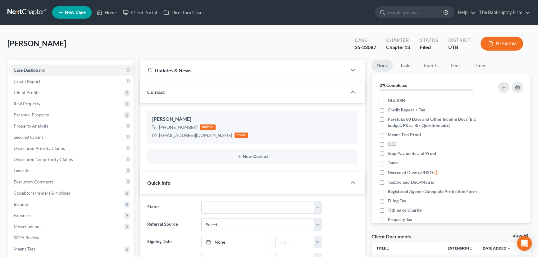
click at [519, 235] on link "View All" at bounding box center [521, 236] width 16 height 4
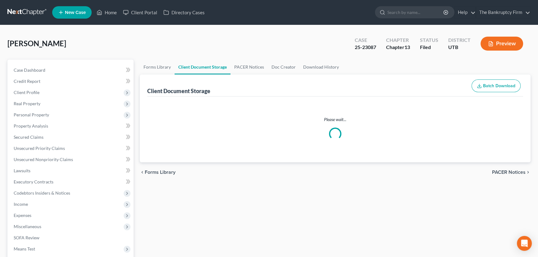
select select "30"
select select "26"
select select "41"
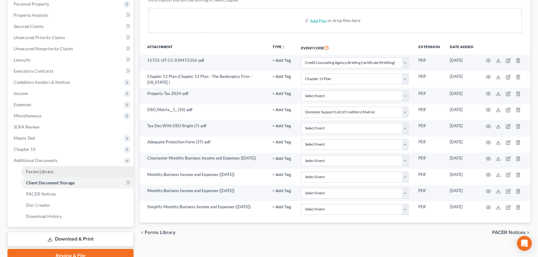
scroll to position [113, 0]
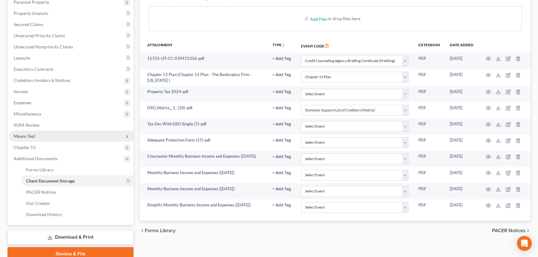
click at [26, 135] on span "Means Test" at bounding box center [24, 136] width 21 height 5
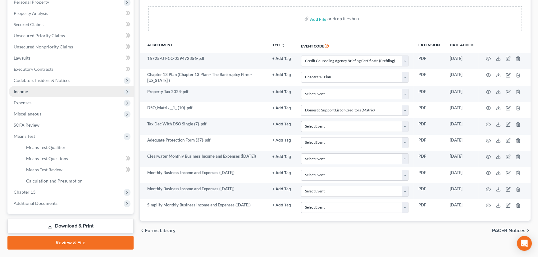
click at [22, 92] on span "Income" at bounding box center [21, 91] width 14 height 5
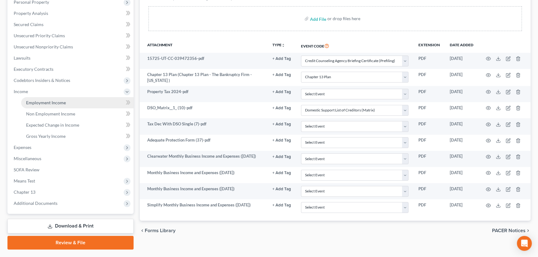
click at [43, 100] on span "Employment Income" at bounding box center [46, 102] width 40 height 5
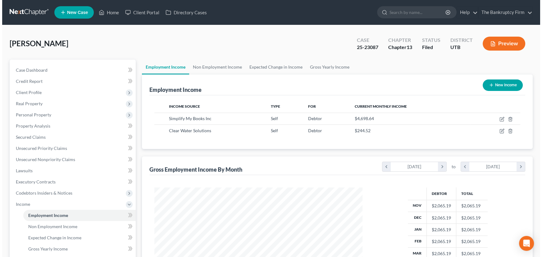
scroll to position [111, 221]
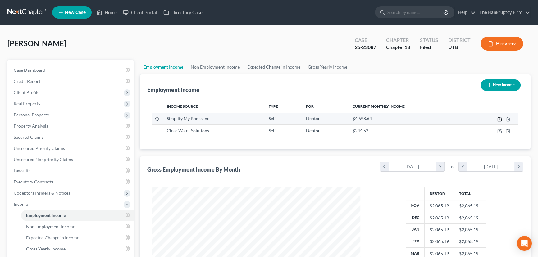
click at [502, 118] on icon "button" at bounding box center [499, 119] width 5 height 5
select select "1"
select select "46"
select select "0"
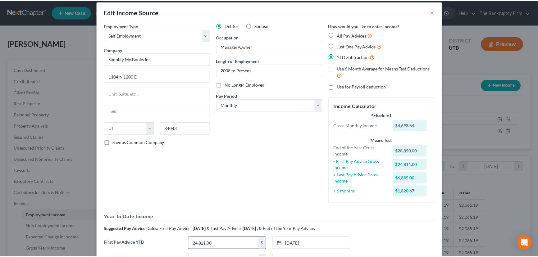
scroll to position [0, 0]
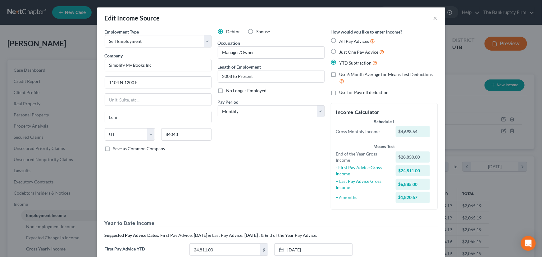
click at [340, 51] on label "Just One Pay Advice" at bounding box center [362, 51] width 45 height 7
click at [342, 51] on input "Just One Pay Advice" at bounding box center [344, 50] width 4 height 4
radio input "true"
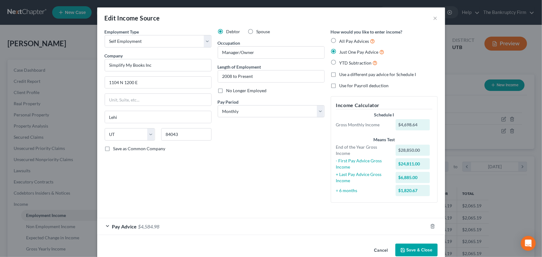
click at [422, 252] on button "Save & Close" at bounding box center [416, 250] width 42 height 13
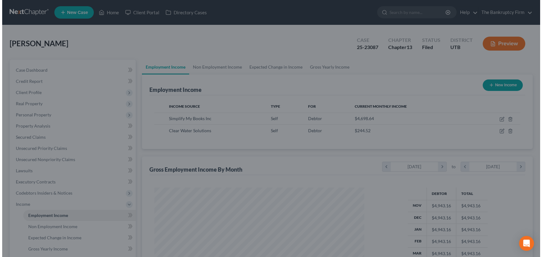
scroll to position [310535, 310426]
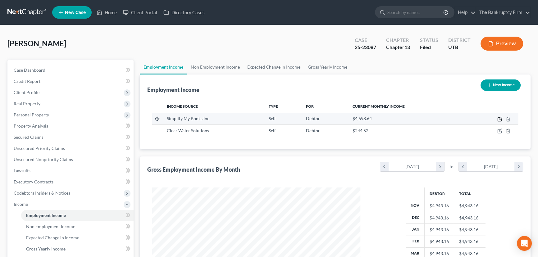
click at [500, 118] on icon "button" at bounding box center [499, 119] width 5 height 5
select select "1"
select select "46"
select select "0"
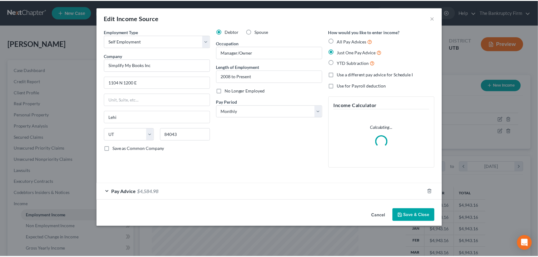
scroll to position [111, 222]
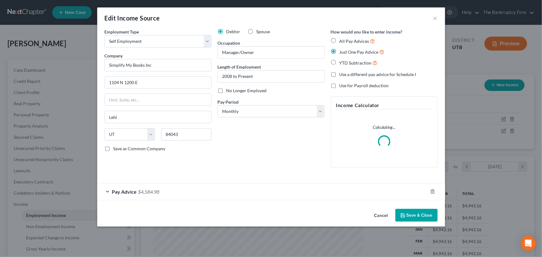
click at [181, 193] on div "Pay Advice $4,584.98" at bounding box center [262, 192] width 331 height 16
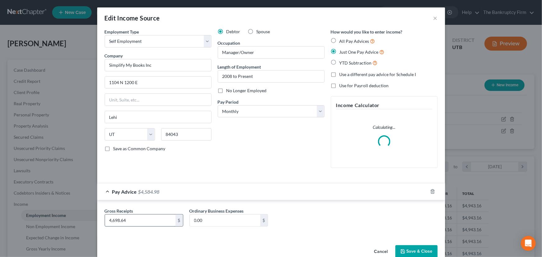
click at [137, 220] on input "4,698.64" at bounding box center [140, 221] width 71 height 12
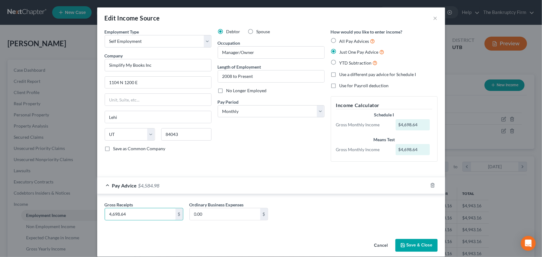
click at [416, 244] on button "Save & Close" at bounding box center [416, 245] width 42 height 13
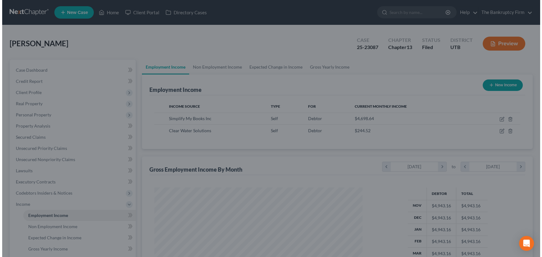
scroll to position [310535, 310426]
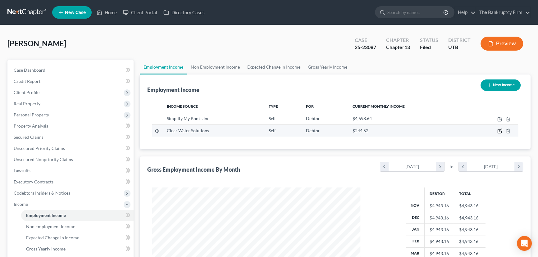
click at [500, 129] on icon "button" at bounding box center [499, 131] width 5 height 5
select select "1"
select select "46"
select select "0"
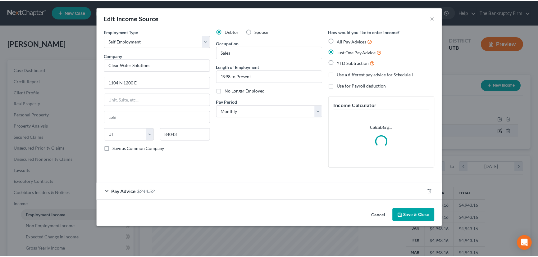
scroll to position [111, 222]
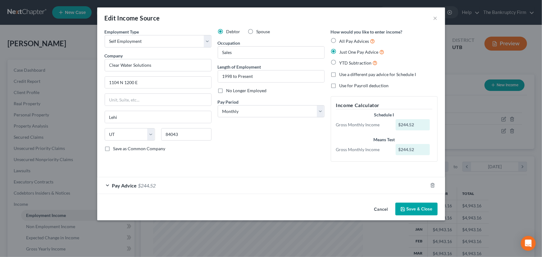
click at [418, 210] on button "Save & Close" at bounding box center [416, 209] width 42 height 13
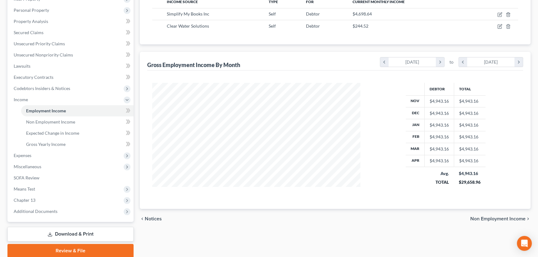
scroll to position [113, 0]
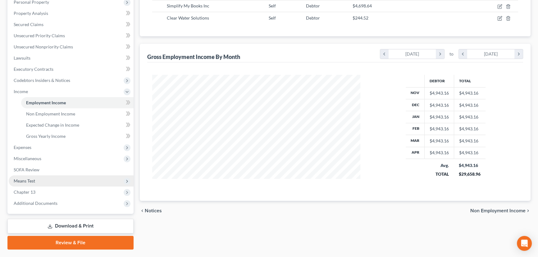
click at [19, 180] on span "Means Test" at bounding box center [24, 180] width 21 height 5
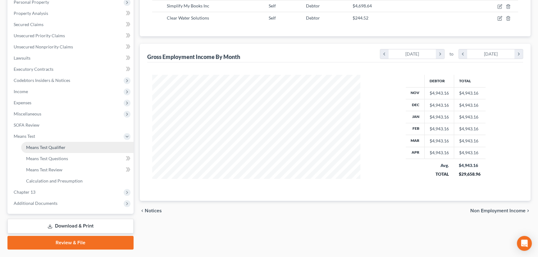
click at [49, 147] on span "Means Test Qualifier" at bounding box center [45, 147] width 39 height 5
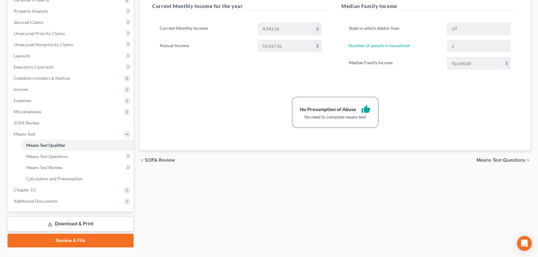
scroll to position [128, 0]
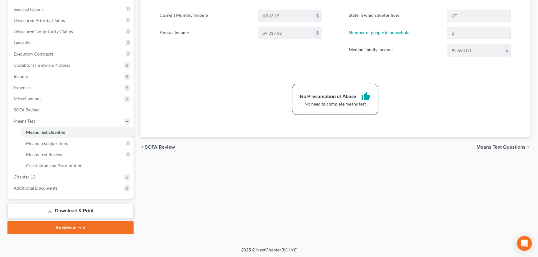
click at [68, 209] on link "Download & Print" at bounding box center [70, 211] width 126 height 15
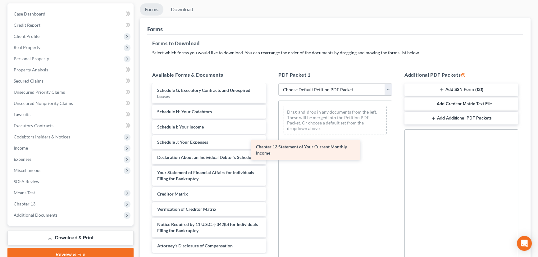
scroll to position [301, 0]
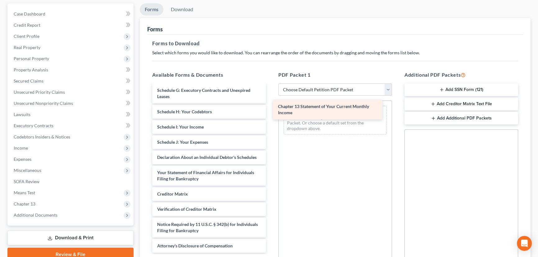
drag, startPoint x: 190, startPoint y: 177, endPoint x: 312, endPoint y: 110, distance: 139.2
click at [271, 110] on div "Chapter 13 Statement of Your Current Monthly Income Simplify Monthly Business I…" at bounding box center [209, 31] width 124 height 444
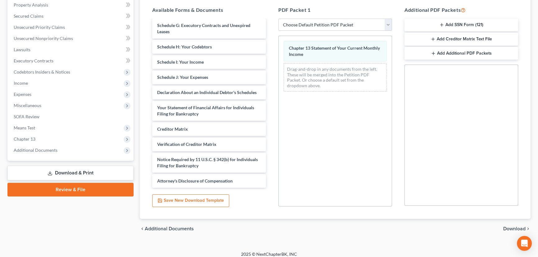
scroll to position [126, 0]
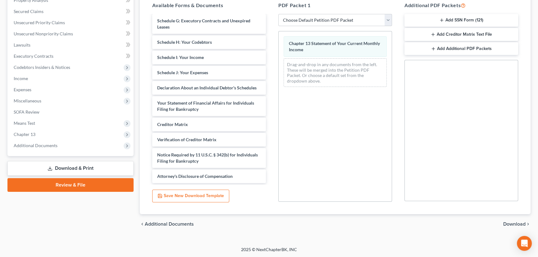
click at [517, 223] on span "Download" at bounding box center [514, 224] width 22 height 5
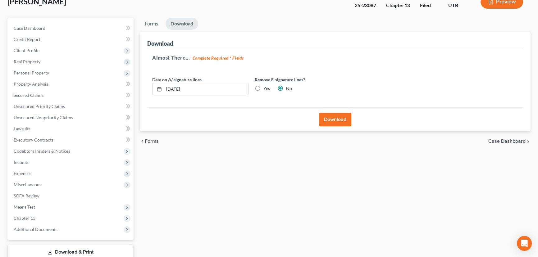
scroll to position [0, 0]
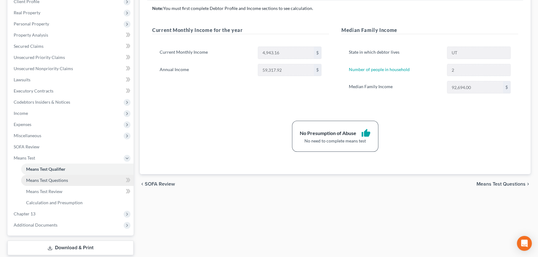
scroll to position [128, 0]
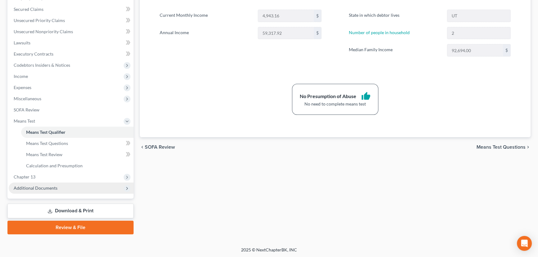
drag, startPoint x: 49, startPoint y: 186, endPoint x: 55, endPoint y: 190, distance: 7.7
click at [49, 186] on span "Additional Documents" at bounding box center [36, 187] width 44 height 5
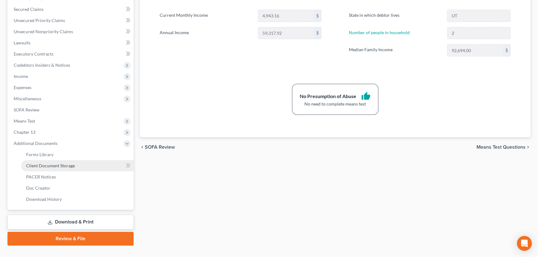
click at [53, 164] on span "Client Document Storage" at bounding box center [50, 165] width 49 height 5
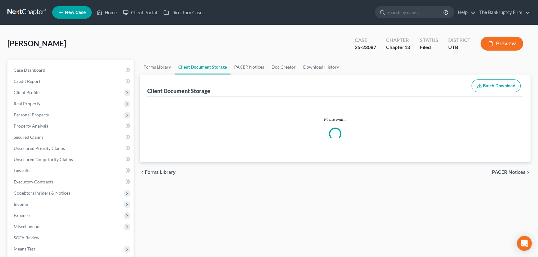
select select "30"
select select "26"
select select "41"
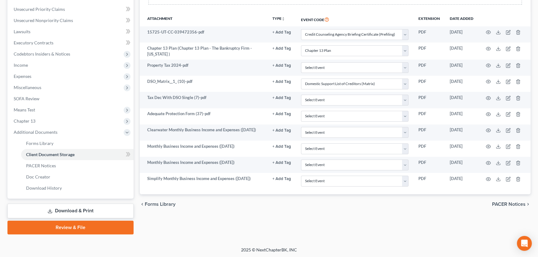
click at [63, 211] on link "Download & Print" at bounding box center [70, 211] width 126 height 15
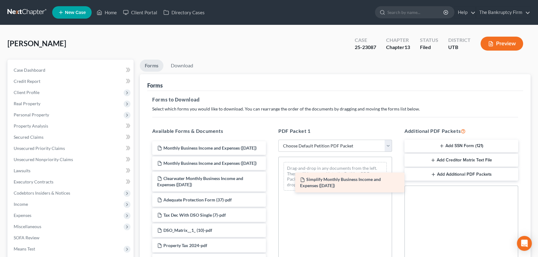
drag, startPoint x: 196, startPoint y: 151, endPoint x: 326, endPoint y: 181, distance: 133.5
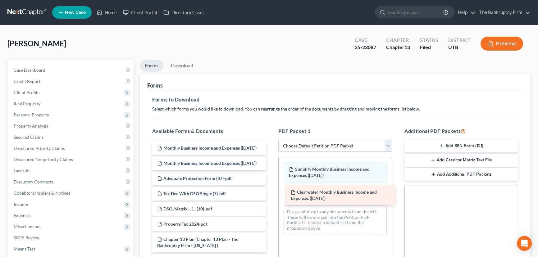
drag, startPoint x: 179, startPoint y: 194, endPoint x: 313, endPoint y: 195, distance: 133.6
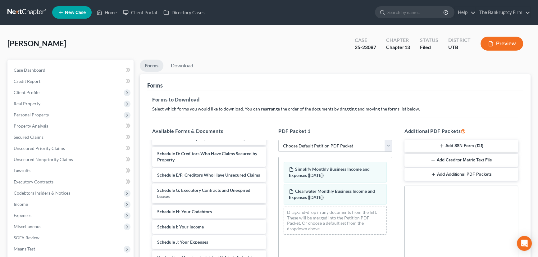
scroll to position [198, 0]
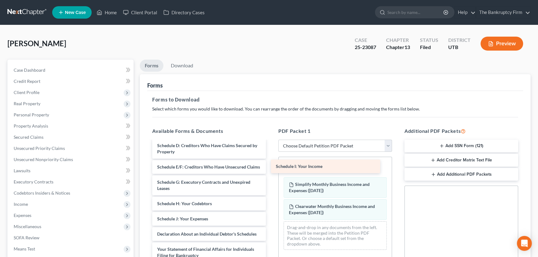
drag, startPoint x: 182, startPoint y: 235, endPoint x: 300, endPoint y: 165, distance: 137.9
click at [271, 165] on div "Schedule I: Your Income Monthly Business Income and Expenses ([DATE]) Monthly B…" at bounding box center [209, 147] width 124 height 407
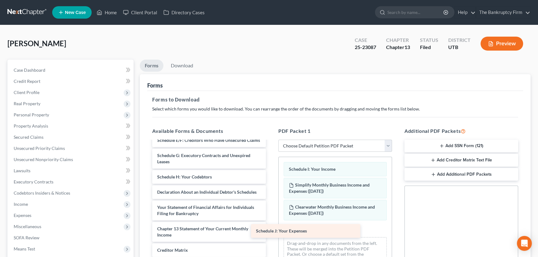
scroll to position [249, 0]
drag, startPoint x: 198, startPoint y: 167, endPoint x: 314, endPoint y: 230, distance: 131.5
click at [271, 230] on div "Schedule J: Your Expenses Monthly Business Income and Expenses ([DATE]) Monthly…" at bounding box center [209, 113] width 124 height 392
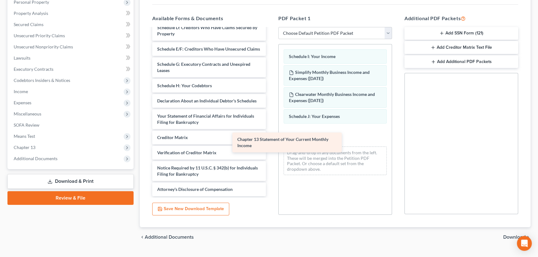
scroll to position [227, 0]
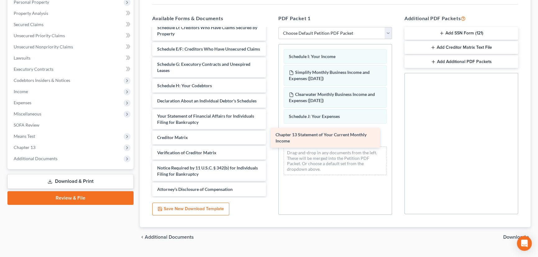
drag, startPoint x: 206, startPoint y: 116, endPoint x: 324, endPoint y: 135, distance: 120.2
click at [271, 135] on div "Chapter 13 Statement of Your Current Monthly Income Monthly Business Income and…" at bounding box center [209, 11] width 124 height 371
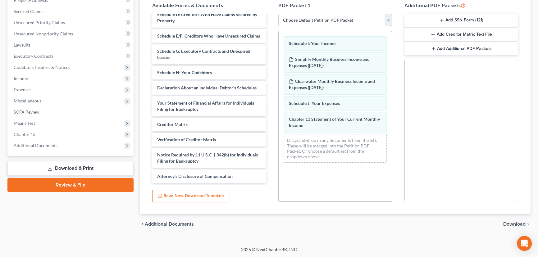
click at [518, 224] on span "Download" at bounding box center [514, 224] width 22 height 5
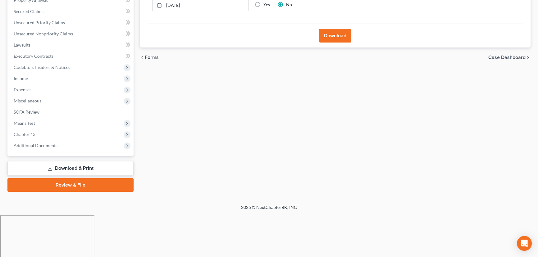
scroll to position [83, 0]
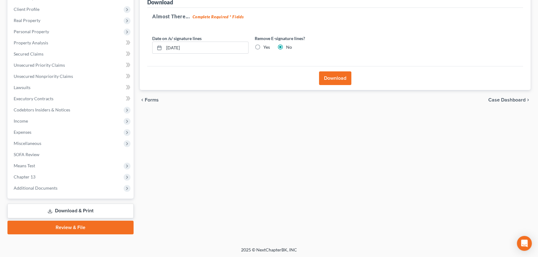
click at [334, 79] on button "Download" at bounding box center [335, 78] width 32 height 14
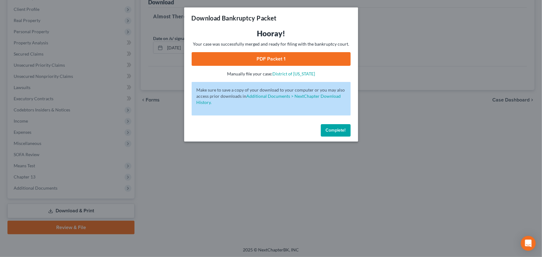
click at [282, 61] on link "PDF Packet 1" at bounding box center [271, 59] width 159 height 14
drag, startPoint x: 335, startPoint y: 128, endPoint x: 328, endPoint y: 128, distance: 6.8
click at [335, 128] on span "Complete!" at bounding box center [336, 130] width 20 height 5
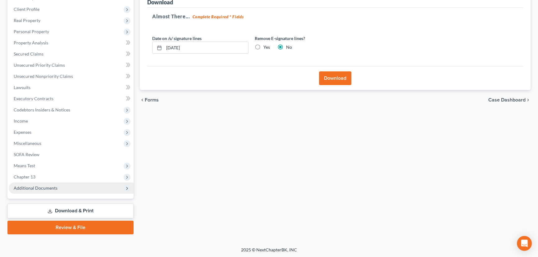
click at [35, 187] on span "Additional Documents" at bounding box center [36, 187] width 44 height 5
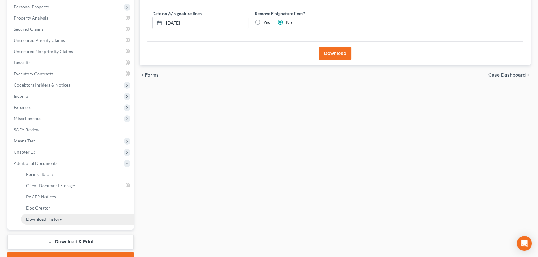
scroll to position [139, 0]
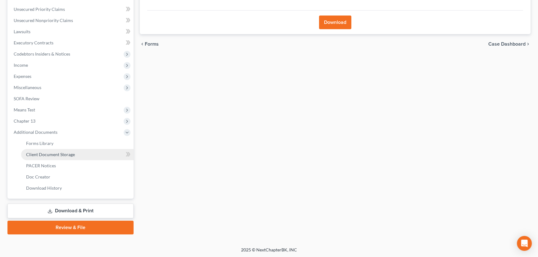
click at [53, 153] on span "Client Document Storage" at bounding box center [50, 154] width 49 height 5
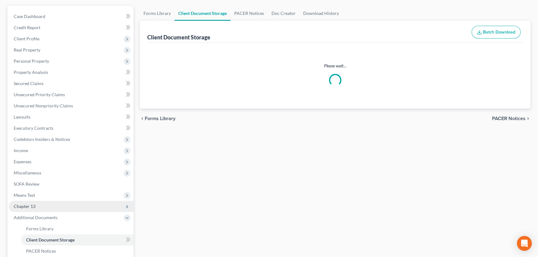
scroll to position [9, 0]
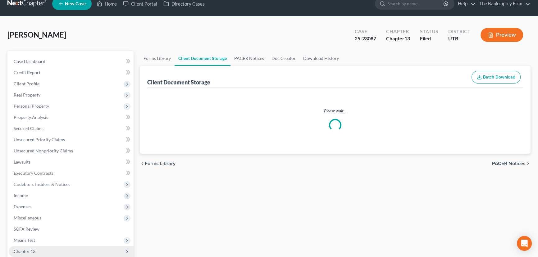
select select "30"
select select "26"
select select "41"
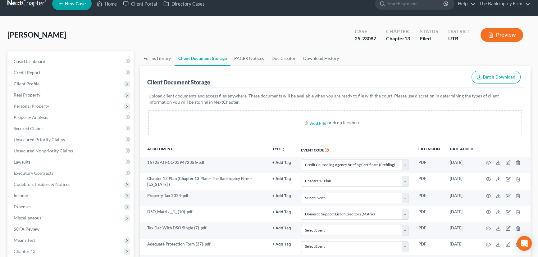
scroll to position [0, 0]
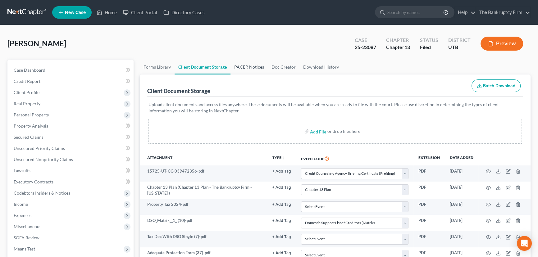
click at [246, 64] on link "PACER Notices" at bounding box center [248, 67] width 37 height 15
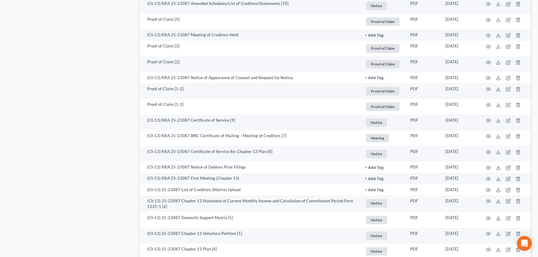
scroll to position [639, 0]
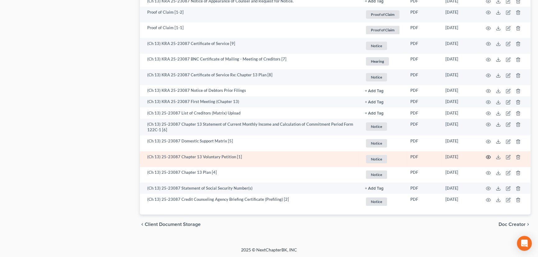
click at [489, 157] on circle "button" at bounding box center [488, 157] width 1 height 1
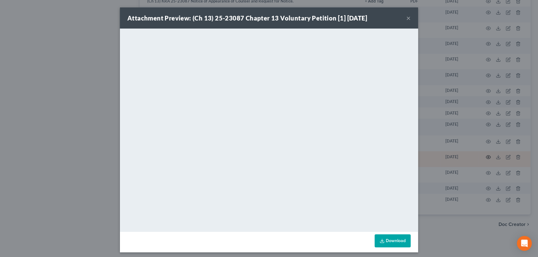
scroll to position [638, 0]
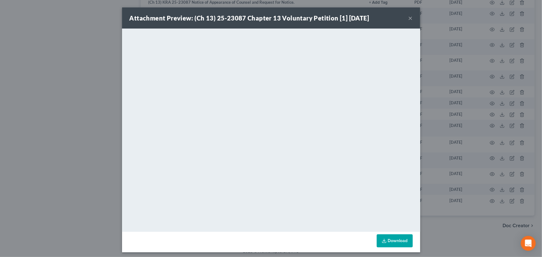
click at [28, 93] on div "Attachment Preview: (Ch 13) 25-23087 Chapter 13 Voluntary Petition [1] [DATE] ×…" at bounding box center [271, 128] width 542 height 257
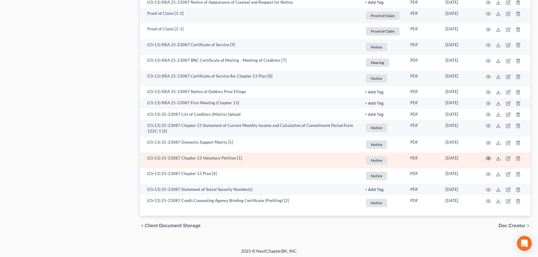
click at [489, 158] on icon "button" at bounding box center [488, 158] width 5 height 5
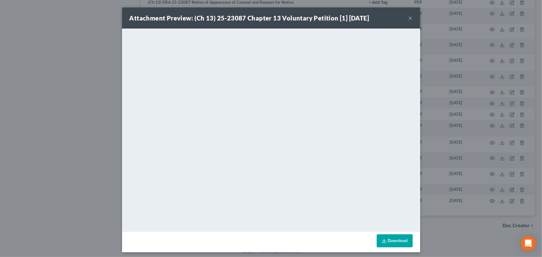
click at [408, 18] on button "×" at bounding box center [410, 17] width 4 height 7
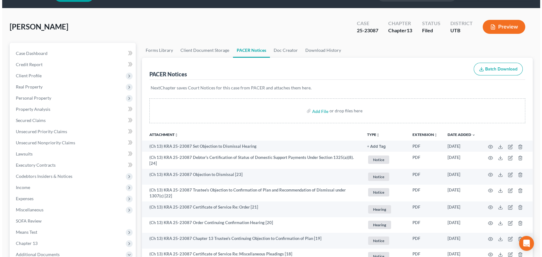
scroll to position [0, 0]
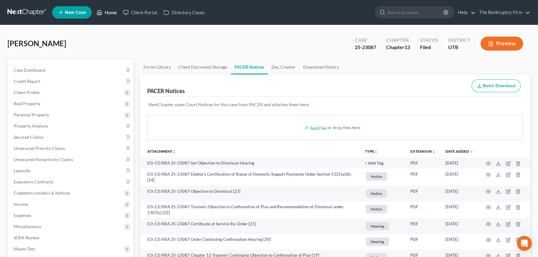
click at [112, 14] on link "Home" at bounding box center [107, 12] width 26 height 11
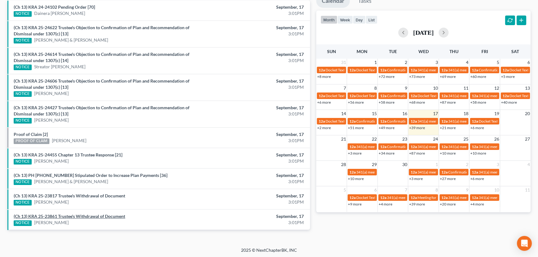
scroll to position [213, 0]
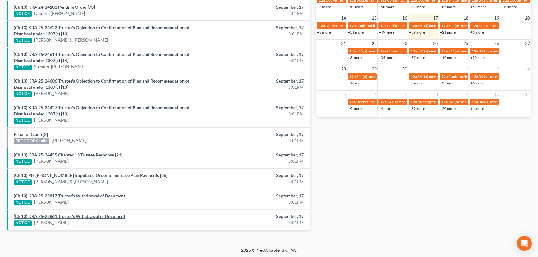
click at [77, 214] on link "(Ch 13) KRA 25-23861 Trustee's Withdrawal of Document" at bounding box center [70, 216] width 112 height 5
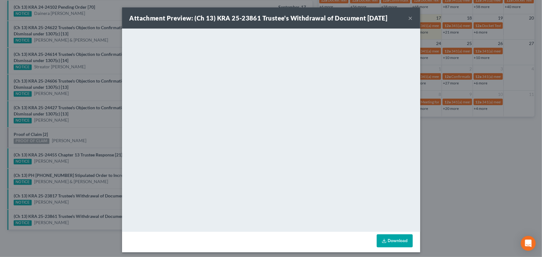
click at [73, 207] on div "Attachment Preview: (Ch 13) KRA 25-23861 Trustee's Withdrawal of Document 09/17…" at bounding box center [271, 128] width 542 height 257
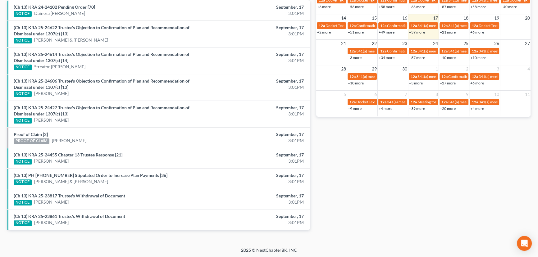
click at [74, 196] on link "(Ch 13) KRA 25-23817 Trustee's Withdrawal of Document" at bounding box center [70, 195] width 112 height 5
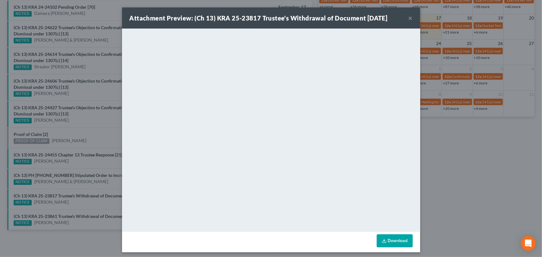
click at [71, 202] on div "Attachment Preview: (Ch 13) KRA 25-23817 Trustee's Withdrawal of Document 09/17…" at bounding box center [271, 128] width 542 height 257
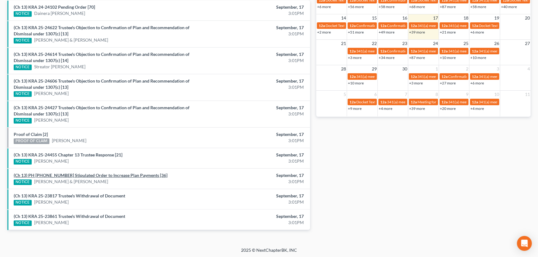
click at [93, 175] on link "(Ch 13) PH 24-25790 Stipulated Order to Increase Plan Payments [36]" at bounding box center [91, 175] width 154 height 5
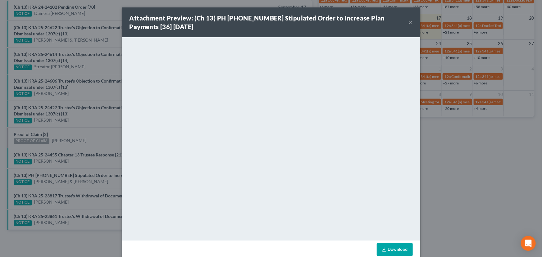
click at [95, 184] on div "Attachment Preview: (Ch 13) PH 24-25790 Stipulated Order to Increase Plan Payme…" at bounding box center [271, 128] width 542 height 257
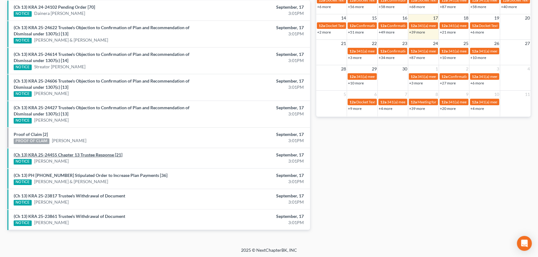
click at [89, 155] on link "(Ch 13) KRA 25-24455 Chapter 13 Trustee Response [21]" at bounding box center [68, 154] width 109 height 5
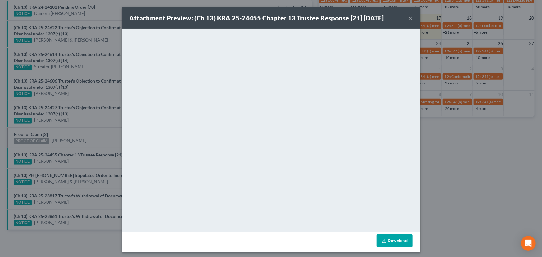
drag, startPoint x: 84, startPoint y: 164, endPoint x: 55, endPoint y: 148, distance: 33.3
click at [84, 164] on div "Attachment Preview: (Ch 13) KRA 25-24455 Chapter 13 Trustee Response [21] 09/17…" at bounding box center [271, 128] width 542 height 257
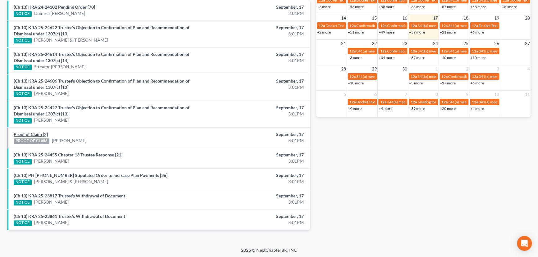
click at [30, 133] on link "Proof of Claim [2]" at bounding box center [31, 134] width 34 height 5
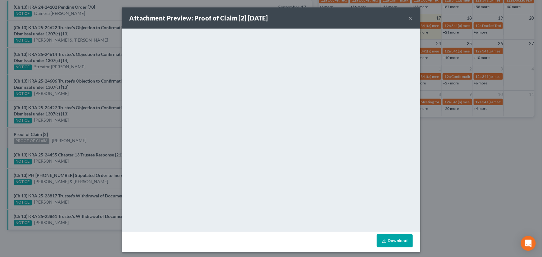
click at [97, 136] on div "Attachment Preview: Proof of Claim [2] 09/17/2025 × <object ng-attr-data='https…" at bounding box center [271, 128] width 542 height 257
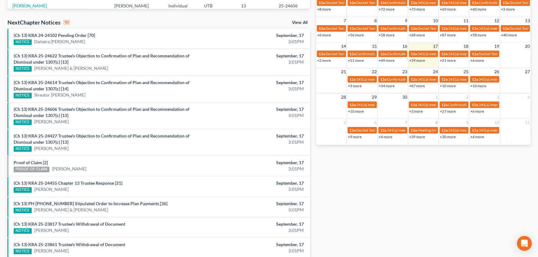
scroll to position [157, 0]
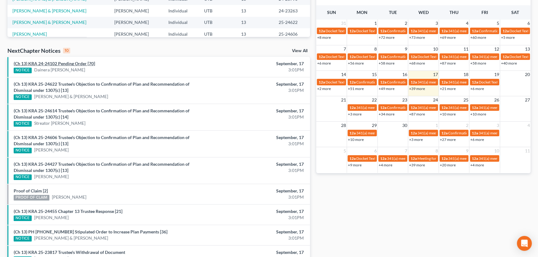
click at [79, 65] on link "(Ch 13) KRA 24-24102 Pending Order [70]" at bounding box center [54, 63] width 81 height 5
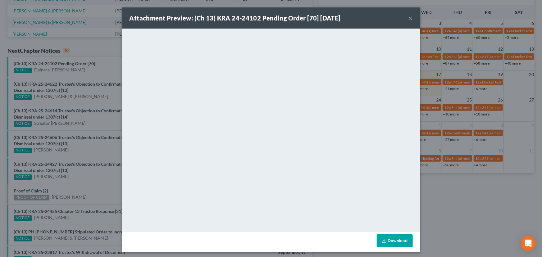
click at [109, 68] on div "Attachment Preview: (Ch 13) KRA 24-24102 Pending Order [70] 09/17/2025 × <objec…" at bounding box center [271, 128] width 542 height 257
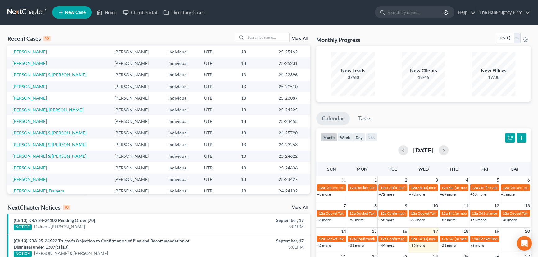
scroll to position [0, 0]
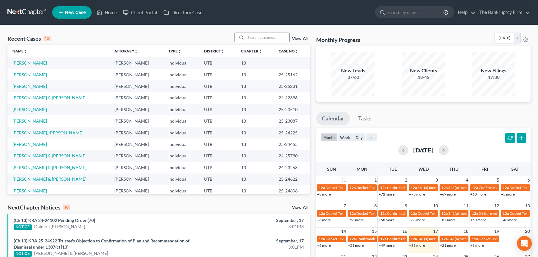
click at [259, 37] on input "search" at bounding box center [267, 37] width 43 height 9
type input "Shaw"
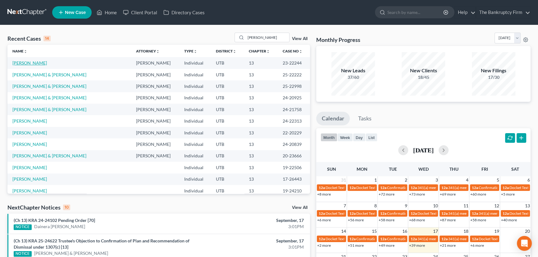
click at [26, 62] on link "Shaw, John" at bounding box center [29, 62] width 34 height 5
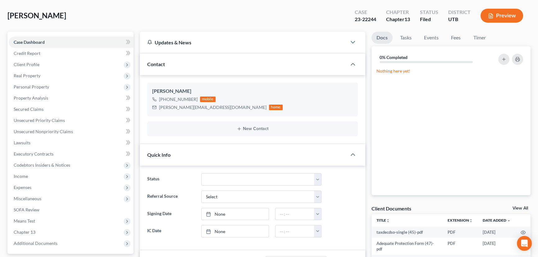
scroll to position [43, 0]
click at [521, 206] on link "View All" at bounding box center [521, 208] width 16 height 4
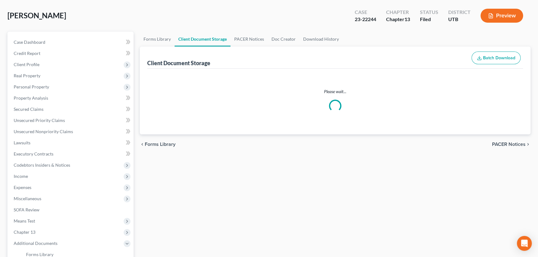
scroll to position [1, 0]
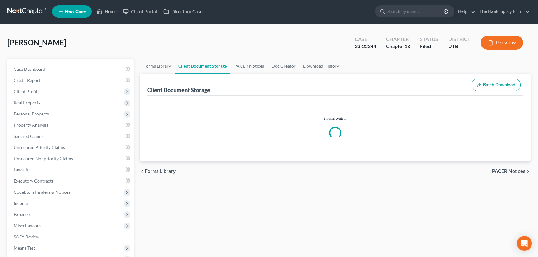
select select "30"
select select "26"
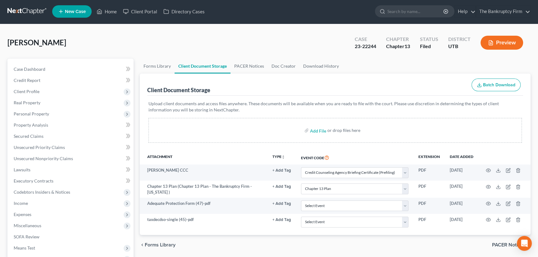
scroll to position [0, 0]
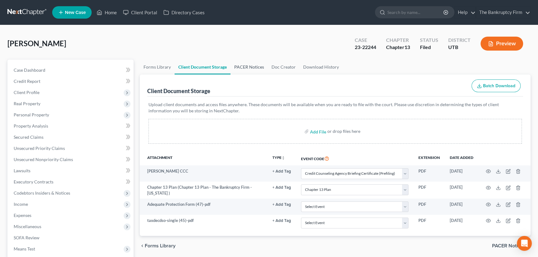
click at [245, 65] on link "PACER Notices" at bounding box center [248, 67] width 37 height 15
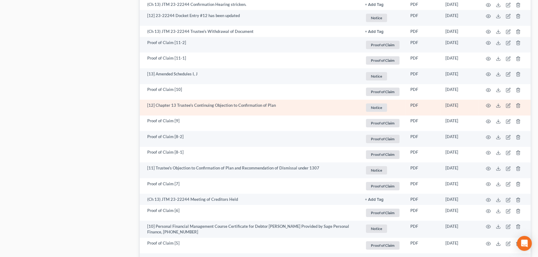
scroll to position [367, 0]
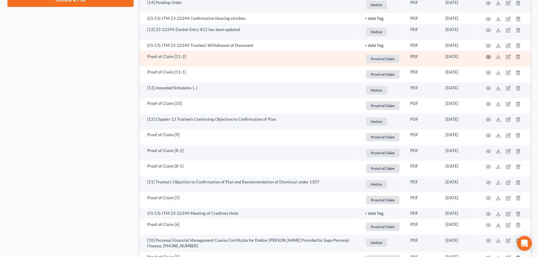
click at [489, 54] on icon "button" at bounding box center [488, 56] width 5 height 5
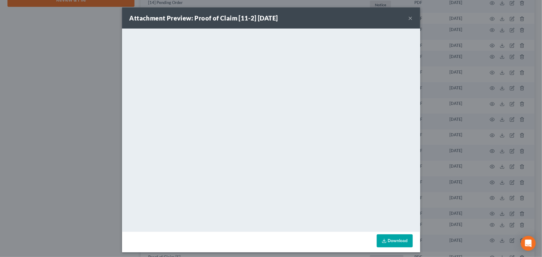
click at [408, 20] on button "×" at bounding box center [410, 17] width 4 height 7
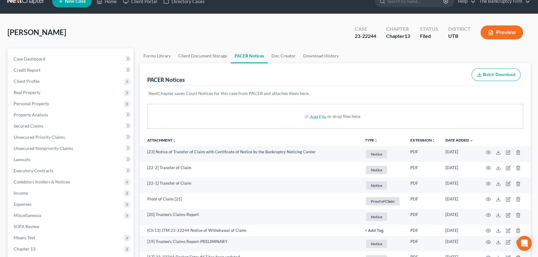
scroll to position [0, 0]
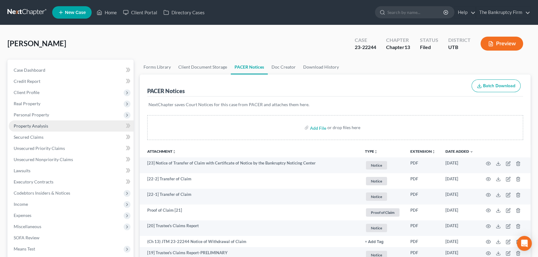
click at [36, 124] on span "Property Analysis" at bounding box center [31, 125] width 34 height 5
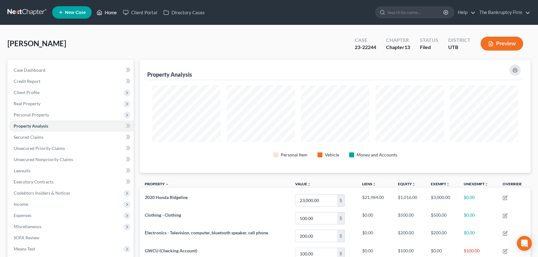
click at [111, 11] on link "Home" at bounding box center [107, 12] width 26 height 11
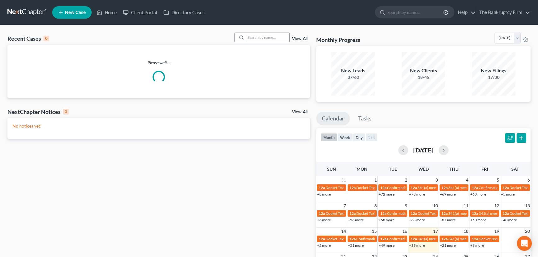
click at [247, 39] on input "search" at bounding box center [267, 37] width 43 height 9
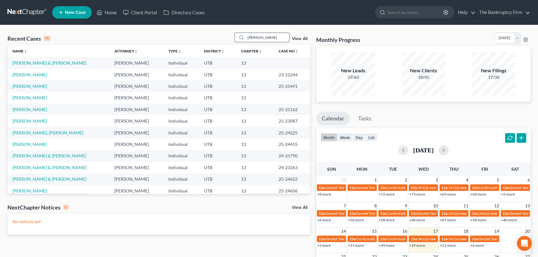
type input "Nichols"
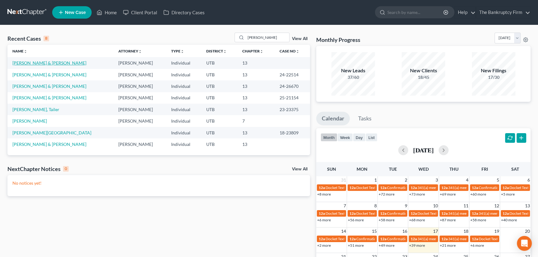
click at [40, 63] on link "Nichols, Gordon & Samantha" at bounding box center [49, 62] width 74 height 5
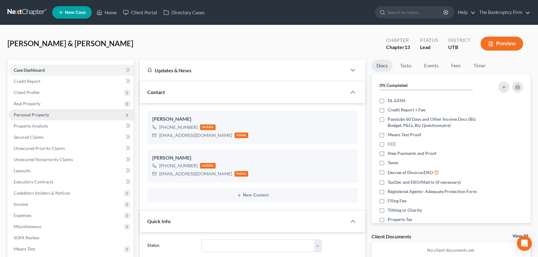
click at [32, 113] on span "Personal Property" at bounding box center [31, 114] width 35 height 5
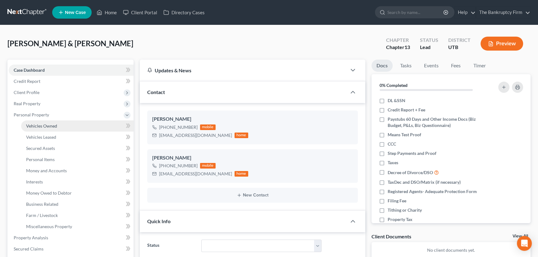
click at [45, 124] on span "Vehicles Owned" at bounding box center [41, 125] width 31 height 5
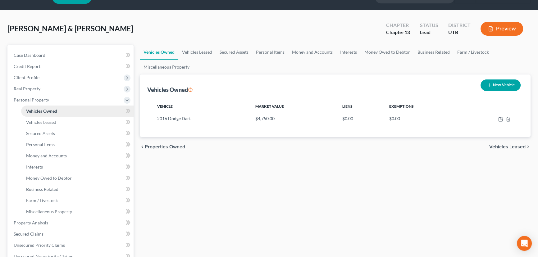
scroll to position [28, 0]
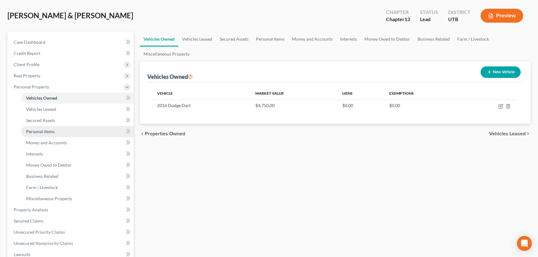
click at [48, 131] on span "Personal Items" at bounding box center [40, 131] width 29 height 5
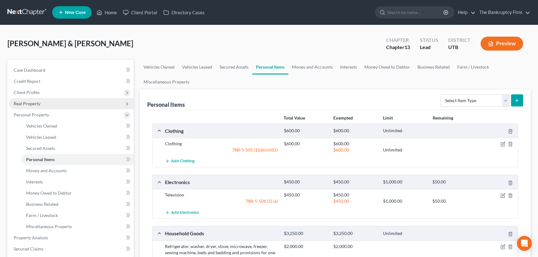
click at [27, 104] on span "Real Property" at bounding box center [27, 103] width 27 height 5
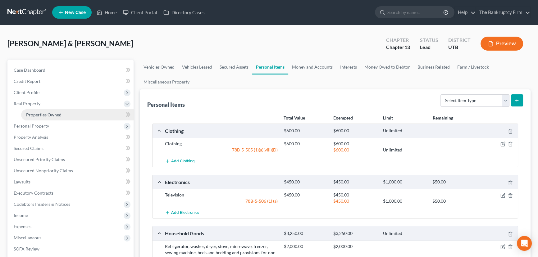
click at [47, 114] on span "Properties Owned" at bounding box center [43, 114] width 35 height 5
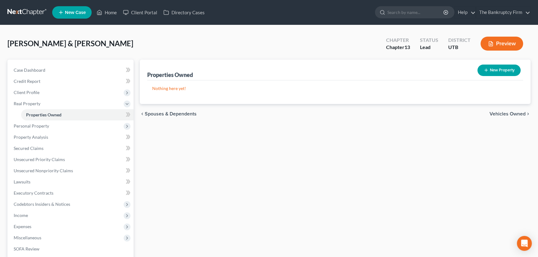
click at [292, 44] on div "Nichols, Gordon & Samantha Upgraded Chapter Chapter 13 Status Lead District UTB…" at bounding box center [268, 46] width 523 height 27
drag, startPoint x: 111, startPoint y: 12, endPoint x: 205, endPoint y: 62, distance: 105.9
click at [111, 12] on link "Home" at bounding box center [107, 12] width 26 height 11
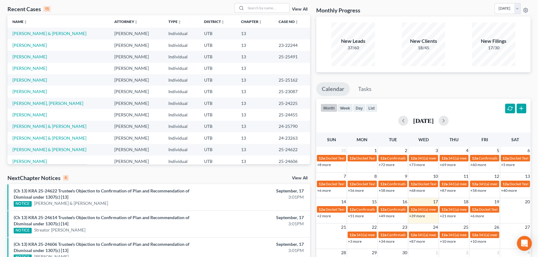
scroll to position [19, 0]
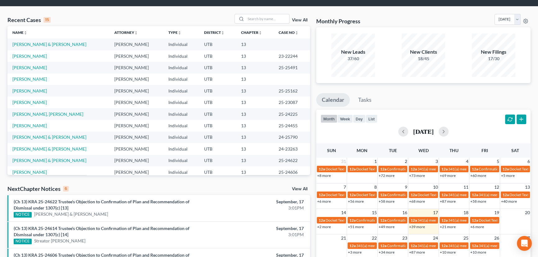
click at [131, 87] on td "[PERSON_NAME]" at bounding box center [136, 90] width 54 height 11
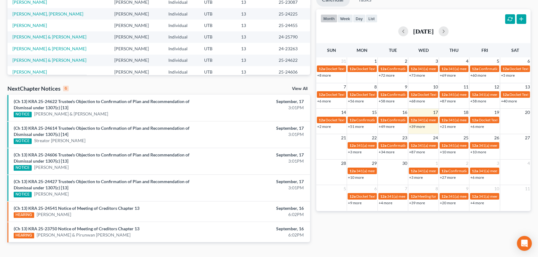
scroll to position [132, 0]
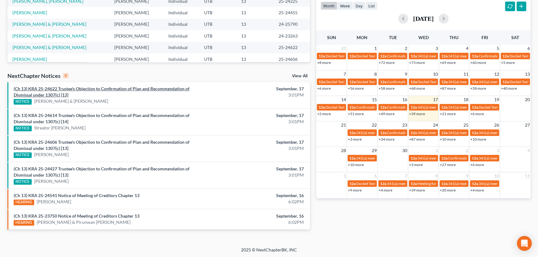
click at [124, 90] on link "(Ch 13) KRA 25-24622 Trustee's Objection to Confirmation of Plan and Recommenda…" at bounding box center [102, 91] width 176 height 11
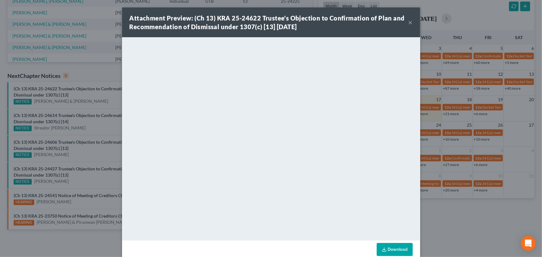
click at [73, 116] on div "Attachment Preview: (Ch 13) KRA 25-24622 Trustee's Objection to Confirmation of…" at bounding box center [271, 128] width 542 height 257
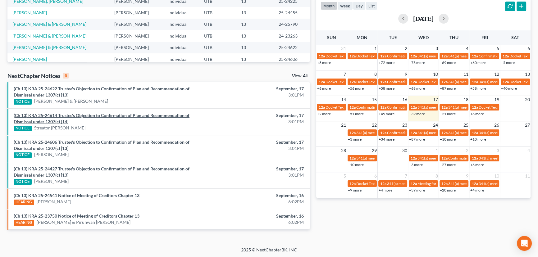
click at [73, 116] on link "(Ch 13) KRA 25-24614 Trustee's Objection to Confirmation of Plan and Recommenda…" at bounding box center [102, 118] width 176 height 11
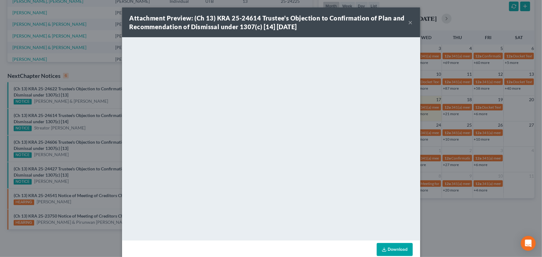
click at [67, 143] on div "Attachment Preview: (Ch 13) KRA 25-24614 Trustee's Objection to Confirmation of…" at bounding box center [271, 128] width 542 height 257
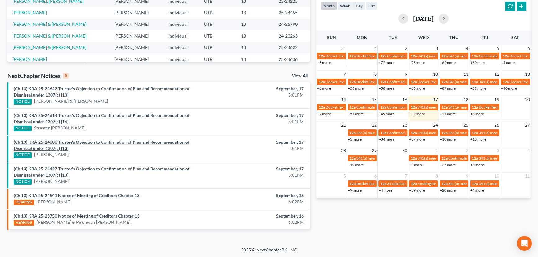
click at [67, 143] on link "(Ch 13) KRA 25-24606 Trustee's Objection to Confirmation of Plan and Recommenda…" at bounding box center [102, 144] width 176 height 11
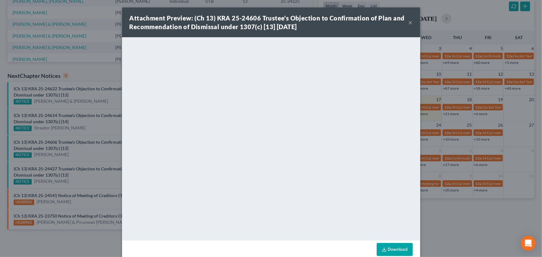
click at [66, 168] on div "Attachment Preview: (Ch 13) KRA 25-24606 Trustee's Objection to Confirmation of…" at bounding box center [271, 128] width 542 height 257
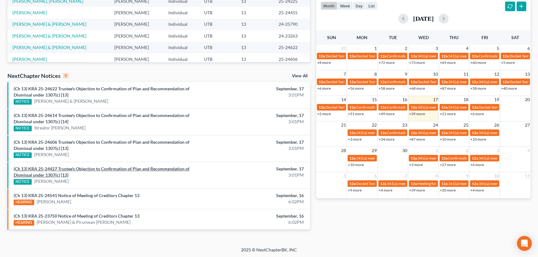
click at [66, 168] on link "(Ch 13) KRA 25-24427 Trustee's Objection to Confirmation of Plan and Recommenda…" at bounding box center [102, 171] width 176 height 11
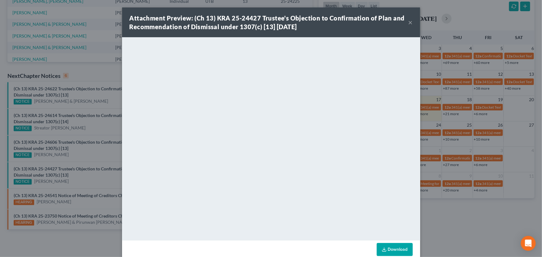
click at [108, 177] on div "Attachment Preview: (Ch 13) KRA 25-24427 Trustee's Objection to Confirmation of…" at bounding box center [271, 128] width 542 height 257
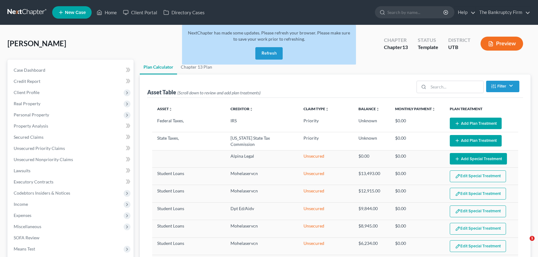
select select "59"
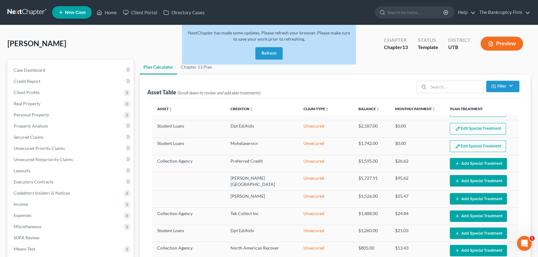
click at [268, 53] on button "Refresh" at bounding box center [268, 53] width 27 height 12
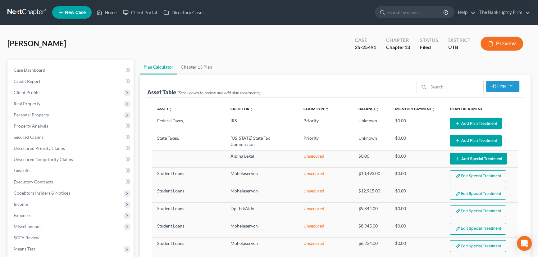
select select "59"
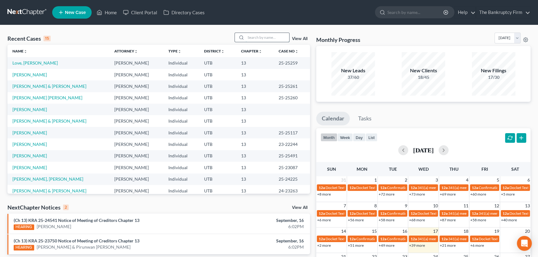
click at [253, 38] on input "search" at bounding box center [267, 37] width 43 height 9
type input "Panter"
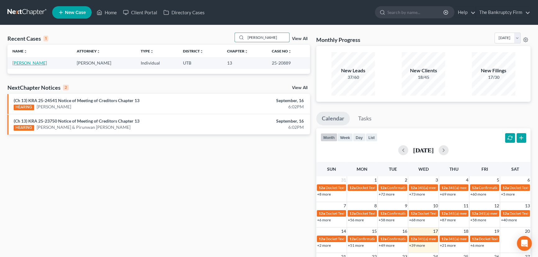
click at [20, 62] on link "[PERSON_NAME]" at bounding box center [29, 62] width 34 height 5
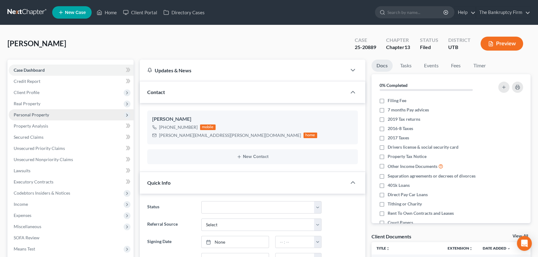
scroll to position [49, 0]
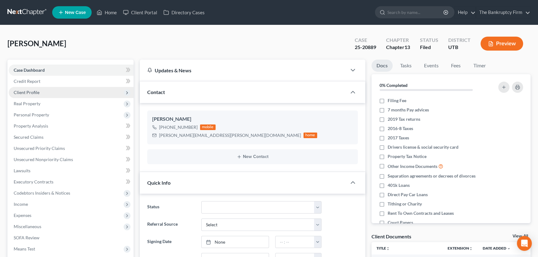
click at [30, 92] on span "Client Profile" at bounding box center [27, 92] width 26 height 5
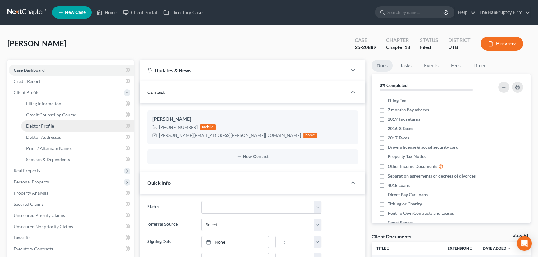
click at [39, 125] on span "Debtor Profile" at bounding box center [40, 125] width 28 height 5
select select "3"
select select "0"
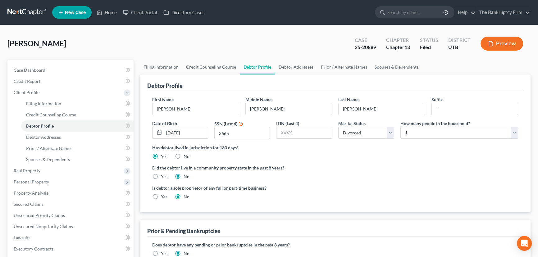
radio input "true"
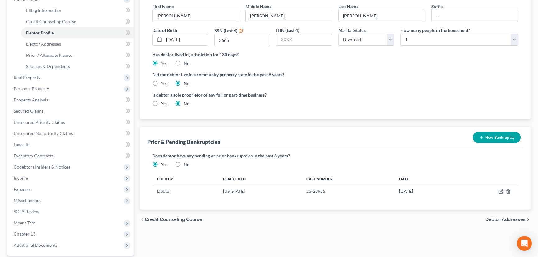
scroll to position [113, 0]
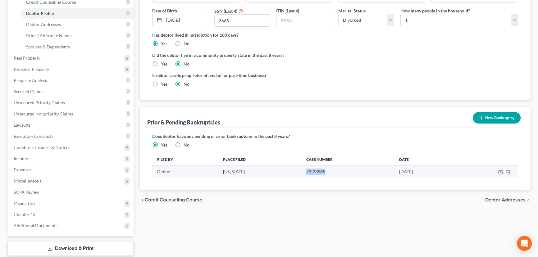
drag, startPoint x: 327, startPoint y: 171, endPoint x: 301, endPoint y: 171, distance: 26.1
click at [301, 171] on td "23-23985" at bounding box center [347, 172] width 93 height 12
copy td "23-23985"
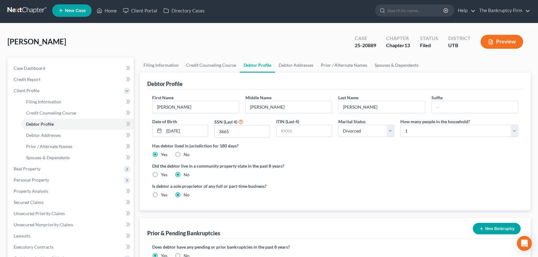
scroll to position [0, 0]
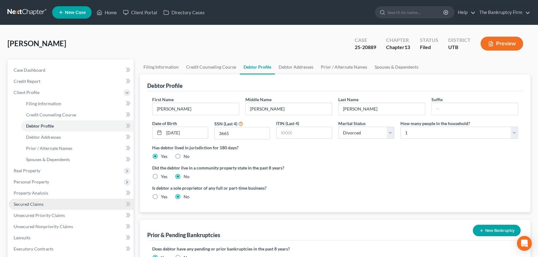
click at [29, 204] on span "Secured Claims" at bounding box center [29, 204] width 30 height 5
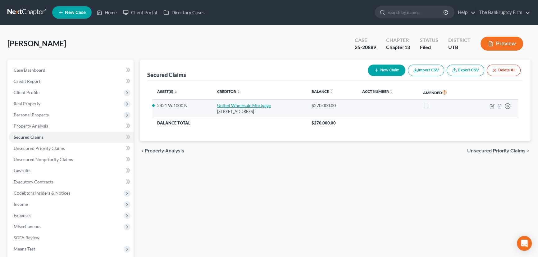
click at [235, 105] on link "United Wholesale Mortgage" at bounding box center [244, 105] width 54 height 5
select select "23"
select select "2"
select select "0"
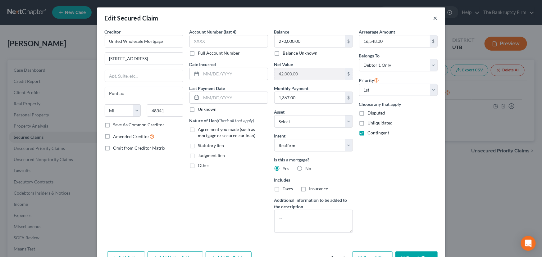
click at [433, 17] on button "×" at bounding box center [435, 17] width 4 height 7
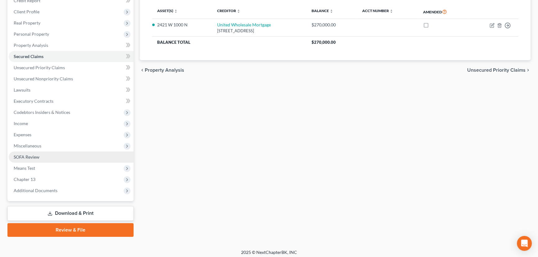
scroll to position [83, 0]
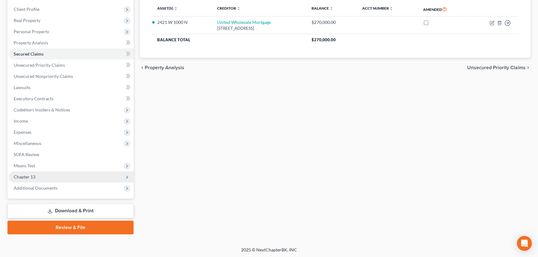
click at [28, 177] on span "Chapter 13" at bounding box center [25, 176] width 22 height 5
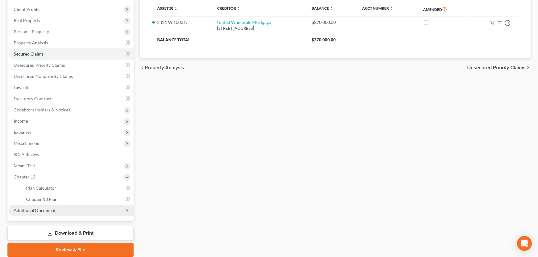
click at [39, 209] on span "Additional Documents" at bounding box center [36, 210] width 44 height 5
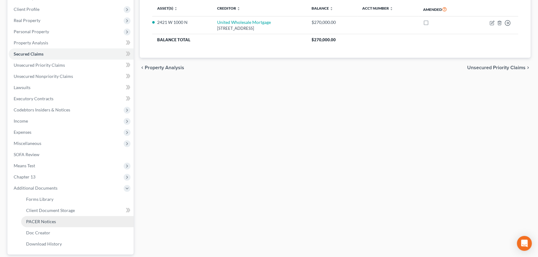
click at [47, 219] on span "PACER Notices" at bounding box center [41, 221] width 30 height 5
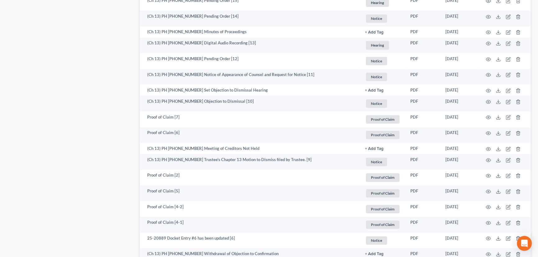
scroll to position [508, 0]
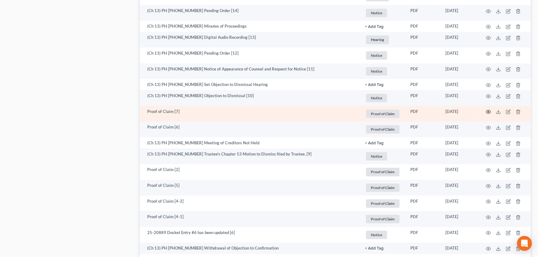
click at [490, 112] on icon "button" at bounding box center [488, 111] width 5 height 5
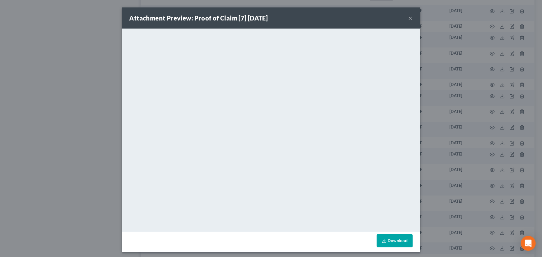
click at [408, 16] on button "×" at bounding box center [410, 17] width 4 height 7
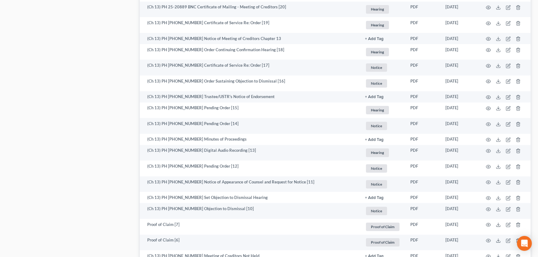
scroll to position [150, 0]
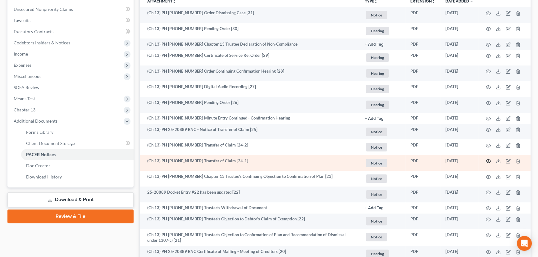
click at [487, 160] on icon "button" at bounding box center [488, 161] width 5 height 5
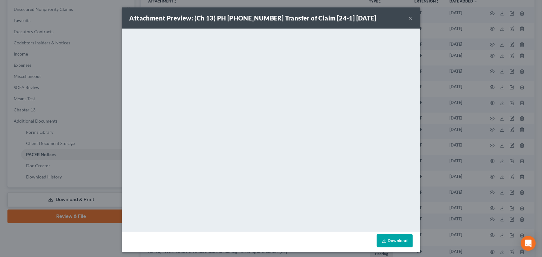
click at [408, 18] on button "×" at bounding box center [410, 17] width 4 height 7
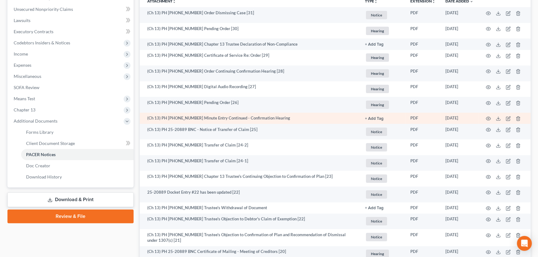
scroll to position [0, 0]
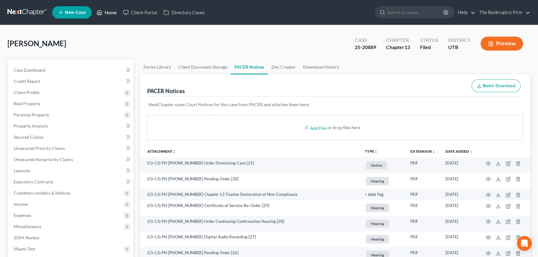
click at [108, 15] on link "Home" at bounding box center [107, 12] width 26 height 11
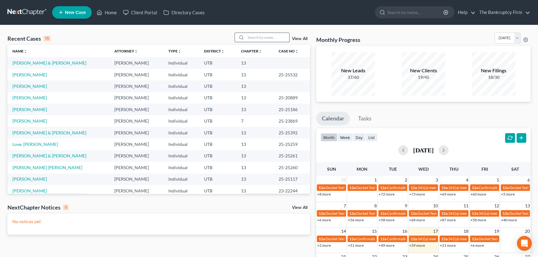
click at [251, 36] on input "search" at bounding box center [267, 37] width 43 height 9
type input "Jessop"
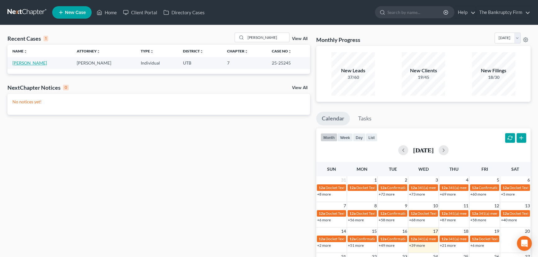
click at [28, 63] on link "[PERSON_NAME]" at bounding box center [29, 62] width 34 height 5
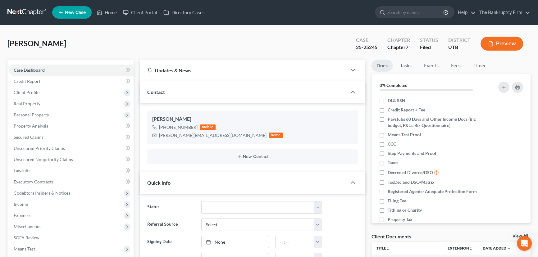
scroll to position [49, 0]
click at [515, 235] on link "View All" at bounding box center [521, 236] width 16 height 4
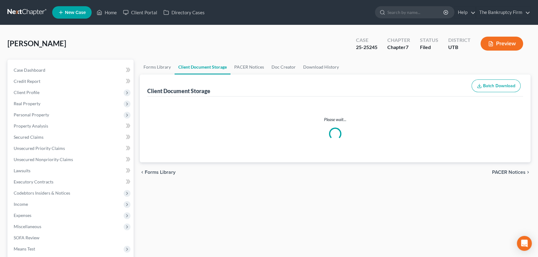
select select "30"
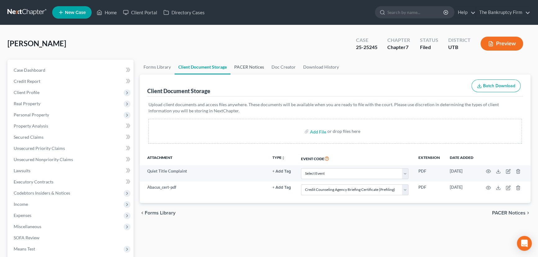
click at [244, 64] on link "PACER Notices" at bounding box center [248, 67] width 37 height 15
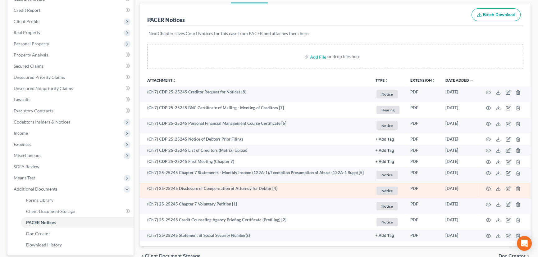
scroll to position [128, 0]
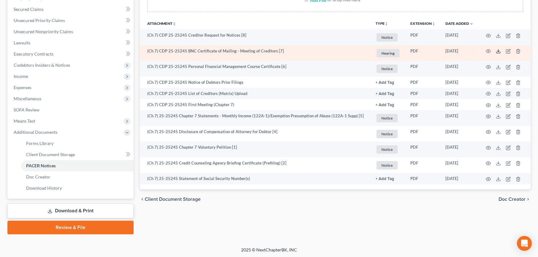
click at [497, 51] on polyline at bounding box center [498, 51] width 2 height 1
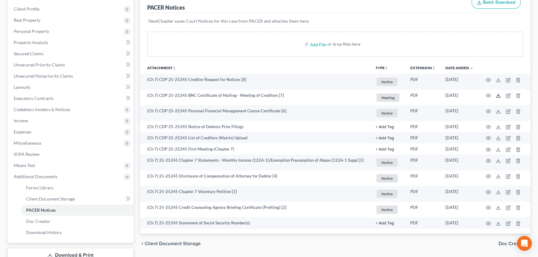
scroll to position [0, 0]
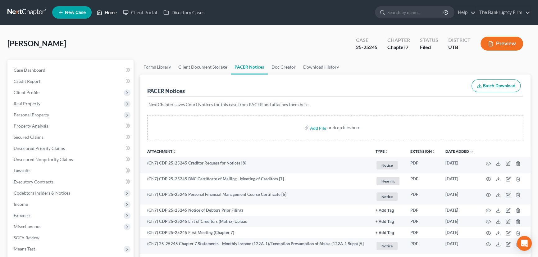
click at [109, 13] on link "Home" at bounding box center [107, 12] width 26 height 11
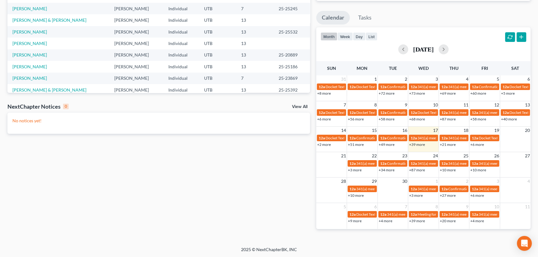
scroll to position [101, 0]
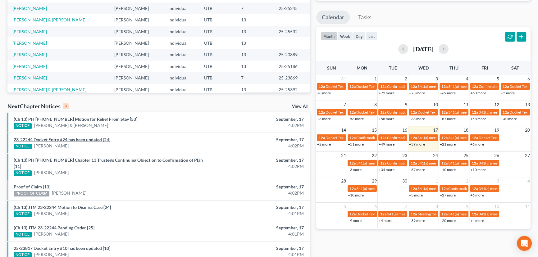
click at [66, 139] on link "23-22244 Docket Entry #24 has been updated [24]" at bounding box center [62, 139] width 97 height 5
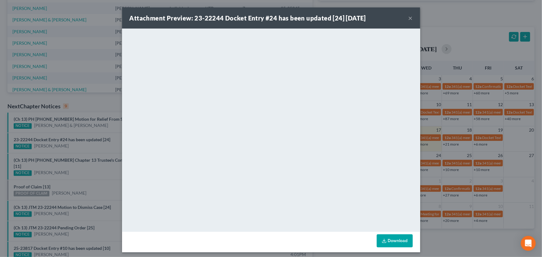
click at [67, 147] on div "Attachment Preview: 23-22244 Docket Entry #24 has been updated [24] 09/17/2025 …" at bounding box center [271, 128] width 542 height 257
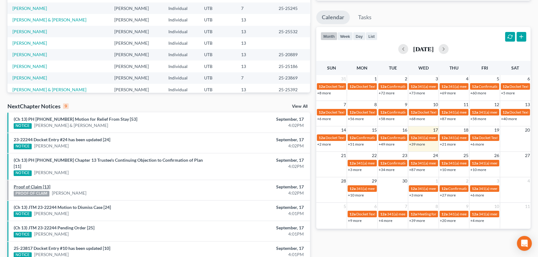
click at [35, 184] on link "Proof of Claim [13]" at bounding box center [32, 186] width 37 height 5
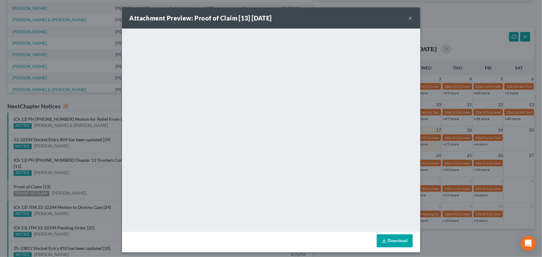
click at [68, 177] on div "Attachment Preview: Proof of Claim [13] 09/17/2025 × <object ng-attr-data='http…" at bounding box center [271, 128] width 542 height 257
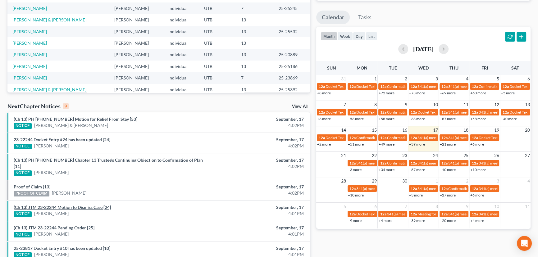
click at [71, 205] on link "(Ch 13) JTM 23-22244 Motion to Dismiss Case [24]" at bounding box center [62, 207] width 97 height 5
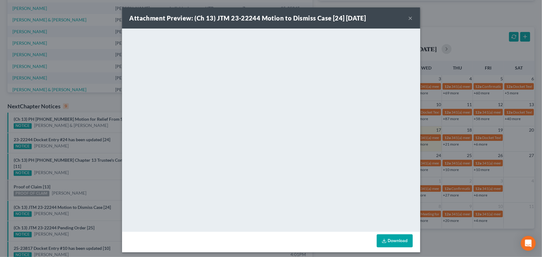
click at [70, 208] on div "Attachment Preview: (Ch 13) JTM 23-22244 Motion to Dismiss Case [24] 09/17/2025…" at bounding box center [271, 128] width 542 height 257
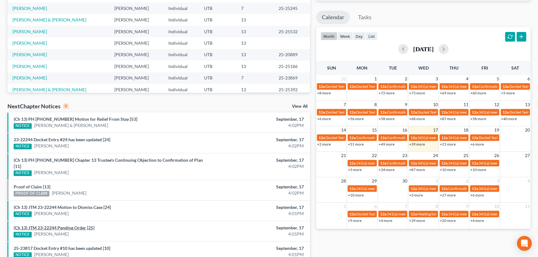
click at [65, 225] on link "(Ch 13) JTM 23-22244 Pending Order [25]" at bounding box center [54, 227] width 81 height 5
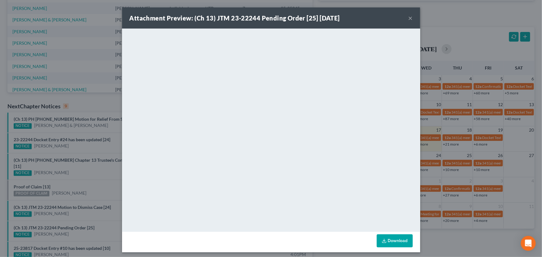
click at [65, 210] on div "Attachment Preview: (Ch 13) JTM 23-22244 Pending Order [25] 09/17/2025 × <objec…" at bounding box center [271, 128] width 542 height 257
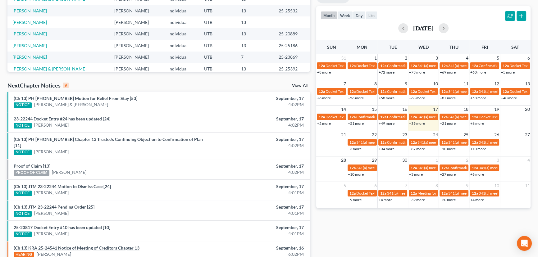
scroll to position [168, 0]
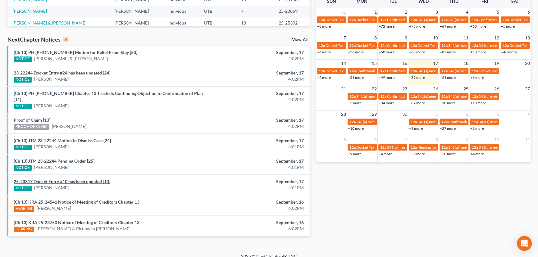
click at [71, 179] on link "25-23817 Docket Entry #10 has been updated [10]" at bounding box center [62, 181] width 97 height 5
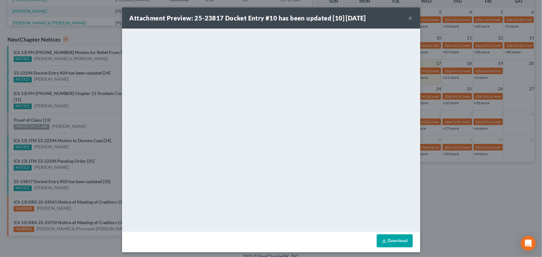
drag, startPoint x: 75, startPoint y: 183, endPoint x: 87, endPoint y: 183, distance: 11.2
click at [79, 183] on div "Attachment Preview: 25-23817 Docket Entry #10 has been updated [10] 09/17/2025 …" at bounding box center [271, 128] width 542 height 257
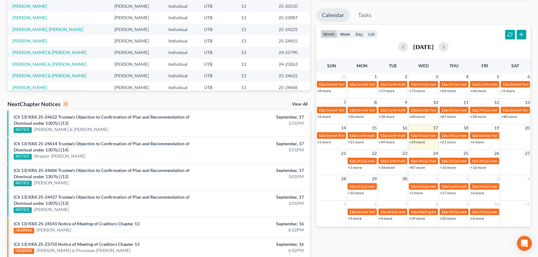
scroll to position [113, 0]
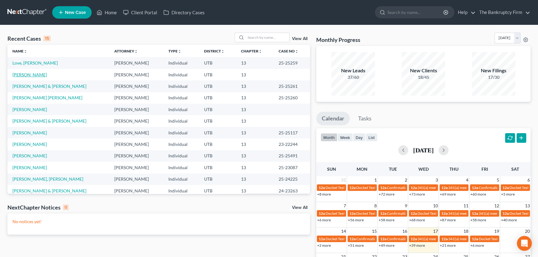
click at [37, 76] on link "[PERSON_NAME]" at bounding box center [29, 74] width 34 height 5
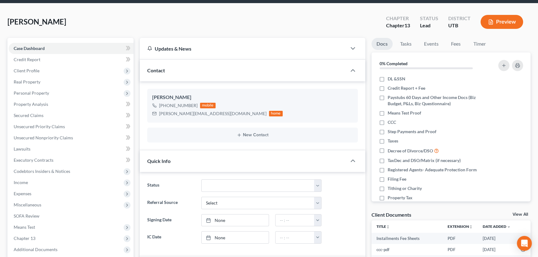
scroll to position [141, 0]
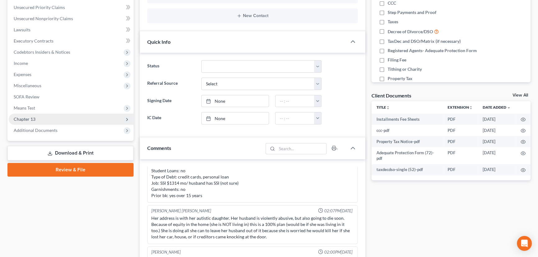
click at [32, 118] on span "Chapter 13" at bounding box center [25, 118] width 22 height 5
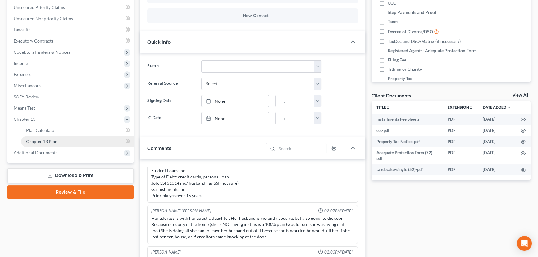
click at [50, 142] on span "Chapter 13 Plan" at bounding box center [41, 141] width 31 height 5
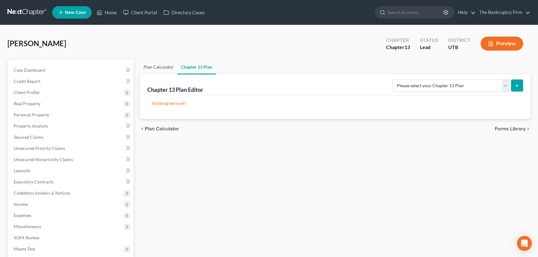
click at [147, 65] on link "Plan Calculator" at bounding box center [159, 67] width 38 height 15
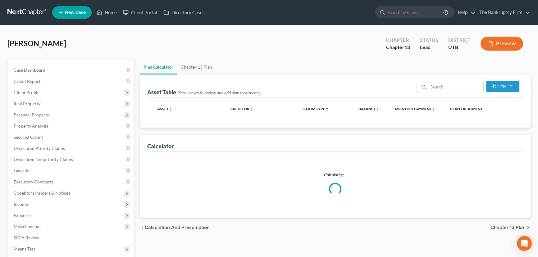
select select "59"
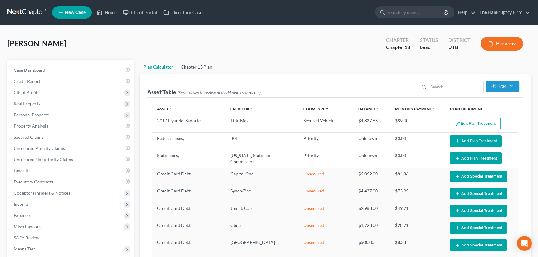
click at [193, 67] on link "Chapter 13 Plan" at bounding box center [196, 67] width 39 height 15
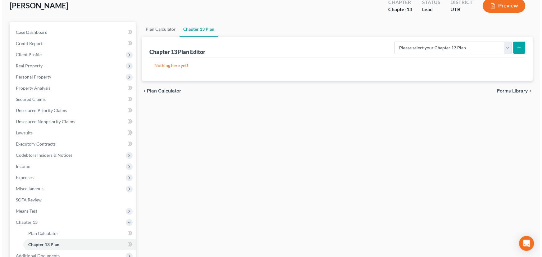
scroll to position [56, 0]
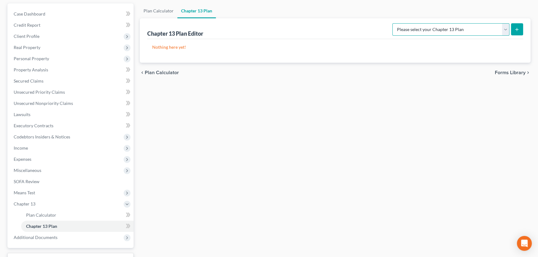
click at [482, 28] on select "Please select your Chapter 13 Plan Chapter 13 Plan - The Bankruptcy Firm - [US_…" at bounding box center [450, 29] width 117 height 12
select select "0"
click at [406, 23] on select "Please select your Chapter 13 Plan Chapter 13 Plan - The Bankruptcy Firm - [US_…" at bounding box center [450, 29] width 117 height 12
click at [516, 30] on line "submit" at bounding box center [517, 30] width 3 height 0
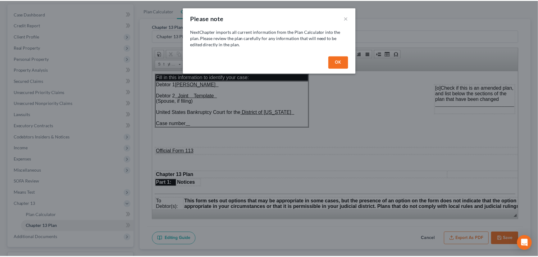
scroll to position [0, 0]
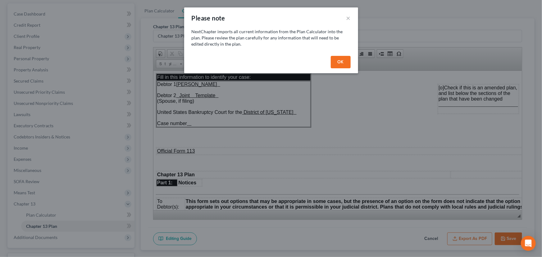
click at [343, 62] on button "OK" at bounding box center [341, 62] width 20 height 12
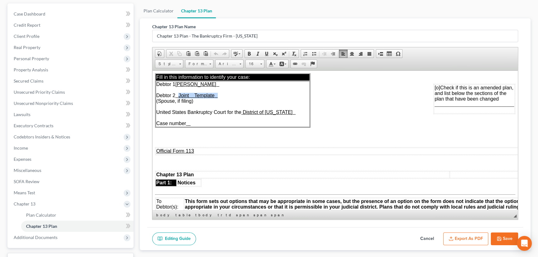
drag, startPoint x: 184, startPoint y: 94, endPoint x: 251, endPoint y: 95, distance: 67.7
click at [251, 95] on td "Debtor 1 [PERSON_NAME] Debtor 2 Joint Template (Spouse, if filing) United State…" at bounding box center [233, 104] width 154 height 46
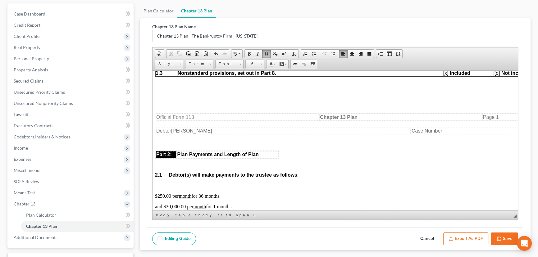
scroll to position [311, 0]
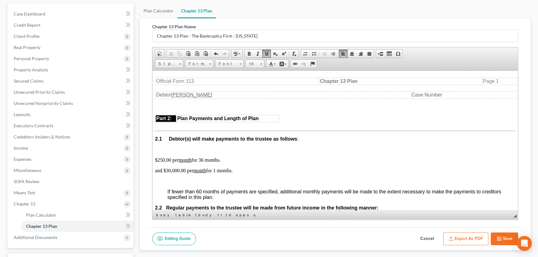
drag, startPoint x: 155, startPoint y: 184, endPoint x: 248, endPoint y: 185, distance: 92.9
click at [248, 173] on p "and $30,000.00 per month for 1 months." at bounding box center [335, 171] width 360 height 6
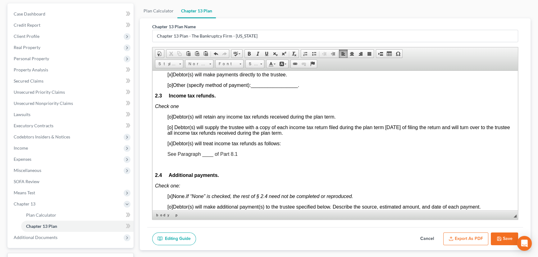
scroll to position [480, 0]
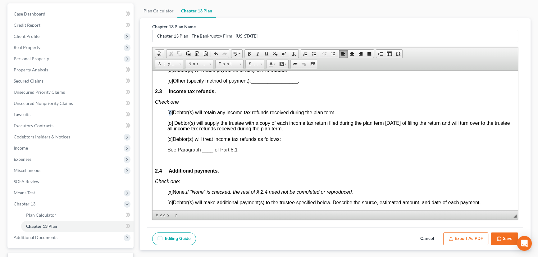
click at [171, 115] on span "[o]" at bounding box center [170, 112] width 6 height 5
click at [170, 142] on span "[x]" at bounding box center [169, 138] width 5 height 5
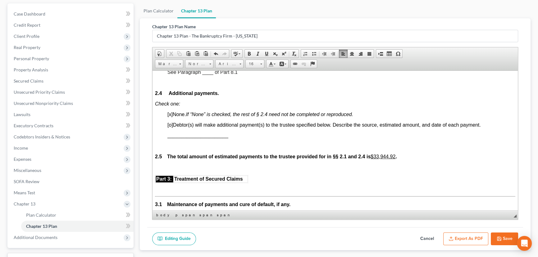
scroll to position [565, 0]
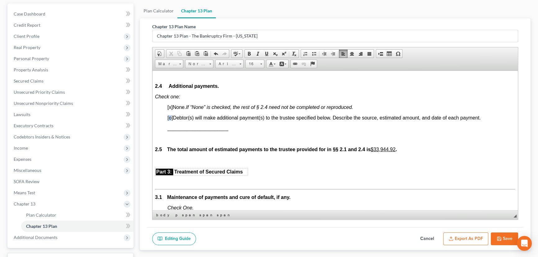
click at [171, 120] on span "[o]" at bounding box center [170, 117] width 6 height 5
click at [171, 110] on span "[x]" at bounding box center [169, 106] width 5 height 5
drag, startPoint x: 171, startPoint y: 149, endPoint x: 178, endPoint y: 150, distance: 6.6
click at [171, 131] on span "______________________" at bounding box center [197, 128] width 61 height 5
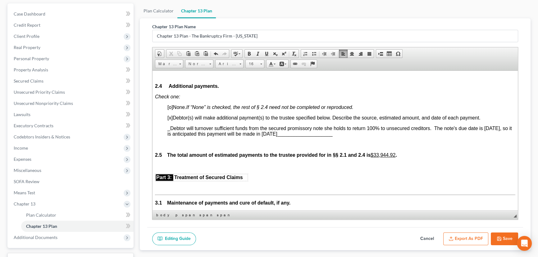
click at [430, 136] on span "_Debtor will turnover sufficient funds from the secured promissory note she hol…" at bounding box center [339, 131] width 345 height 11
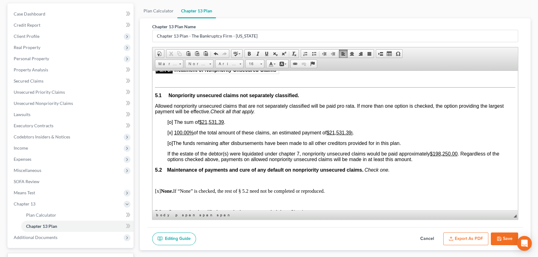
scroll to position [1384, 0]
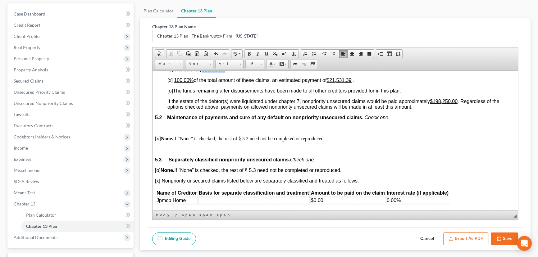
drag, startPoint x: 203, startPoint y: 114, endPoint x: 311, endPoint y: 115, distance: 108.1
click at [309, 72] on p "[o] The sum of $21,531.39 ." at bounding box center [341, 70] width 348 height 6
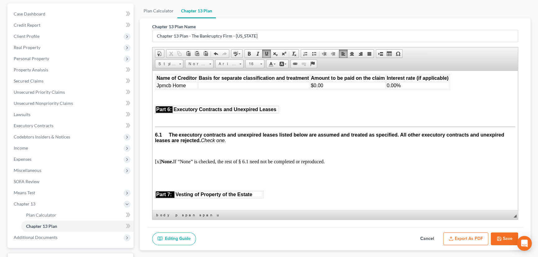
scroll to position [1497, 0]
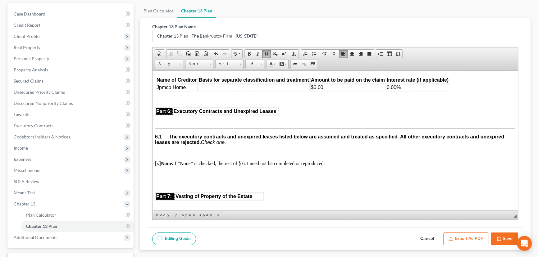
click at [158, 60] on span "[o] None. If “None” is checked, the rest of § 5.3 need not be completed or repr…" at bounding box center [248, 56] width 186 height 5
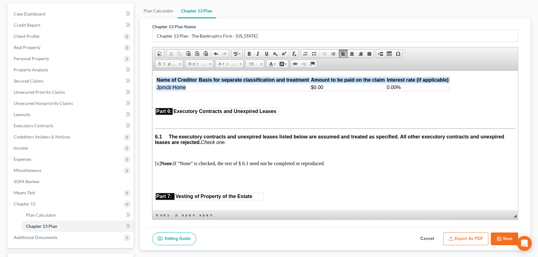
drag, startPoint x: 188, startPoint y: 137, endPoint x: 153, endPoint y: 140, distance: 35.5
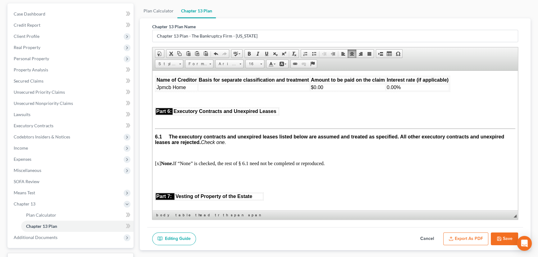
click at [210, 91] on td at bounding box center [254, 87] width 112 height 7
click at [159, 70] on span "[x] Nonpriority unsecured claims listed below are separately classified and tre…" at bounding box center [257, 67] width 204 height 5
drag, startPoint x: 156, startPoint y: 139, endPoint x: 408, endPoint y: 142, distance: 251.6
click at [408, 92] on table "Name of Creditor Basis for separate classification and treatment Amount to be p…" at bounding box center [302, 83] width 295 height 16
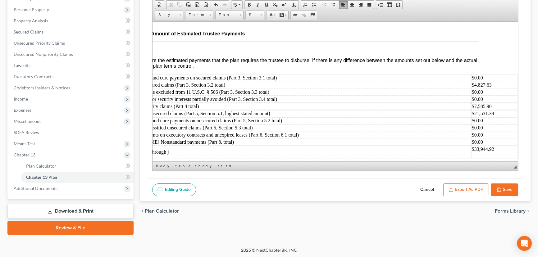
scroll to position [106, 0]
click at [468, 187] on button "Export as PDF" at bounding box center [465, 189] width 45 height 13
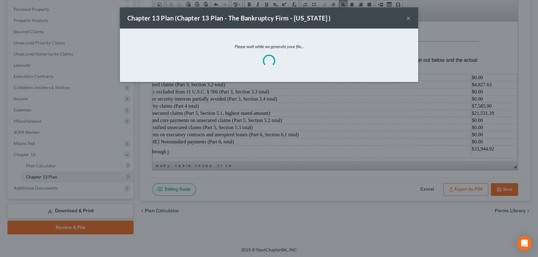
scroll to position [2532, 37]
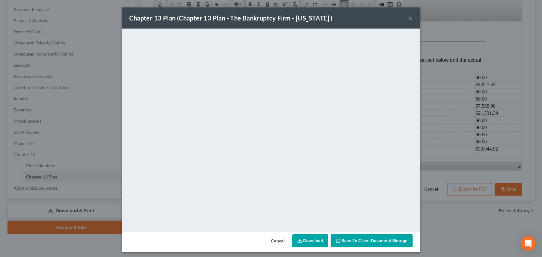
click at [370, 243] on span "Save to Client Document Storage" at bounding box center [375, 240] width 66 height 5
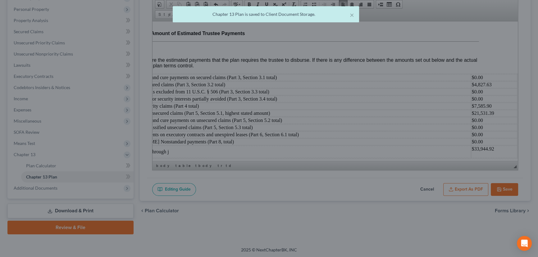
scroll to position [2546, 37]
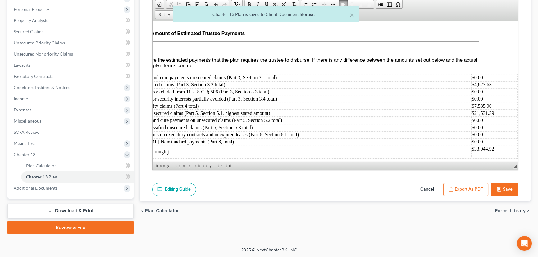
click at [506, 188] on button "Save" at bounding box center [504, 189] width 27 height 13
select select "0"
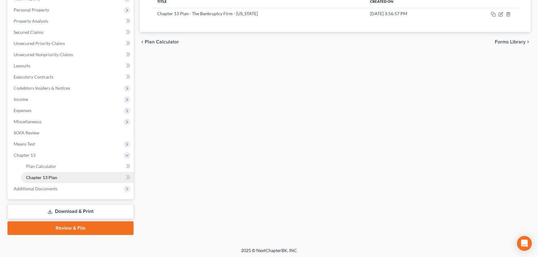
scroll to position [106, 0]
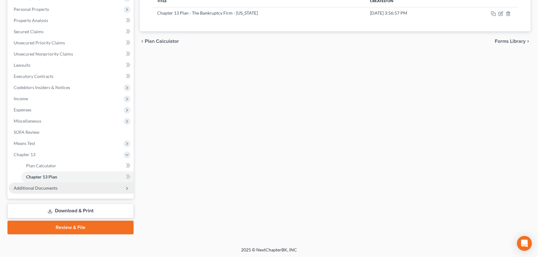
click at [43, 186] on span "Additional Documents" at bounding box center [36, 187] width 44 height 5
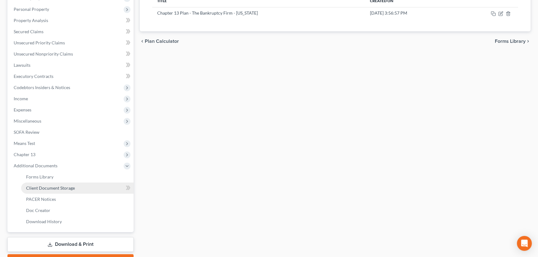
click at [52, 188] on span "Client Document Storage" at bounding box center [50, 187] width 49 height 5
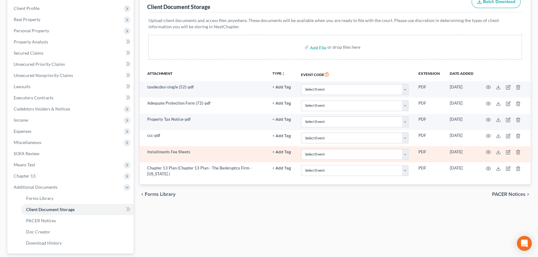
scroll to position [84, 0]
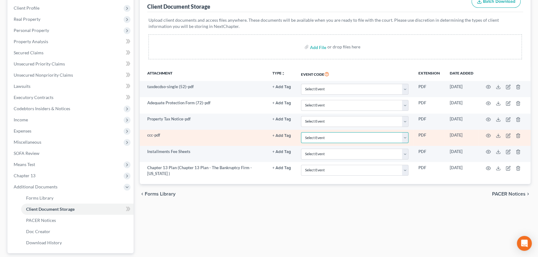
click at [314, 136] on select "Select Event Affidavit/Declaration Amended Chapter 11 Plan Amended Disclosure S…" at bounding box center [354, 137] width 107 height 11
select select "30"
click at [301, 132] on select "Select Event Affidavit/Declaration Amended Chapter 11 Plan Amended Disclosure S…" at bounding box center [354, 137] width 107 height 11
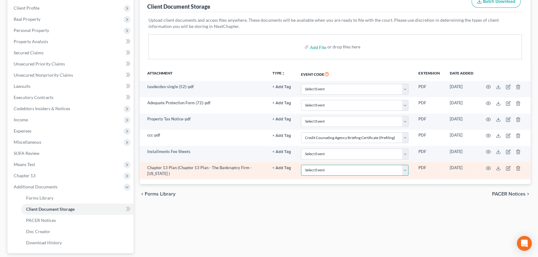
click at [317, 171] on select "Select Event Affidavit/Declaration Amended Chapter 11 Plan Amended Disclosure S…" at bounding box center [354, 170] width 107 height 11
select select "26"
click at [301, 165] on select "Select Event Affidavit/Declaration Amended Chapter 11 Plan Amended Disclosure S…" at bounding box center [354, 170] width 107 height 11
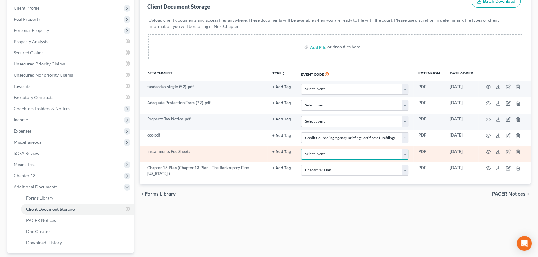
click at [320, 153] on select "Select Event Affidavit/Declaration Amended Chapter 11 Plan Amended Disclosure S…" at bounding box center [354, 154] width 107 height 11
select select "53"
click at [301, 149] on select "Select Event Affidavit/Declaration Amended Chapter 11 Plan Amended Disclosure S…" at bounding box center [354, 154] width 107 height 11
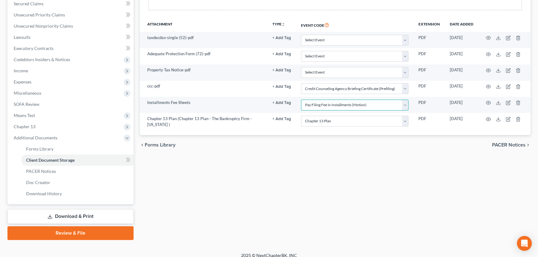
scroll to position [139, 0]
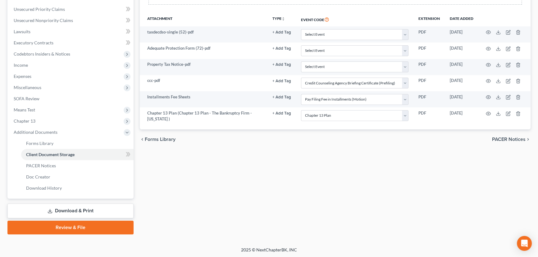
click at [65, 211] on link "Download & Print" at bounding box center [70, 211] width 126 height 15
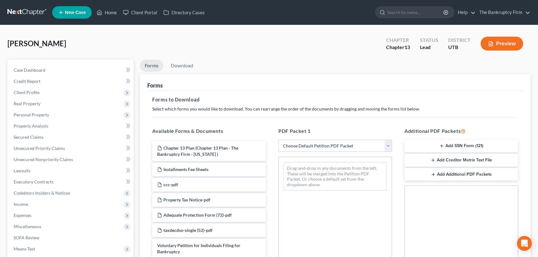
click at [472, 146] on button "Add SSN Form (121)" at bounding box center [461, 146] width 114 height 13
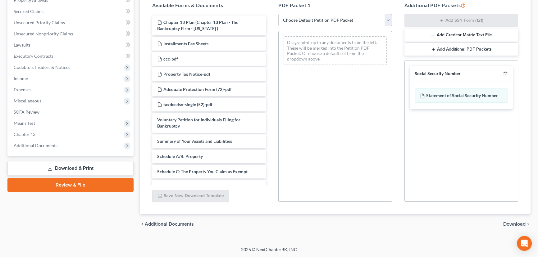
click at [516, 222] on span "Download" at bounding box center [514, 224] width 22 height 5
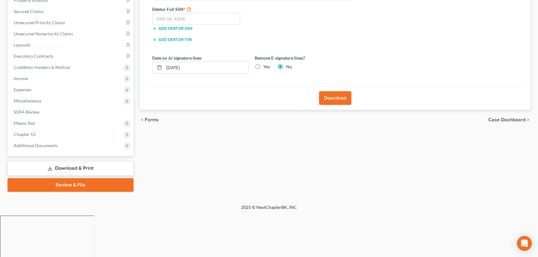
scroll to position [83, 0]
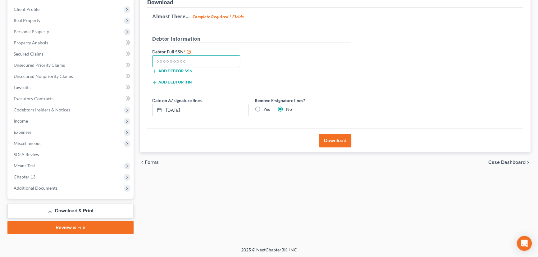
click at [185, 62] on input "text" at bounding box center [196, 61] width 88 height 12
paste input "528-04-8213"
type input "528-04-8213"
click at [332, 140] on button "Download" at bounding box center [335, 141] width 32 height 14
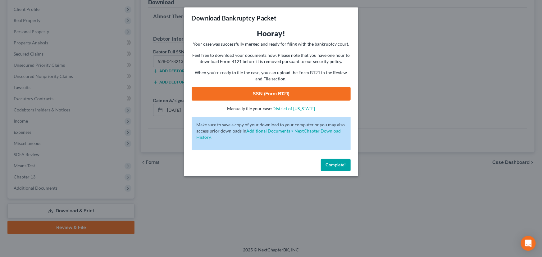
click at [286, 94] on link "SSN (Form B121)" at bounding box center [271, 94] width 159 height 14
click at [264, 93] on link "SSN (Form B121)" at bounding box center [271, 94] width 159 height 14
drag, startPoint x: 335, startPoint y: 168, endPoint x: 314, endPoint y: 165, distance: 22.0
click at [335, 168] on button "Complete!" at bounding box center [336, 165] width 30 height 12
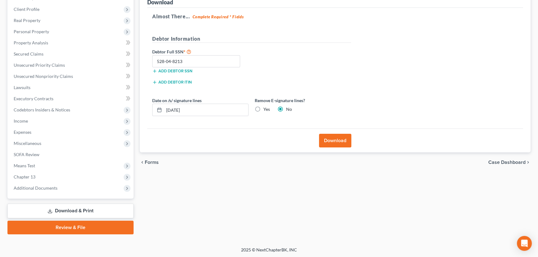
click at [74, 226] on link "Review & File" at bounding box center [70, 228] width 126 height 14
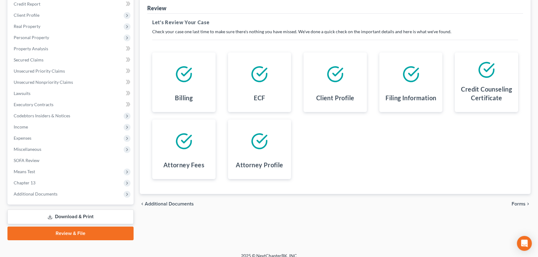
scroll to position [83, 0]
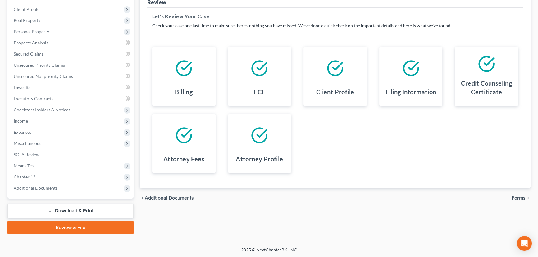
click at [80, 225] on link "Review & File" at bounding box center [70, 228] width 126 height 14
click at [64, 227] on link "Review & File" at bounding box center [70, 228] width 126 height 14
click at [84, 227] on link "Review & File" at bounding box center [70, 228] width 126 height 14
click at [517, 196] on span "Forms" at bounding box center [519, 198] width 14 height 5
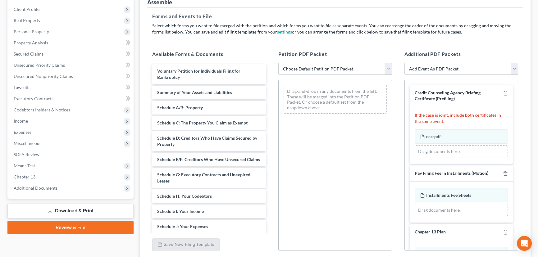
click at [304, 71] on select "Choose Default Petition PDF Packet Emergency Filing (Voluntary Petition and Cre…" at bounding box center [335, 69] width 114 height 12
select select "6"
click at [278, 63] on select "Choose Default Petition PDF Packet Emergency Filing (Voluntary Petition and Cre…" at bounding box center [335, 69] width 114 height 12
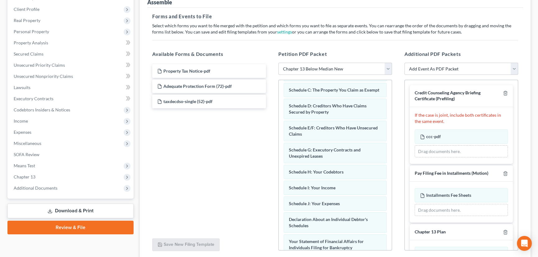
scroll to position [84, 0]
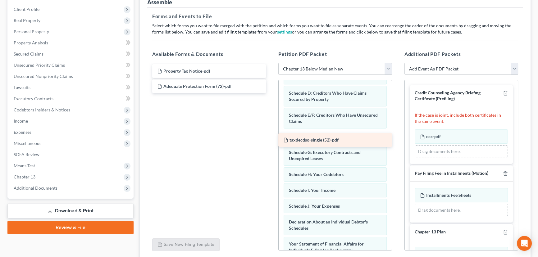
drag, startPoint x: 183, startPoint y: 100, endPoint x: 309, endPoint y: 139, distance: 132.1
click at [271, 93] on div "taxdecdso-single (52)-pdf Property Tax Notice-pdf Adequate Protection Form (72)…" at bounding box center [209, 78] width 124 height 29
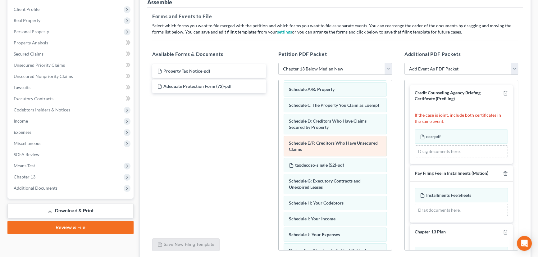
scroll to position [56, 0]
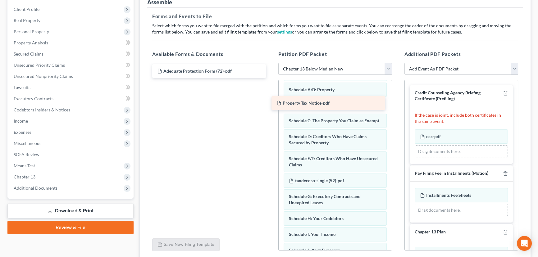
drag, startPoint x: 191, startPoint y: 68, endPoint x: 311, endPoint y: 101, distance: 124.0
click at [271, 78] on div "Property Tax Notice-pdf Property Tax Notice-pdf Adequate Protection Form (72)-p…" at bounding box center [209, 71] width 124 height 14
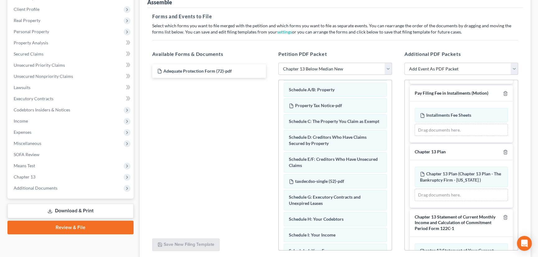
scroll to position [84, 0]
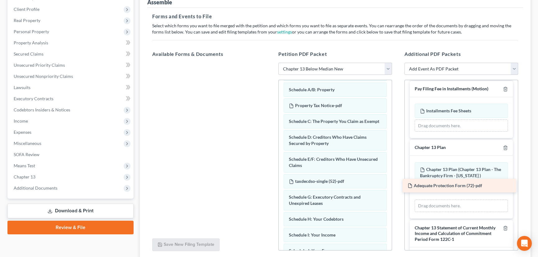
drag, startPoint x: 187, startPoint y: 71, endPoint x: 437, endPoint y: 186, distance: 275.6
click at [271, 63] on div "Adequate Protection Form (72)-pdf Adequate Protection Form (72)-pdf" at bounding box center [209, 63] width 124 height 0
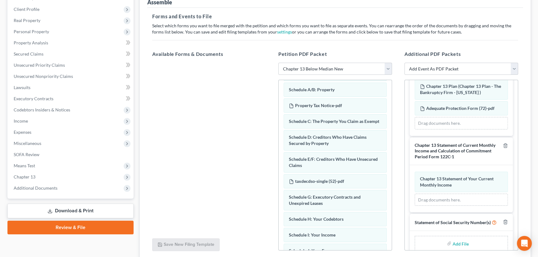
scroll to position [183, 0]
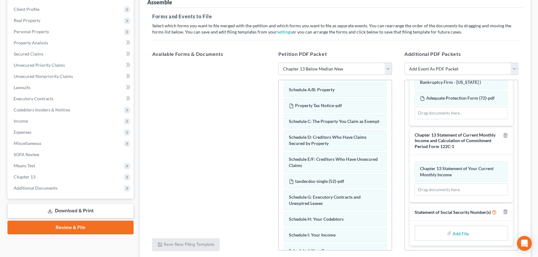
type input "C:\fakepath\Form 121 Hartmann.pdf"
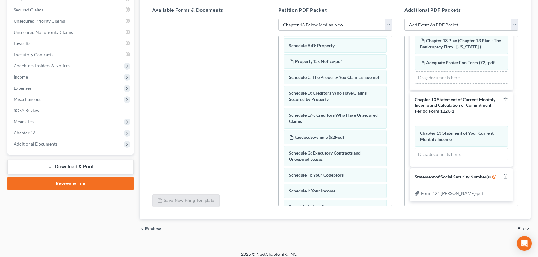
scroll to position [132, 0]
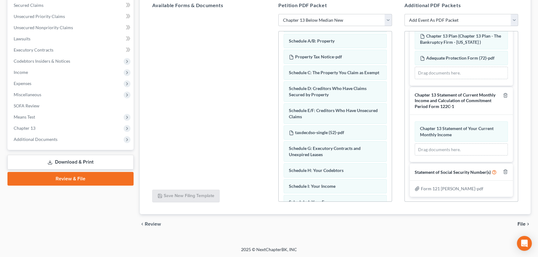
click at [523, 222] on span "File" at bounding box center [522, 224] width 8 height 5
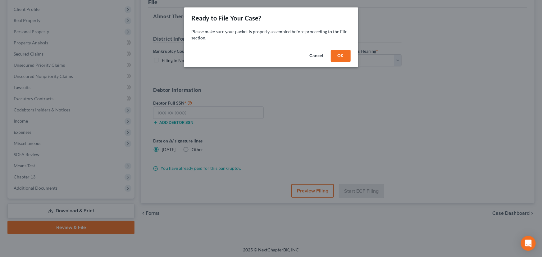
click at [341, 59] on button "OK" at bounding box center [341, 56] width 20 height 12
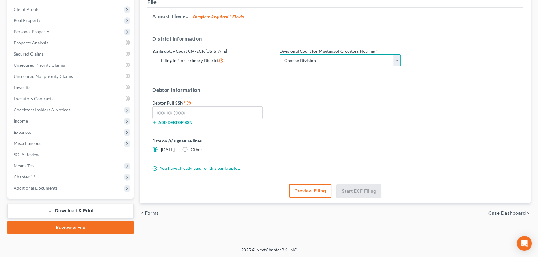
click at [397, 60] on select "Choose Division Salt Lake city" at bounding box center [340, 60] width 121 height 12
select select "0"
click at [280, 54] on select "Choose Division Salt Lake city" at bounding box center [340, 60] width 121 height 12
click at [171, 110] on input "text" at bounding box center [207, 113] width 111 height 12
paste input "232-39-85"
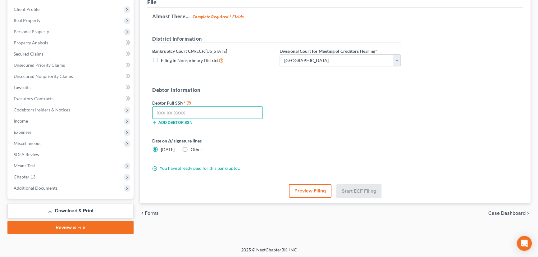
type input "232-39-85"
drag, startPoint x: 179, startPoint y: 113, endPoint x: 146, endPoint y: 114, distance: 32.9
click at [146, 114] on div "File Almost There... Complete Required * Fields District Information Bankruptcy…" at bounding box center [335, 97] width 391 height 213
click at [175, 112] on input "text" at bounding box center [207, 113] width 111 height 12
paste input "528-04-8213"
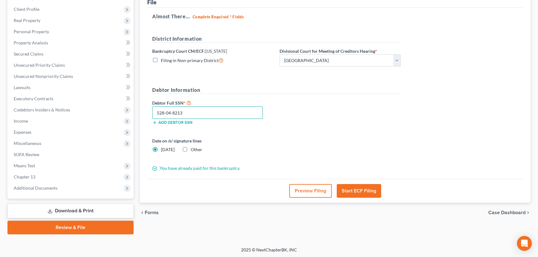
type input "528-04-8213"
click at [355, 190] on button "Start ECF Filing" at bounding box center [359, 191] width 44 height 14
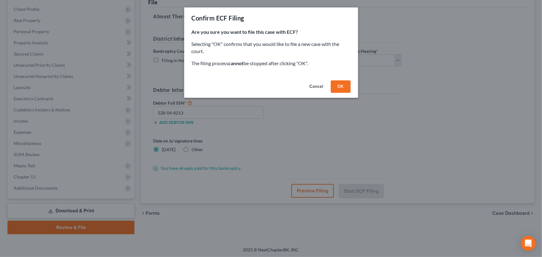
click at [339, 87] on button "OK" at bounding box center [341, 86] width 20 height 12
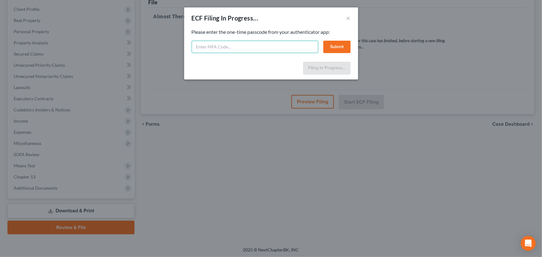
click at [224, 46] on input "text" at bounding box center [255, 47] width 127 height 12
type input "514794"
click at [338, 48] on button "Submit" at bounding box center [336, 47] width 27 height 12
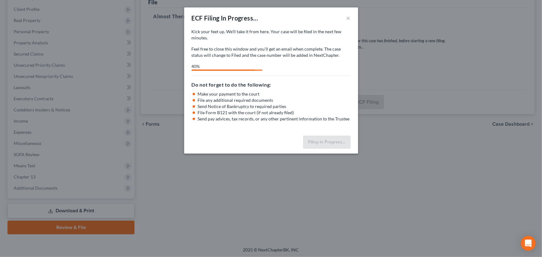
select select "0"
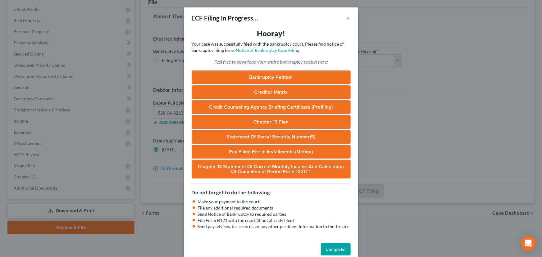
click at [335, 249] on button "Complete!" at bounding box center [336, 250] width 30 height 12
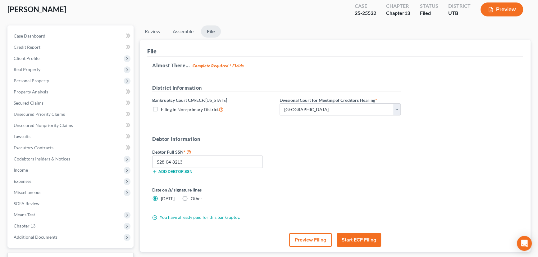
scroll to position [0, 0]
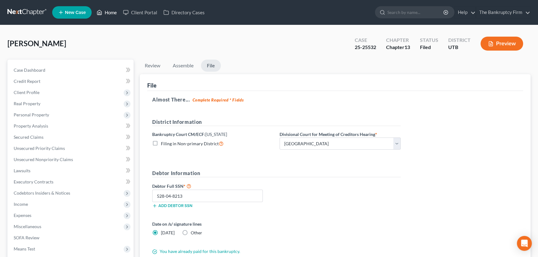
click at [111, 12] on link "Home" at bounding box center [107, 12] width 26 height 11
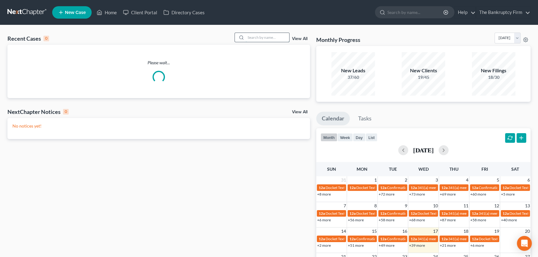
click at [249, 38] on input "search" at bounding box center [267, 37] width 43 height 9
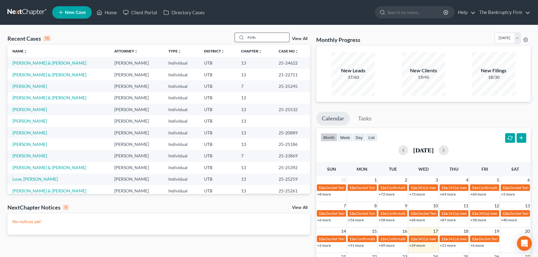
type input "Firth"
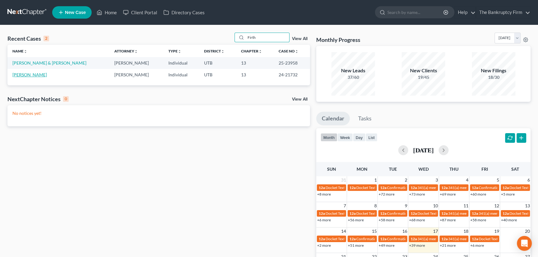
click at [19, 76] on link "[PERSON_NAME]" at bounding box center [29, 74] width 34 height 5
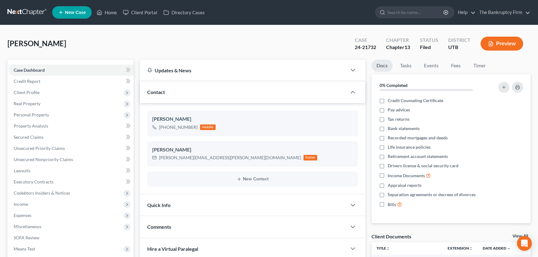
click at [515, 235] on link "View All" at bounding box center [521, 236] width 16 height 4
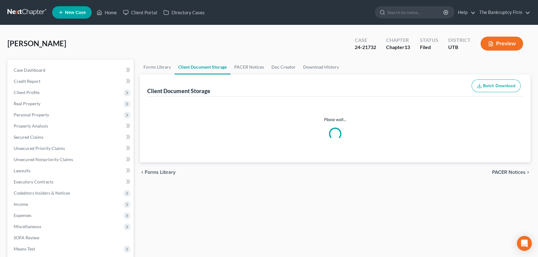
select select "30"
select select "26"
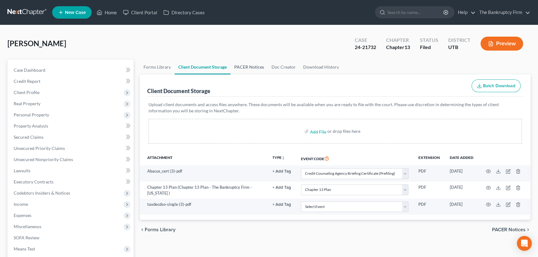
click at [233, 64] on link "PACER Notices" at bounding box center [248, 67] width 37 height 15
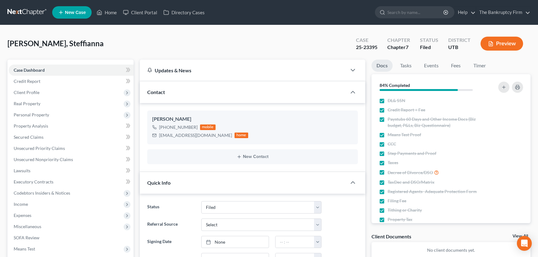
select select "3"
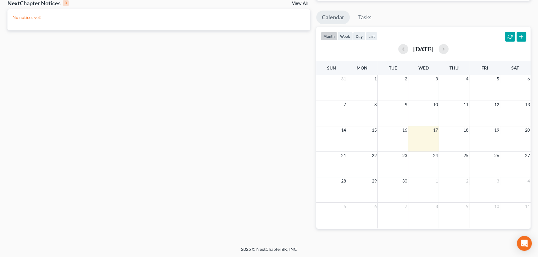
scroll to position [101, 0]
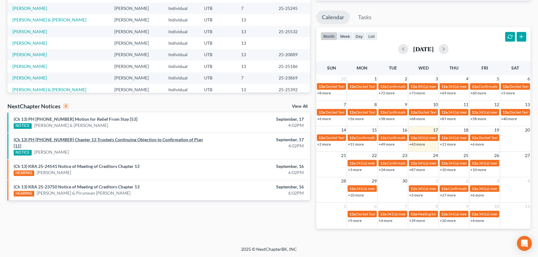
click at [74, 140] on link "(Ch 13) PH [PHONE_NUMBER] Chapter 13 Trustee's Continuing Objection to Confirma…" at bounding box center [108, 142] width 189 height 11
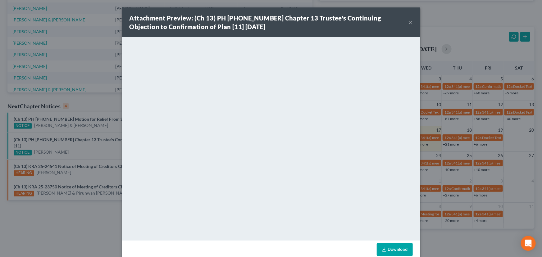
click at [408, 21] on button "×" at bounding box center [410, 22] width 4 height 7
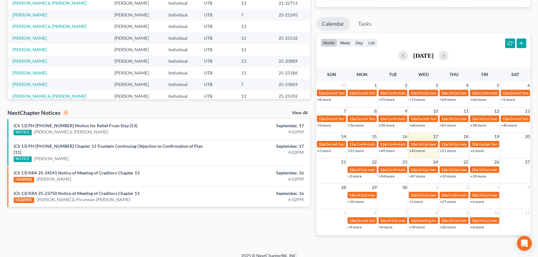
scroll to position [0, 0]
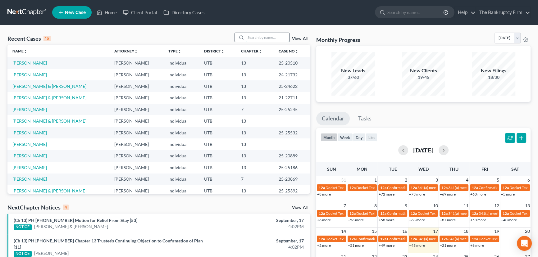
click at [252, 38] on input "search" at bounding box center [267, 37] width 43 height 9
type input "[PERSON_NAME]"
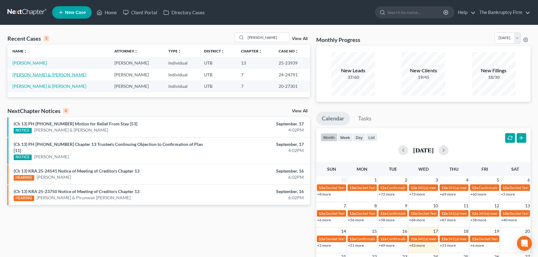
click at [43, 74] on link "[PERSON_NAME] & [PERSON_NAME]" at bounding box center [49, 74] width 74 height 5
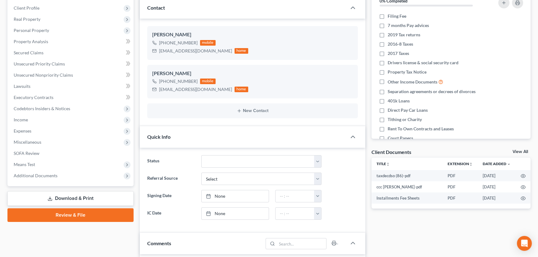
click at [519, 151] on link "View All" at bounding box center [521, 152] width 16 height 4
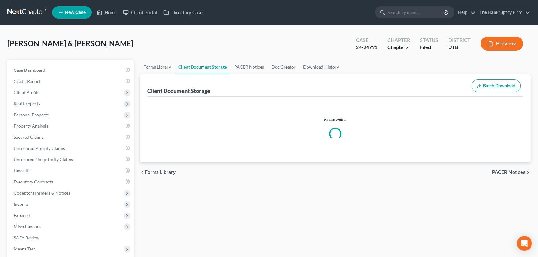
select select "53"
select select "30"
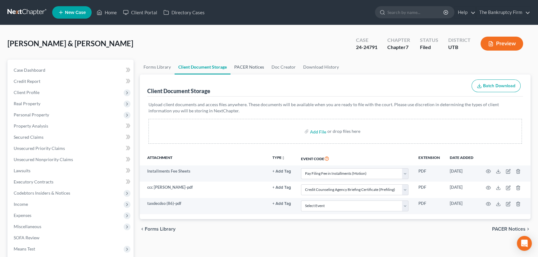
click at [246, 67] on link "PACER Notices" at bounding box center [248, 67] width 37 height 15
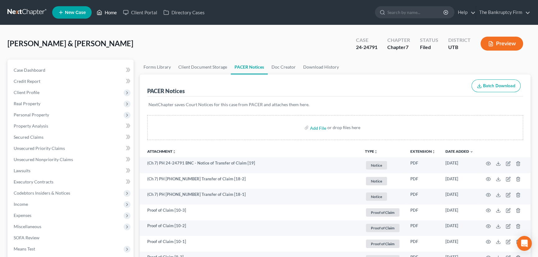
click at [109, 13] on link "Home" at bounding box center [107, 12] width 26 height 11
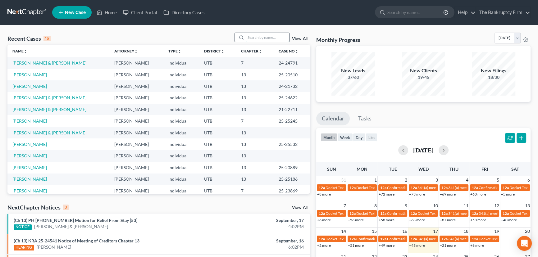
click at [250, 37] on input "search" at bounding box center [267, 37] width 43 height 9
click at [248, 39] on input "search" at bounding box center [267, 37] width 43 height 9
type input "[PERSON_NAME]"
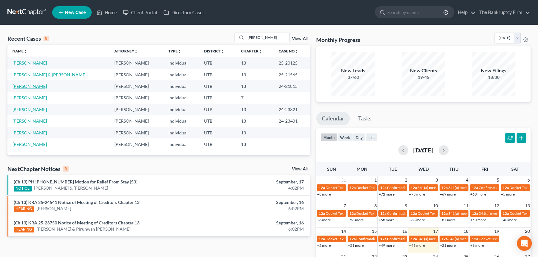
click at [39, 87] on link "[PERSON_NAME]" at bounding box center [29, 86] width 34 height 5
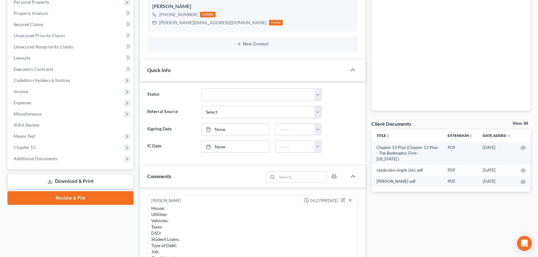
click at [519, 122] on link "View All" at bounding box center [521, 123] width 16 height 4
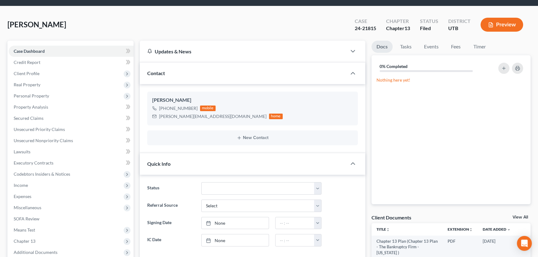
select select "8"
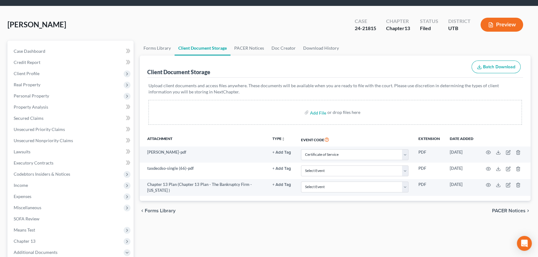
scroll to position [0, 0]
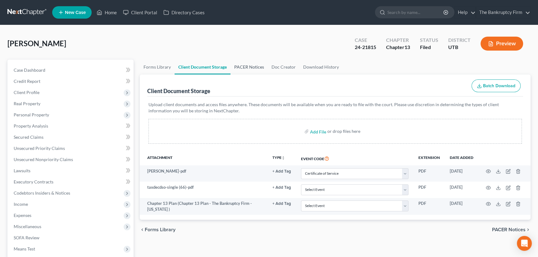
click at [245, 65] on link "PACER Notices" at bounding box center [248, 67] width 37 height 15
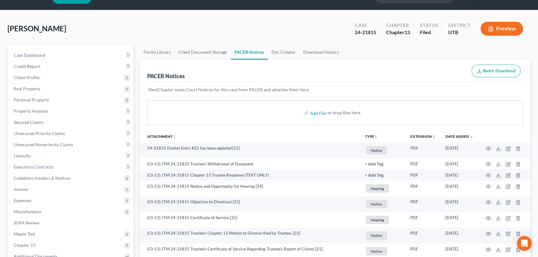
scroll to position [56, 0]
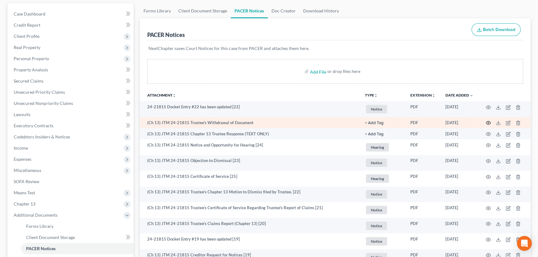
click at [486, 121] on icon "button" at bounding box center [488, 122] width 5 height 3
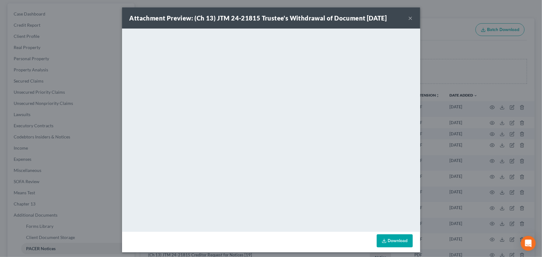
click at [409, 19] on button "×" at bounding box center [410, 17] width 4 height 7
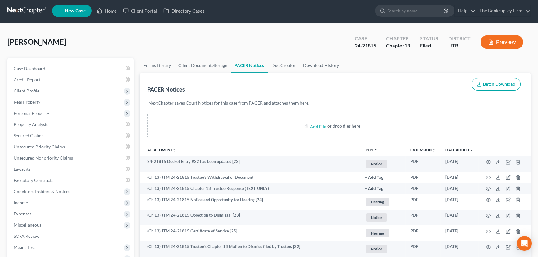
scroll to position [0, 0]
